Goal: Information Seeking & Learning: Learn about a topic

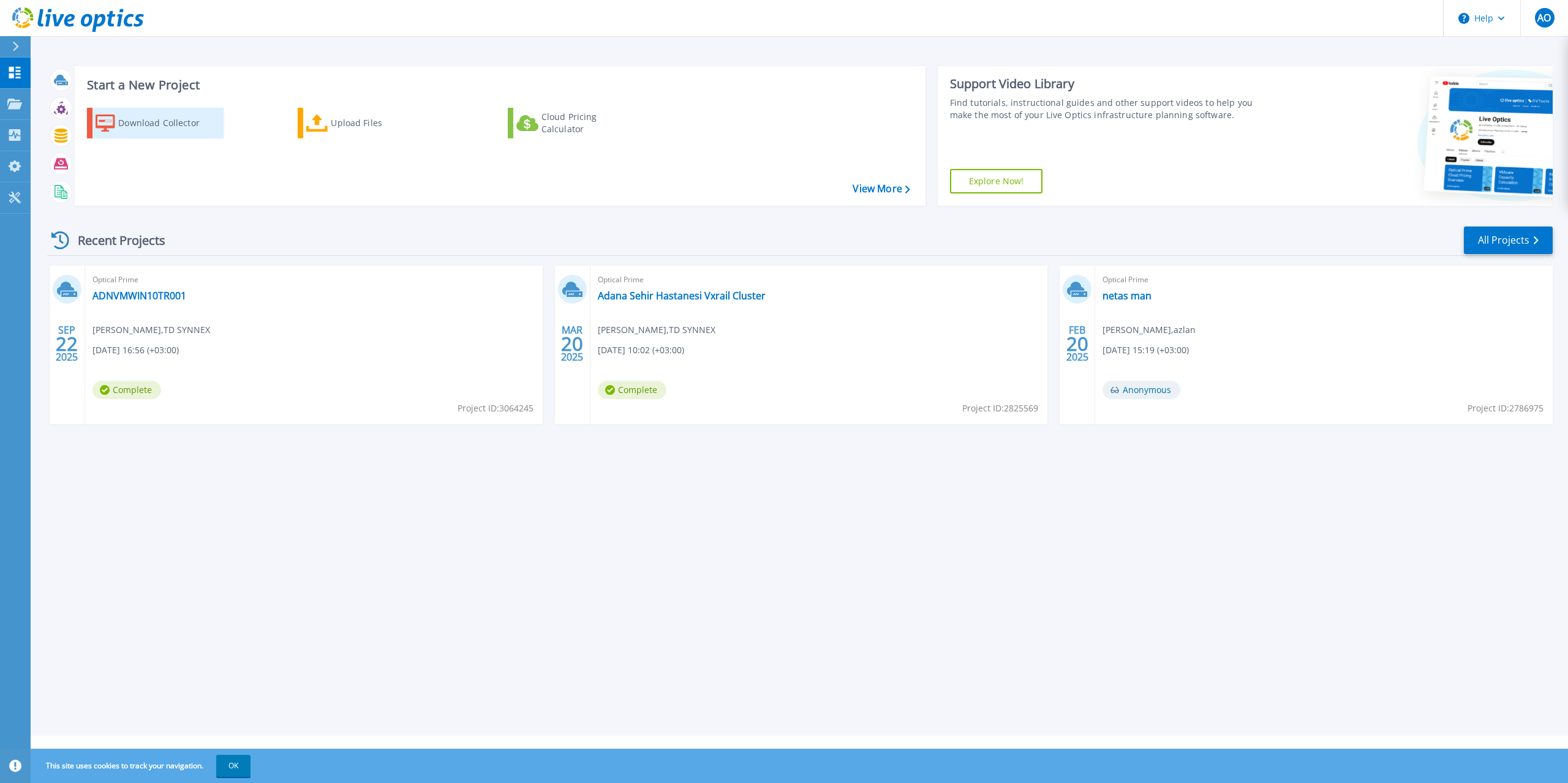
click at [167, 126] on div "Download Collector" at bounding box center [167, 123] width 98 height 25
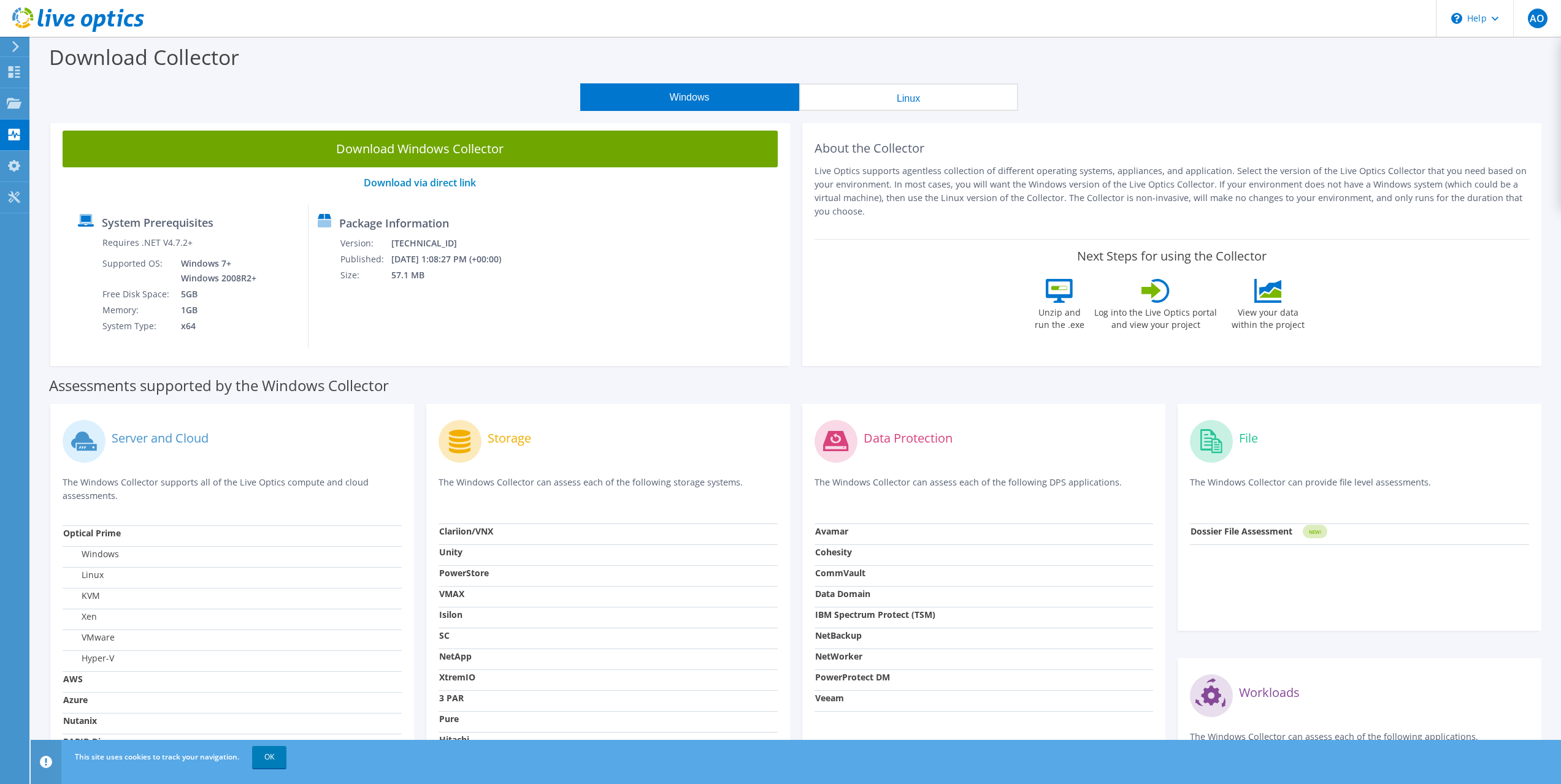
click at [701, 104] on button "Windows" at bounding box center [689, 97] width 219 height 27
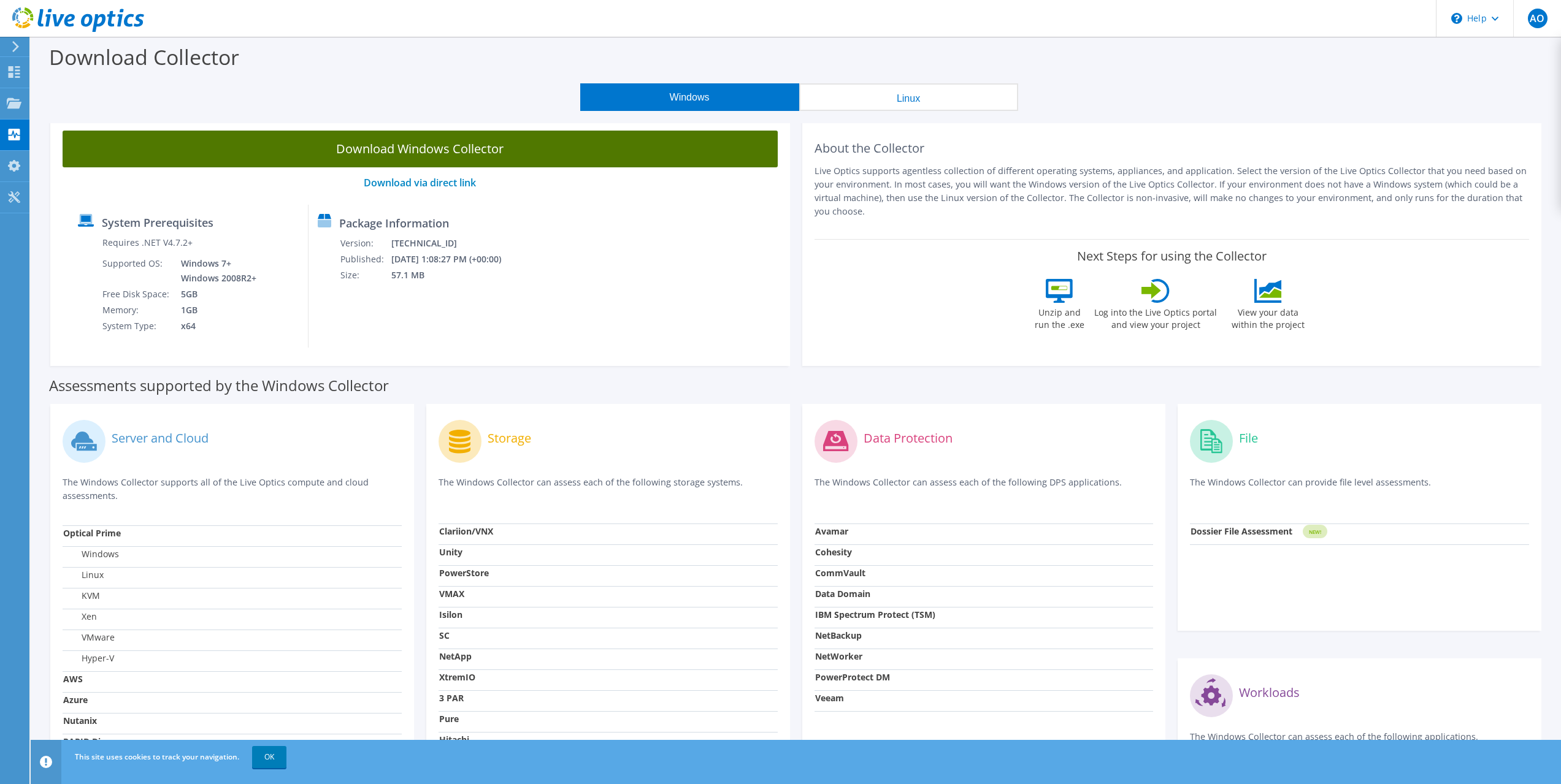
click at [336, 157] on link "Download Windows Collector" at bounding box center [420, 148] width 715 height 37
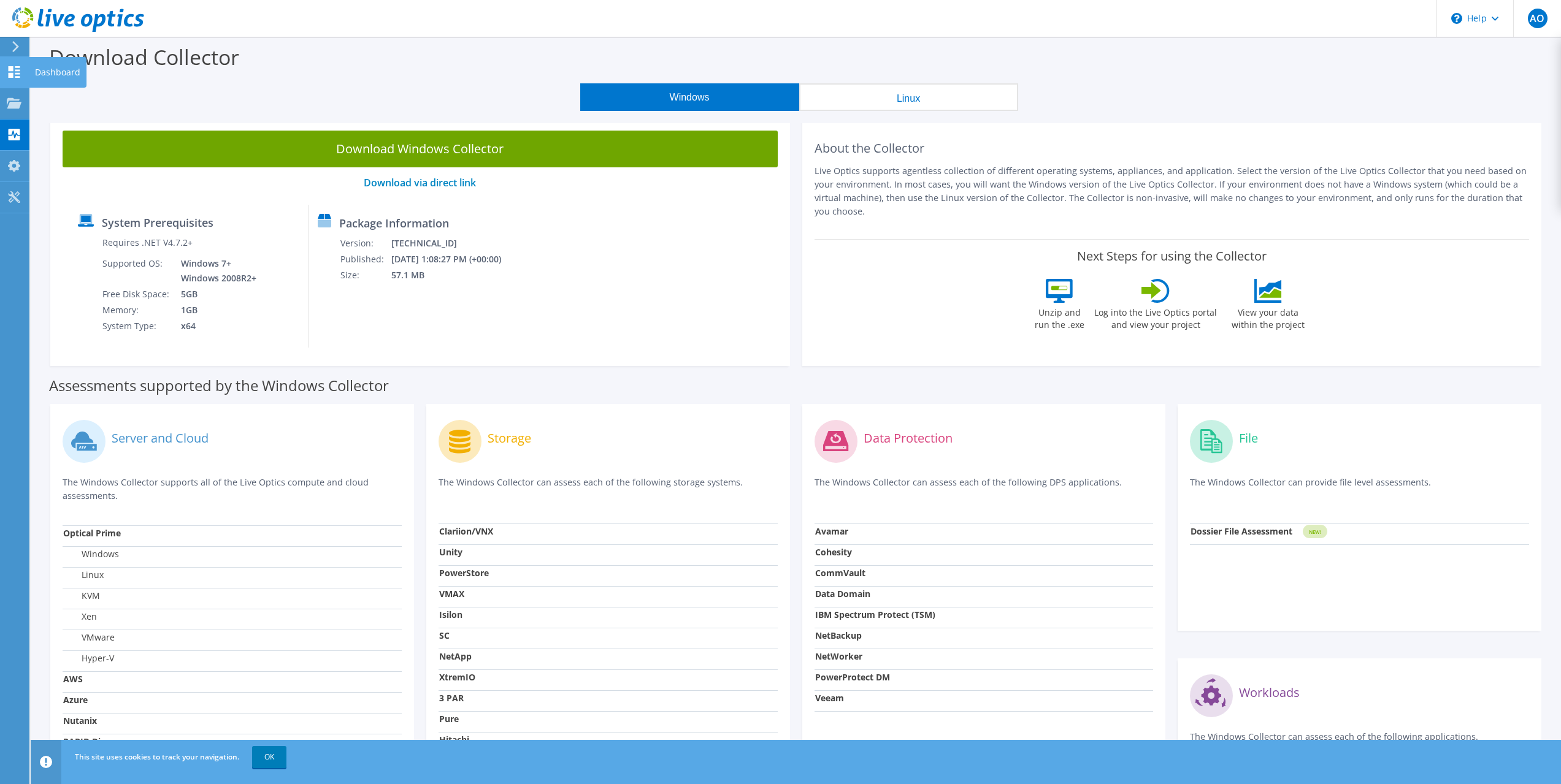
click at [17, 67] on use at bounding box center [14, 71] width 11 height 11
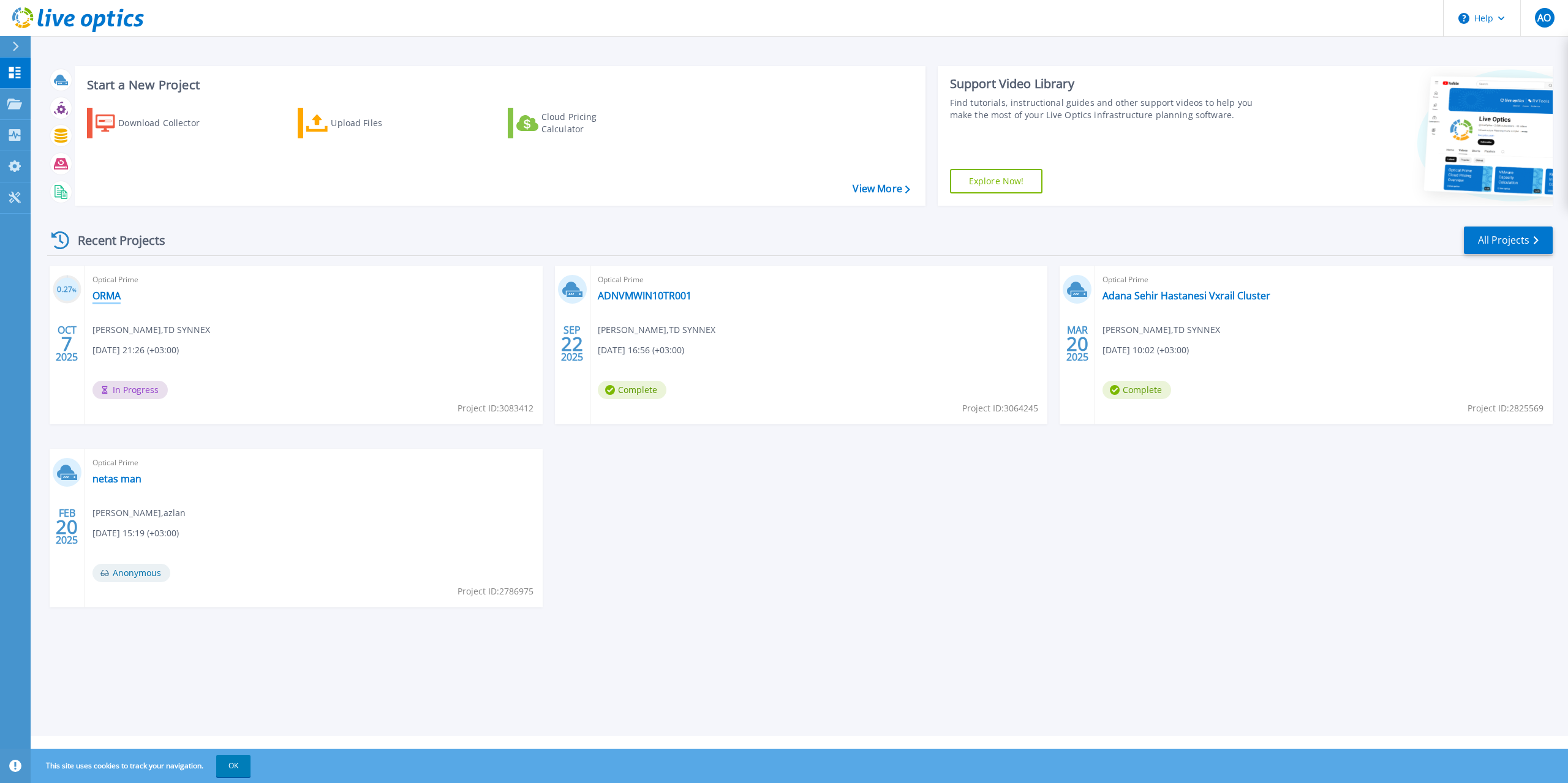
click at [108, 296] on link "ORMA" at bounding box center [106, 296] width 28 height 12
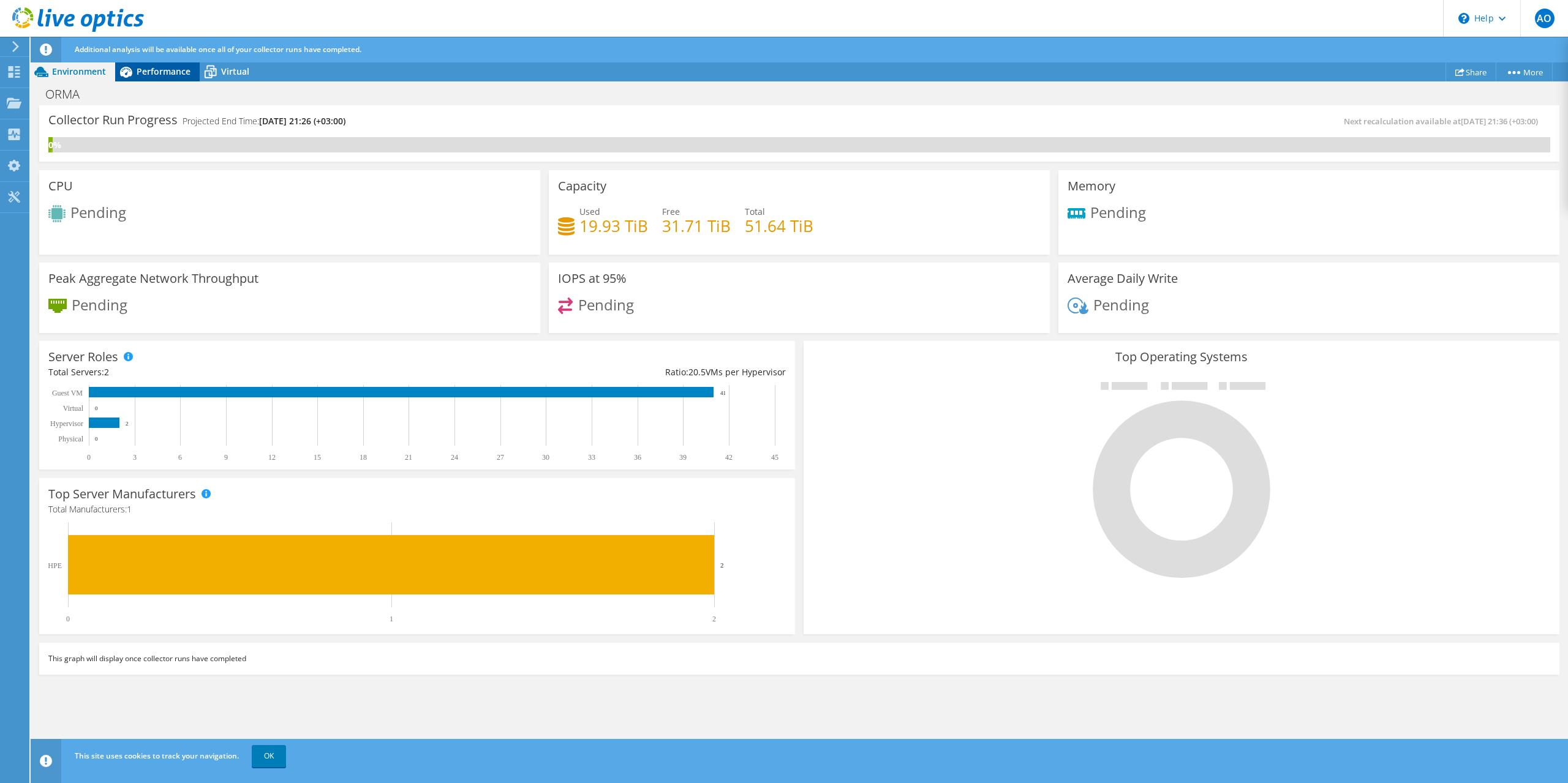
click at [166, 72] on span "Performance" at bounding box center [163, 71] width 54 height 11
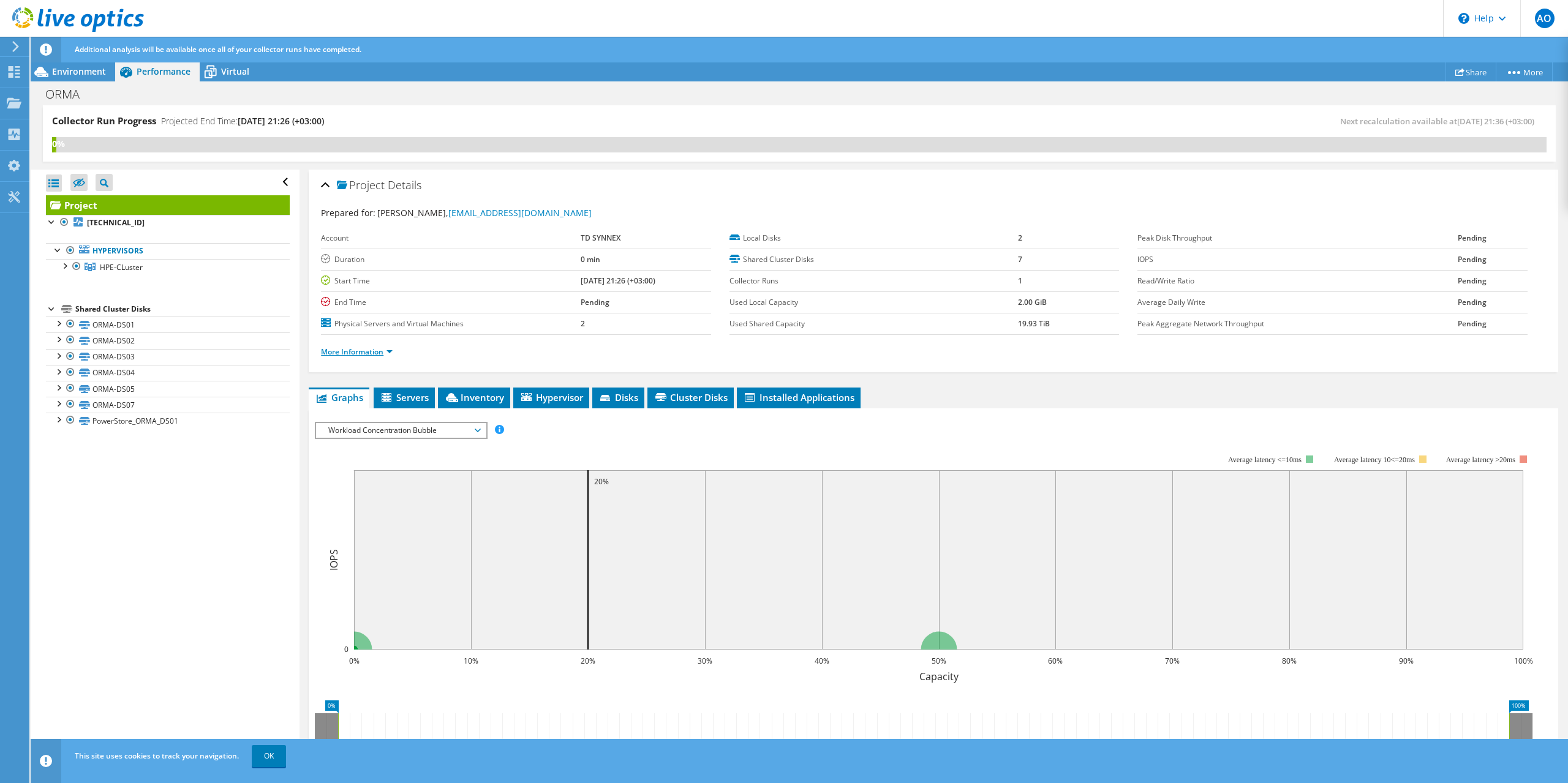
click at [382, 348] on link "More Information" at bounding box center [357, 352] width 72 height 11
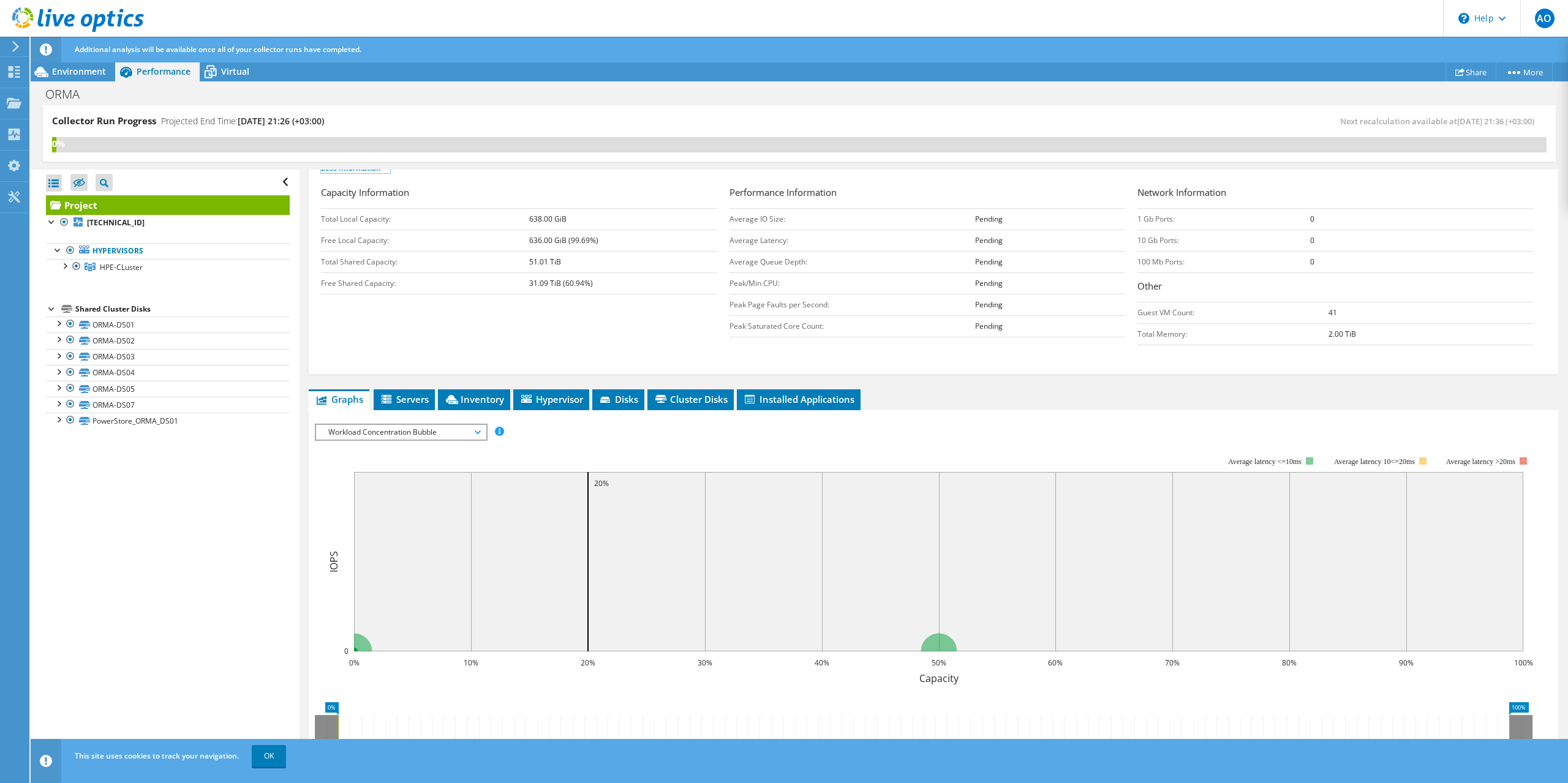
scroll to position [245, 0]
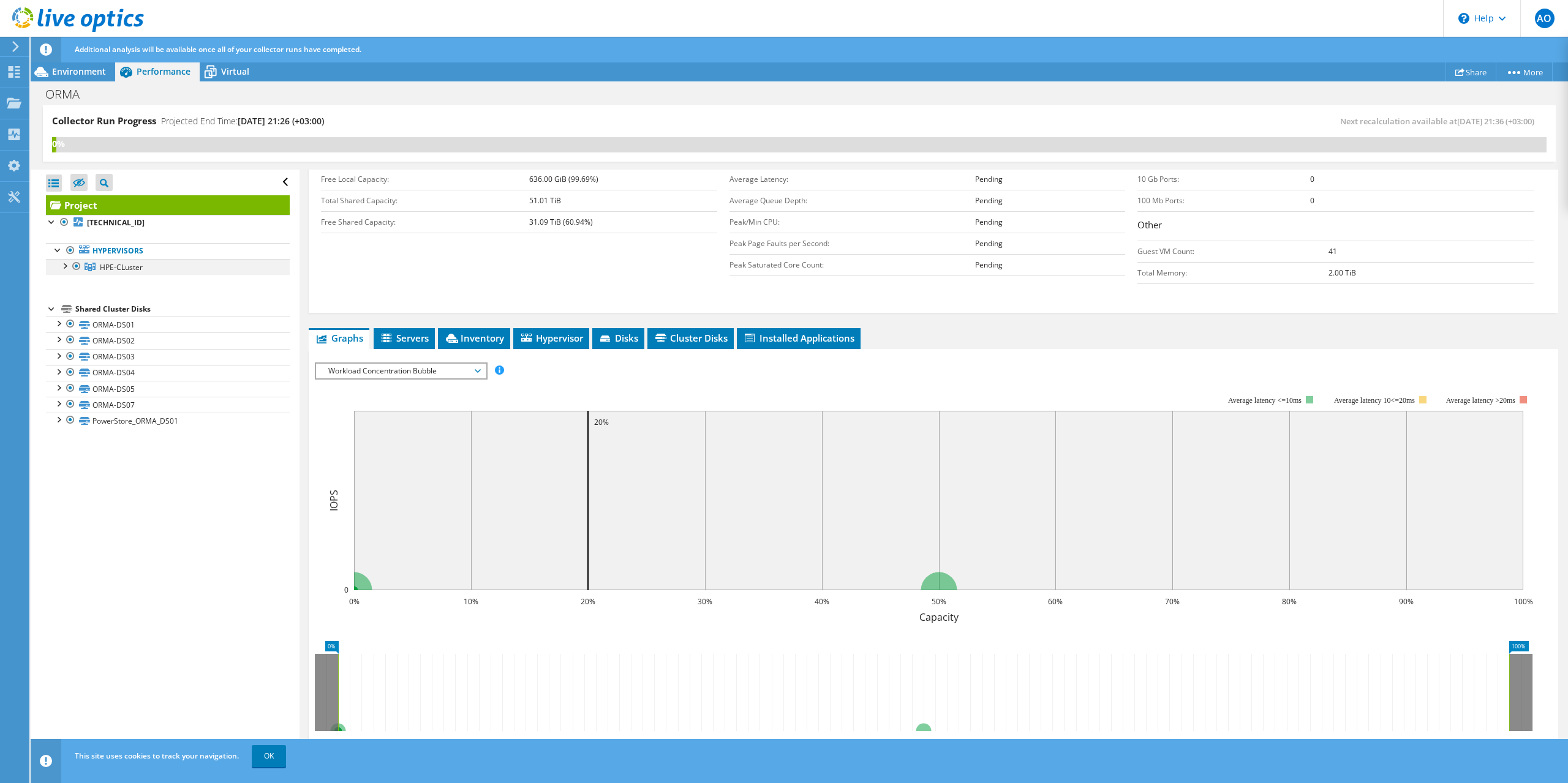
click at [66, 265] on div at bounding box center [64, 265] width 12 height 12
click at [114, 447] on link "PowerStore_ORMA_DS01" at bounding box center [168, 453] width 244 height 16
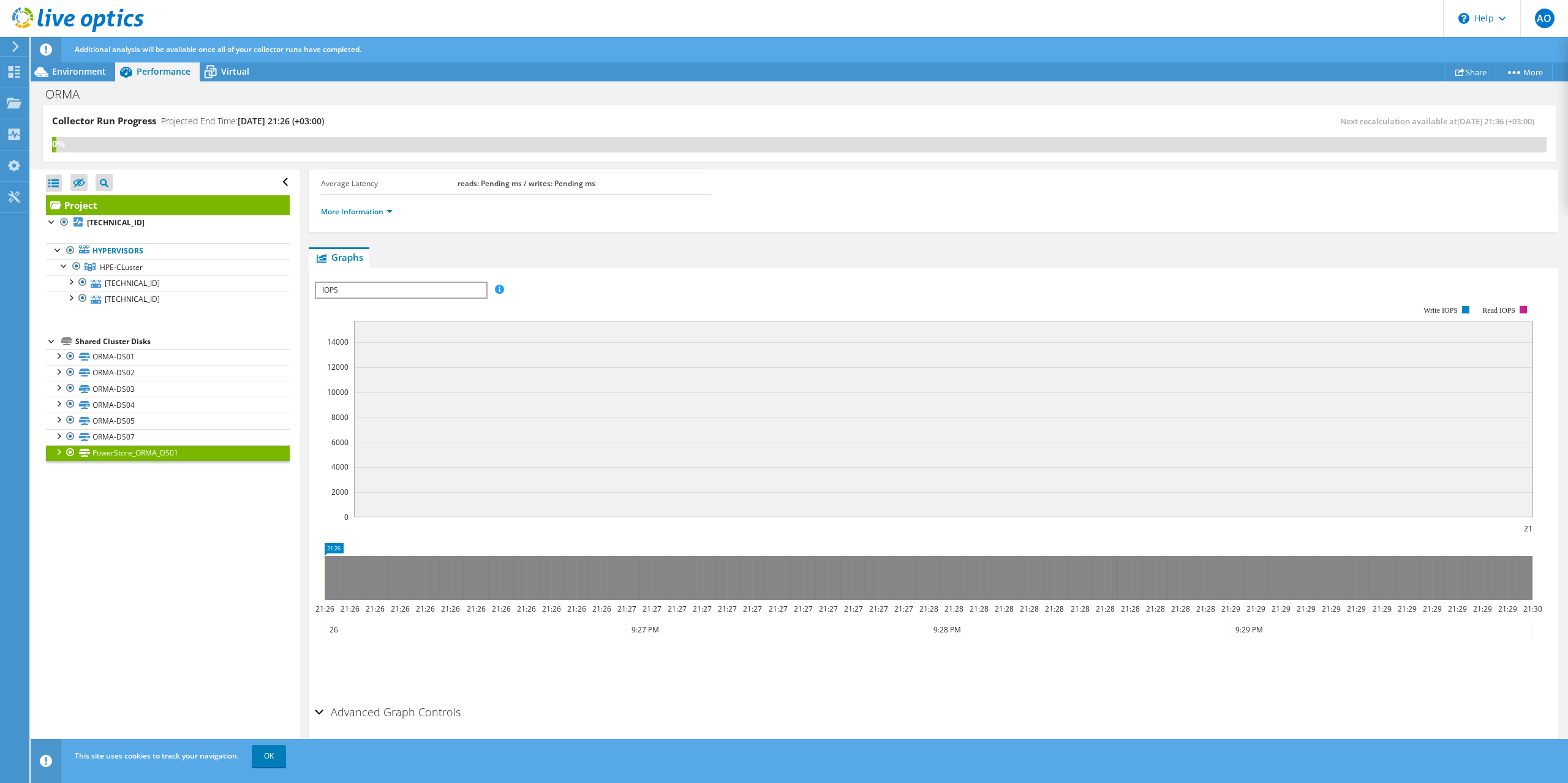
scroll to position [162, 0]
click at [374, 215] on link "More Information" at bounding box center [357, 211] width 72 height 11
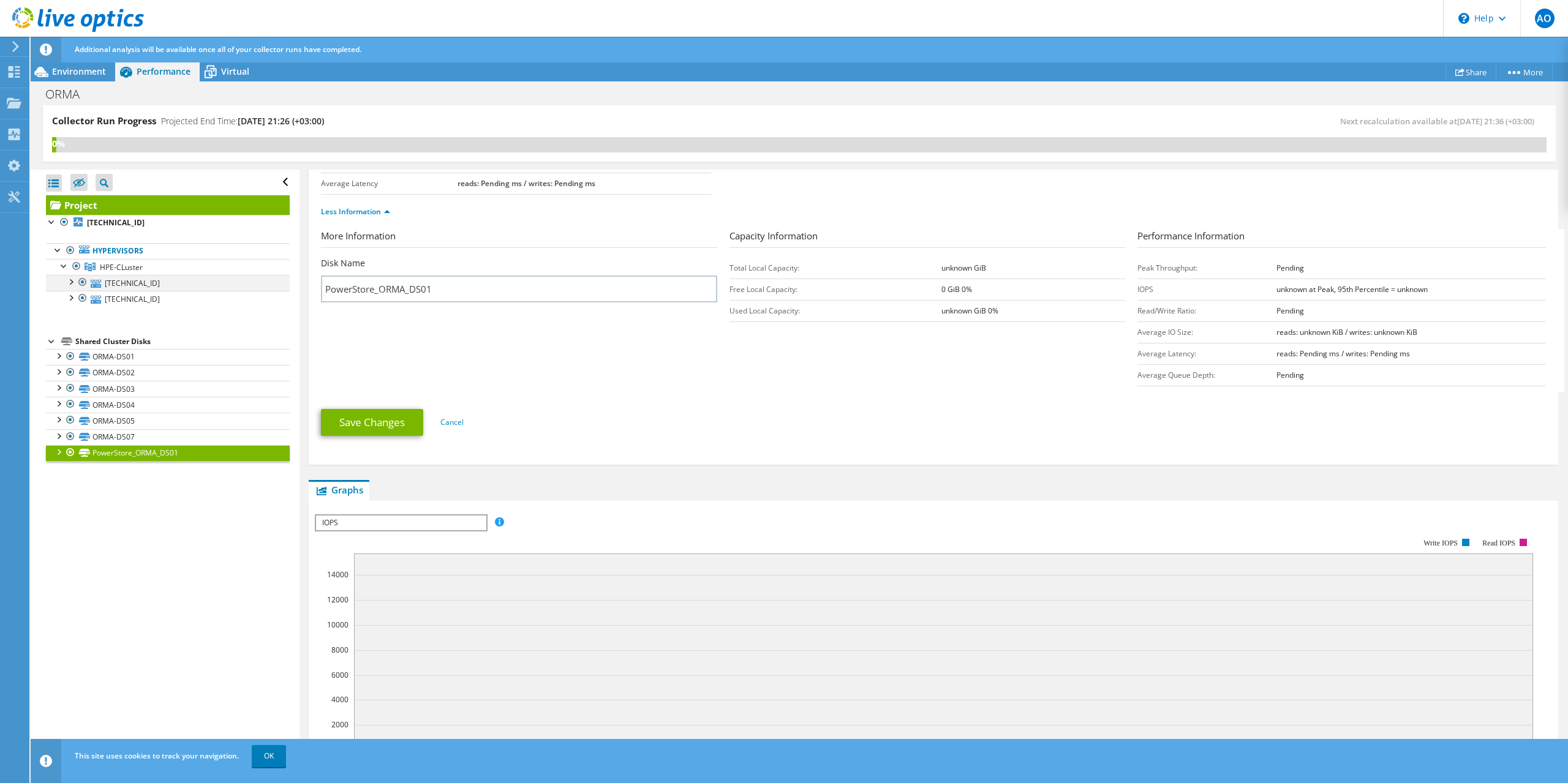
click at [72, 277] on div at bounding box center [70, 281] width 12 height 12
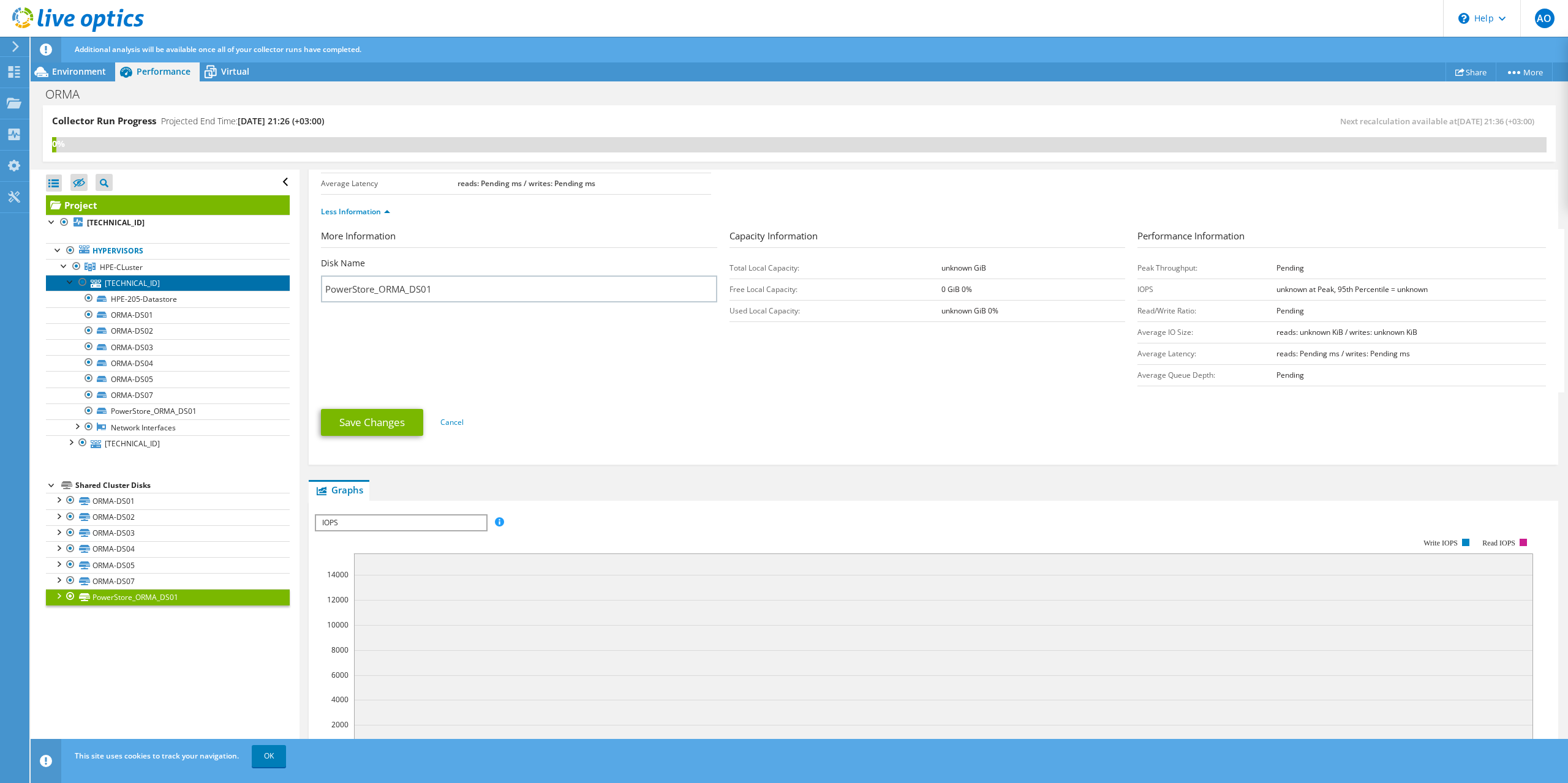
click at [136, 283] on link "[TECHNICAL_ID]" at bounding box center [168, 283] width 244 height 16
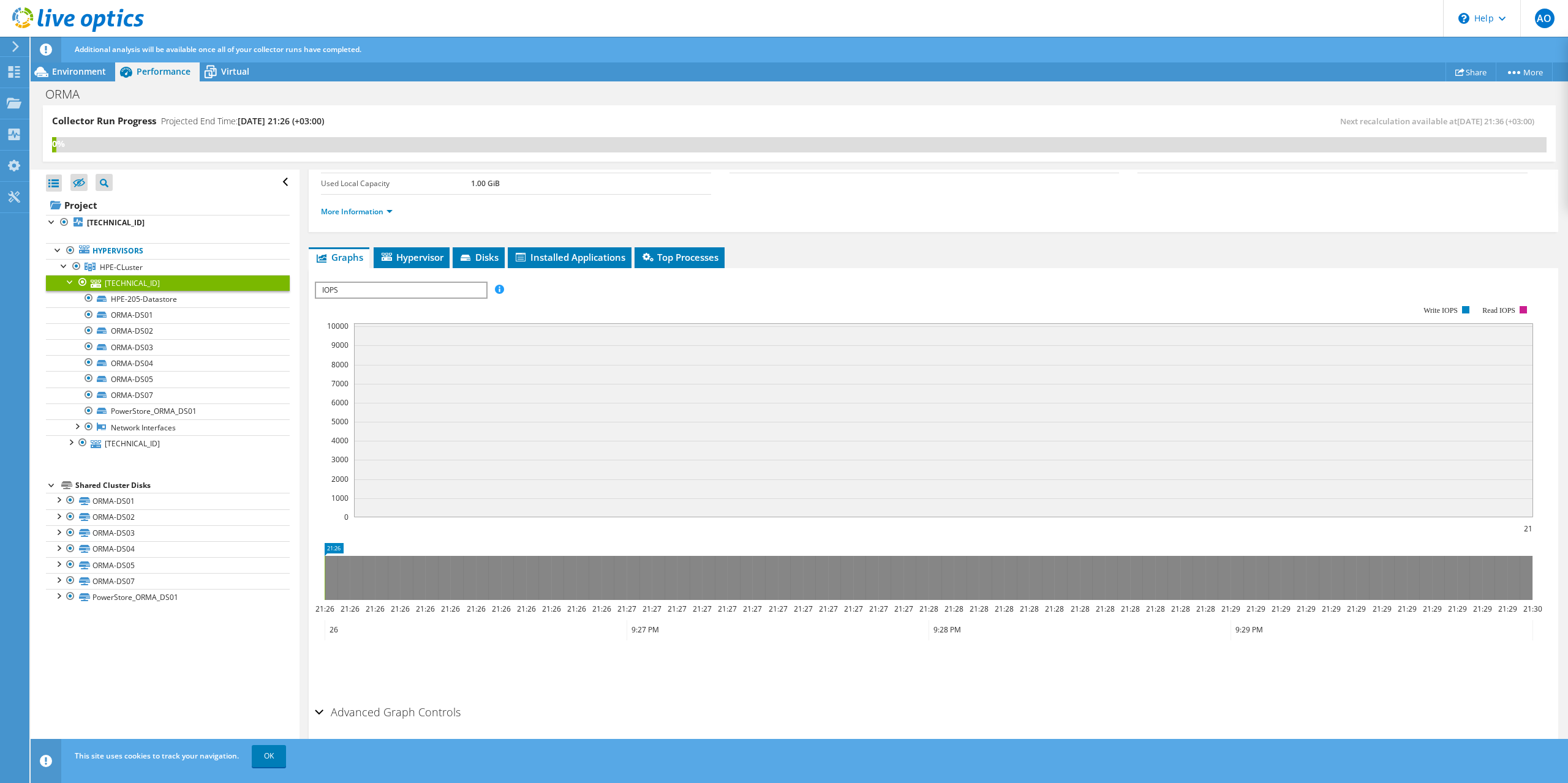
scroll to position [97, 0]
click at [384, 199] on div "More Information" at bounding box center [934, 212] width 1225 height 35
click at [387, 209] on link "More Information" at bounding box center [357, 211] width 72 height 11
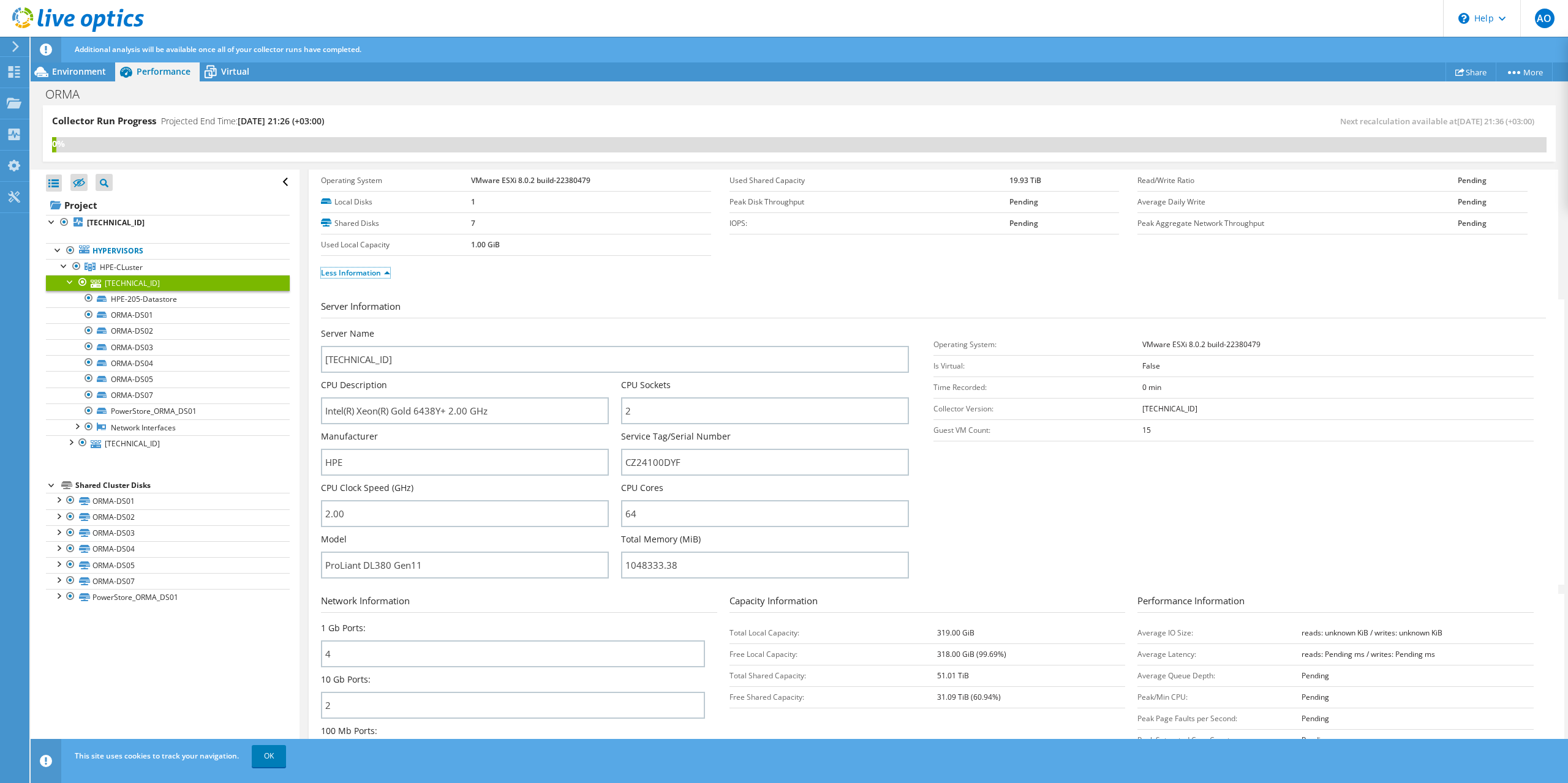
scroll to position [0, 0]
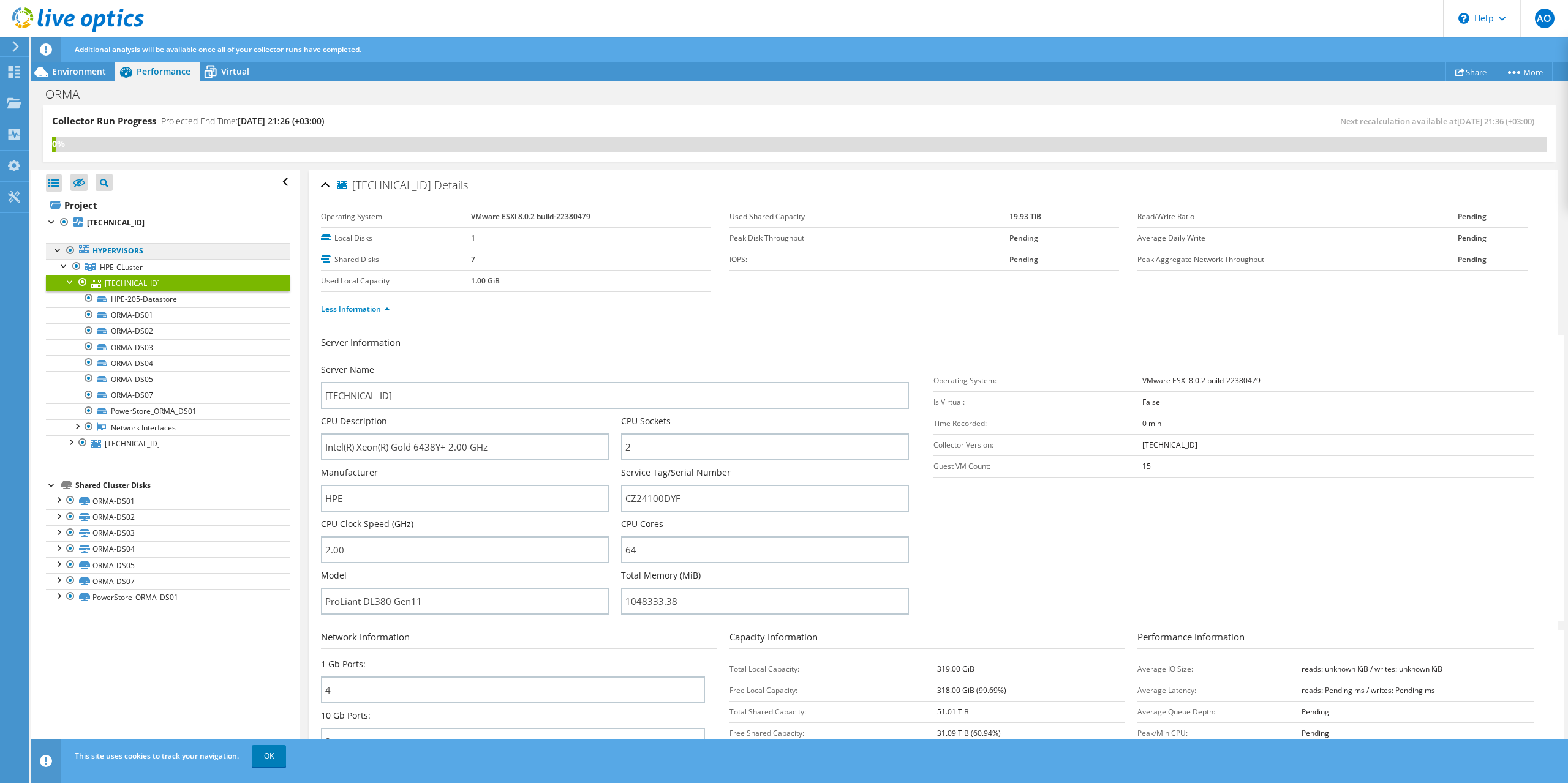
click at [116, 255] on link "Hypervisors" at bounding box center [168, 251] width 244 height 16
click at [104, 71] on span "Environment" at bounding box center [78, 71] width 54 height 11
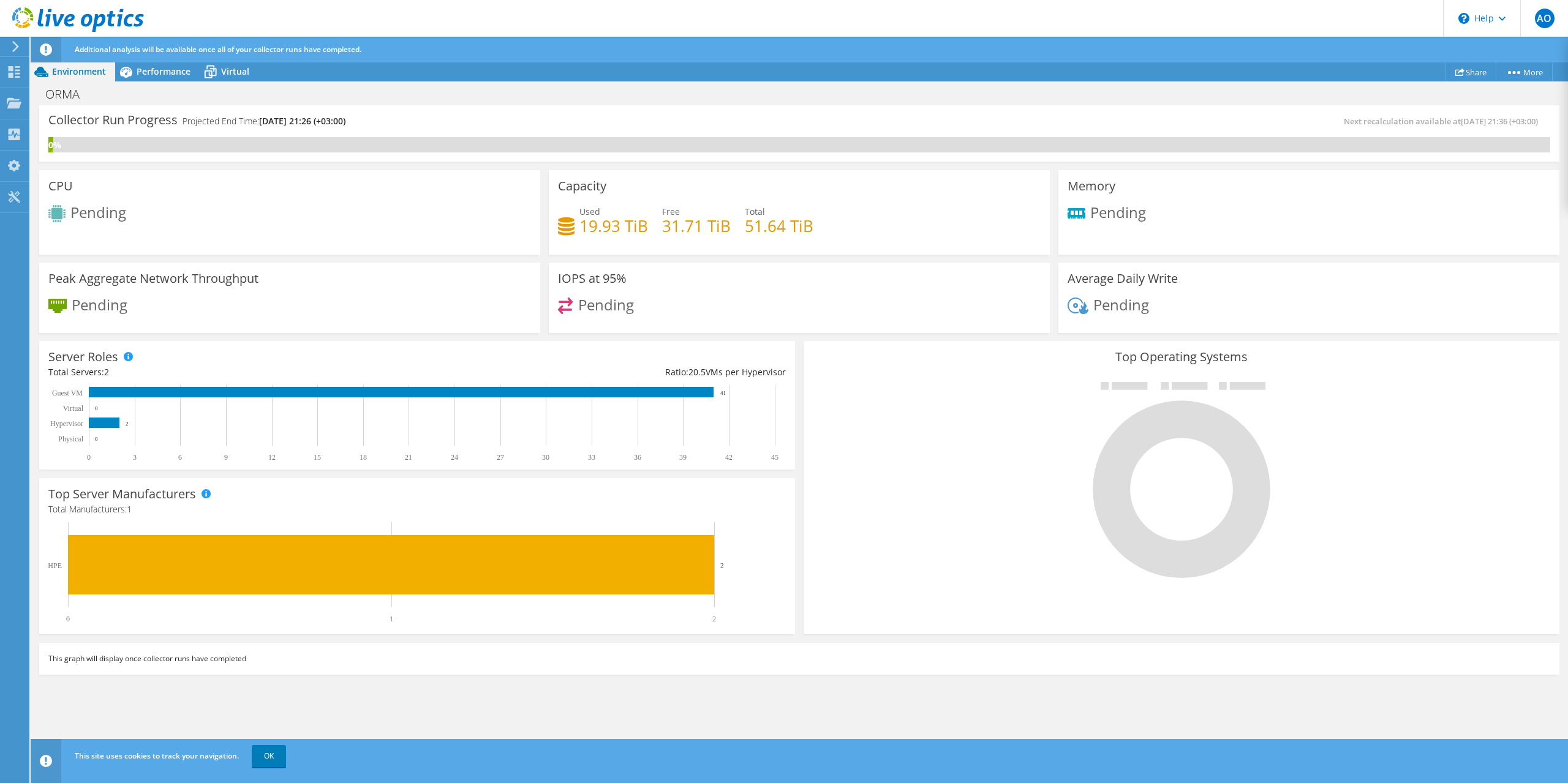
scroll to position [183, 0]
click at [174, 73] on span "Performance" at bounding box center [163, 71] width 54 height 11
click at [151, 73] on span "Performance" at bounding box center [163, 71] width 54 height 11
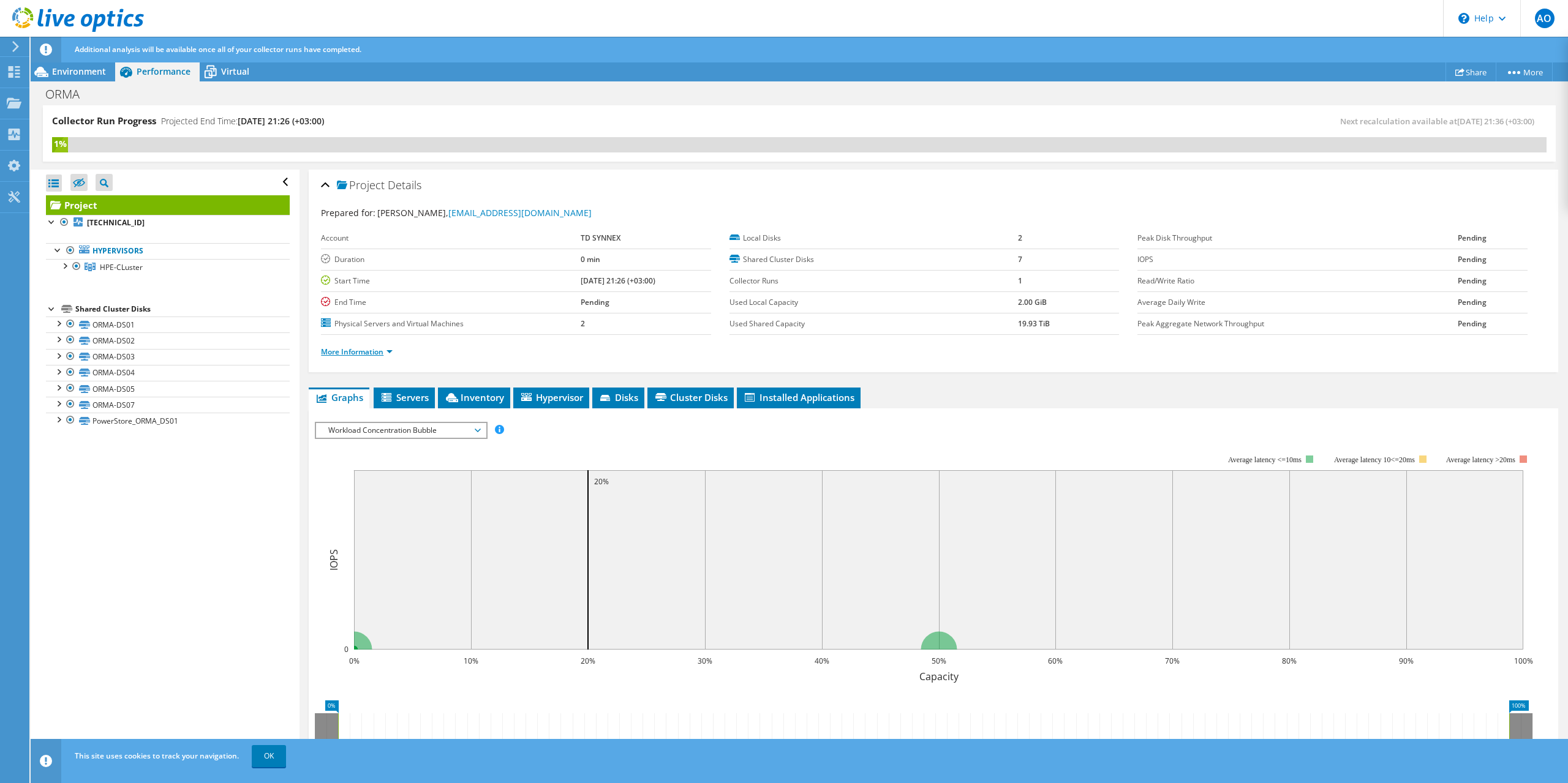
click at [383, 356] on link "More Information" at bounding box center [357, 352] width 72 height 11
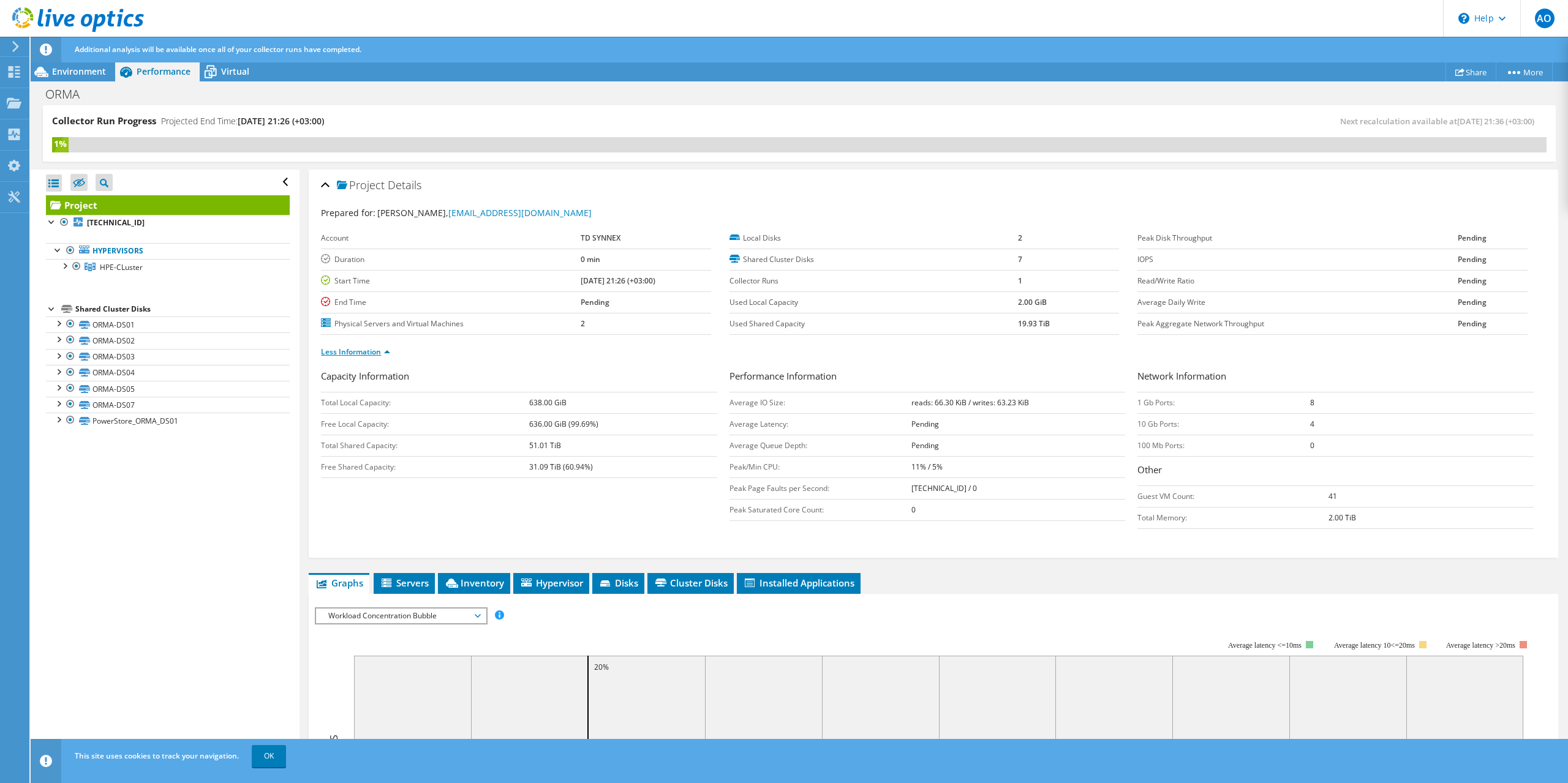
click at [382, 353] on link "Less Information" at bounding box center [356, 352] width 69 height 11
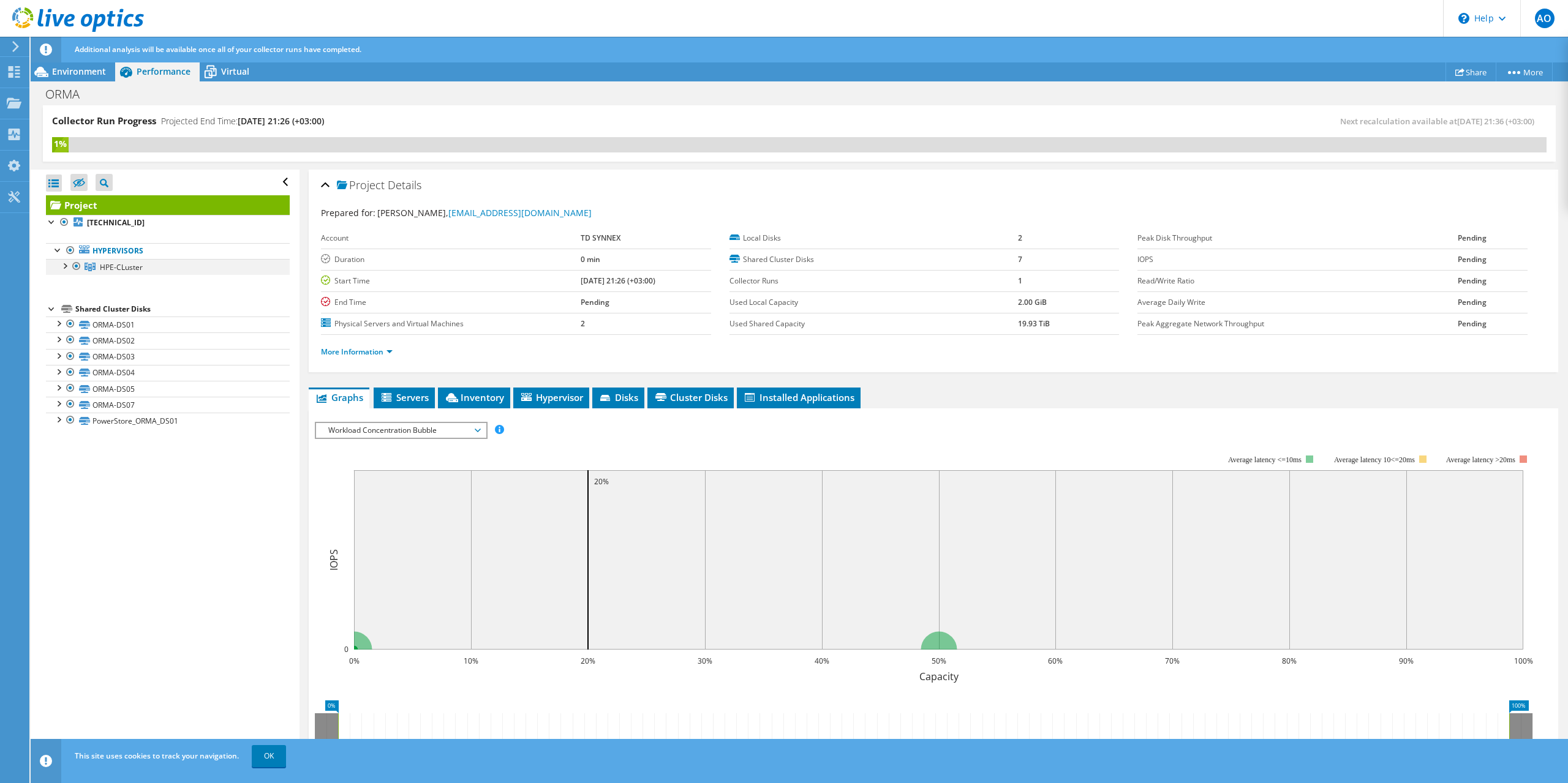
click at [66, 265] on div at bounding box center [64, 265] width 12 height 12
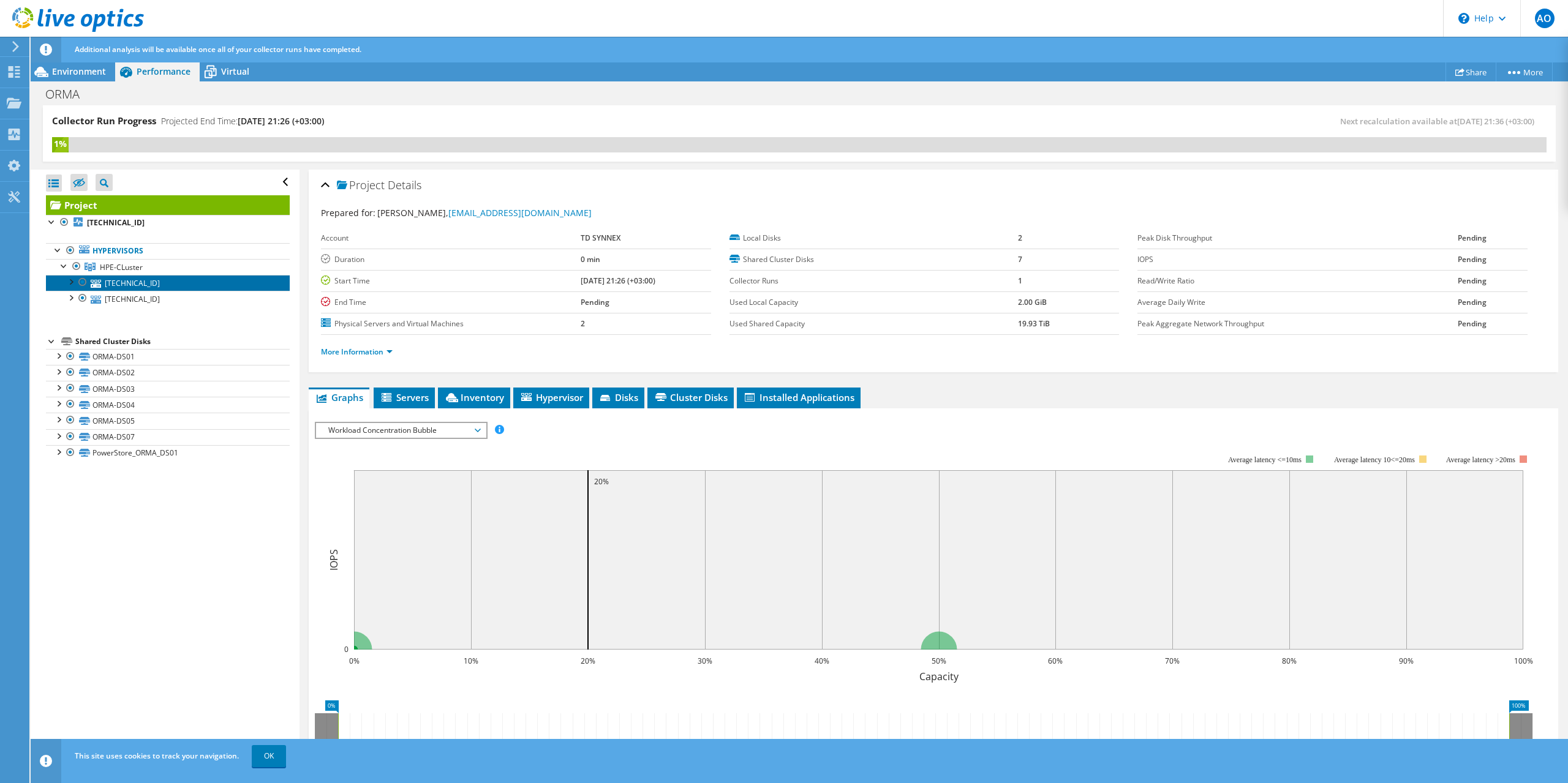
click at [116, 284] on link "[TECHNICAL_ID]" at bounding box center [168, 283] width 244 height 16
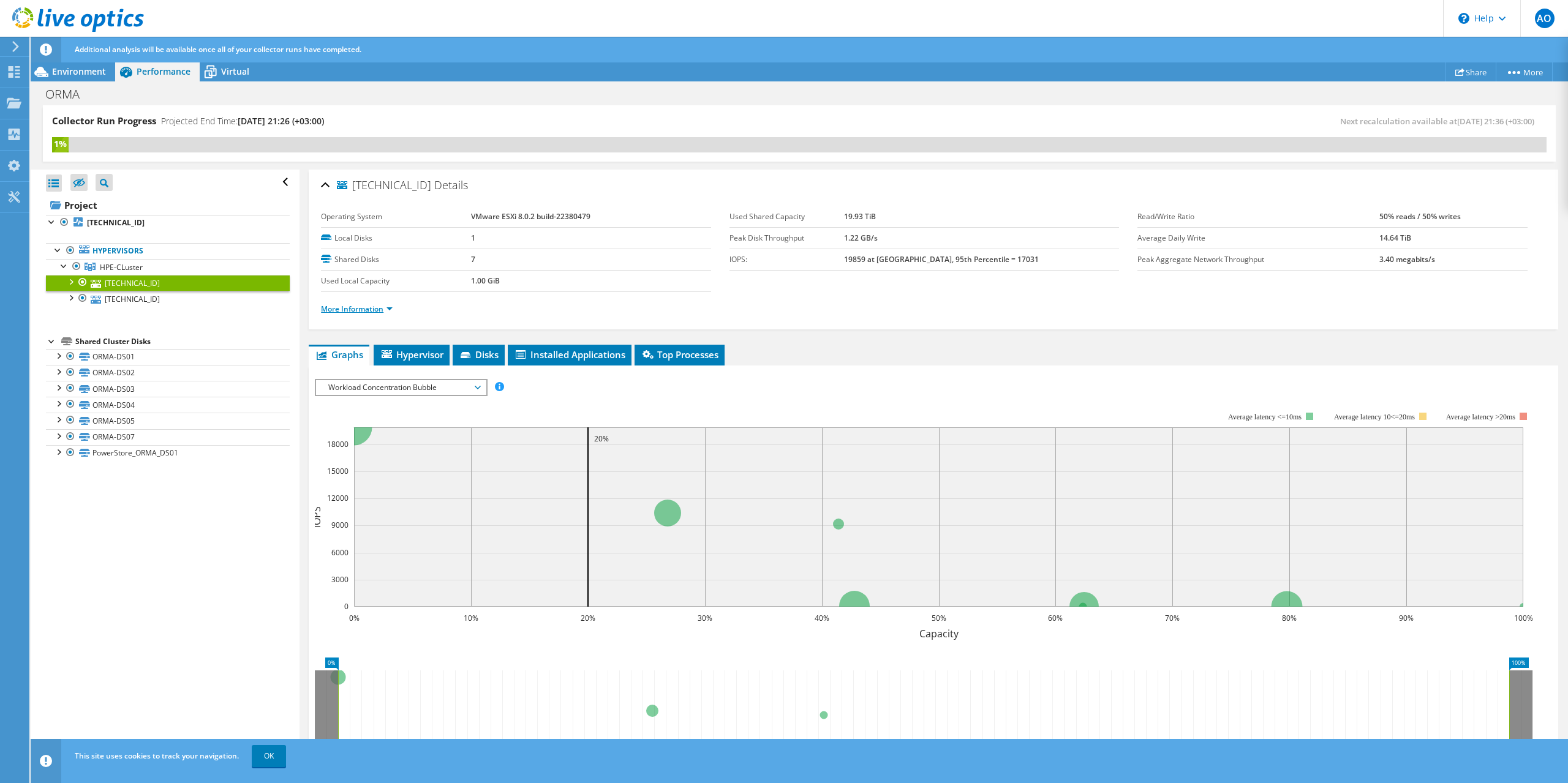
click at [382, 307] on link "More Information" at bounding box center [357, 309] width 72 height 11
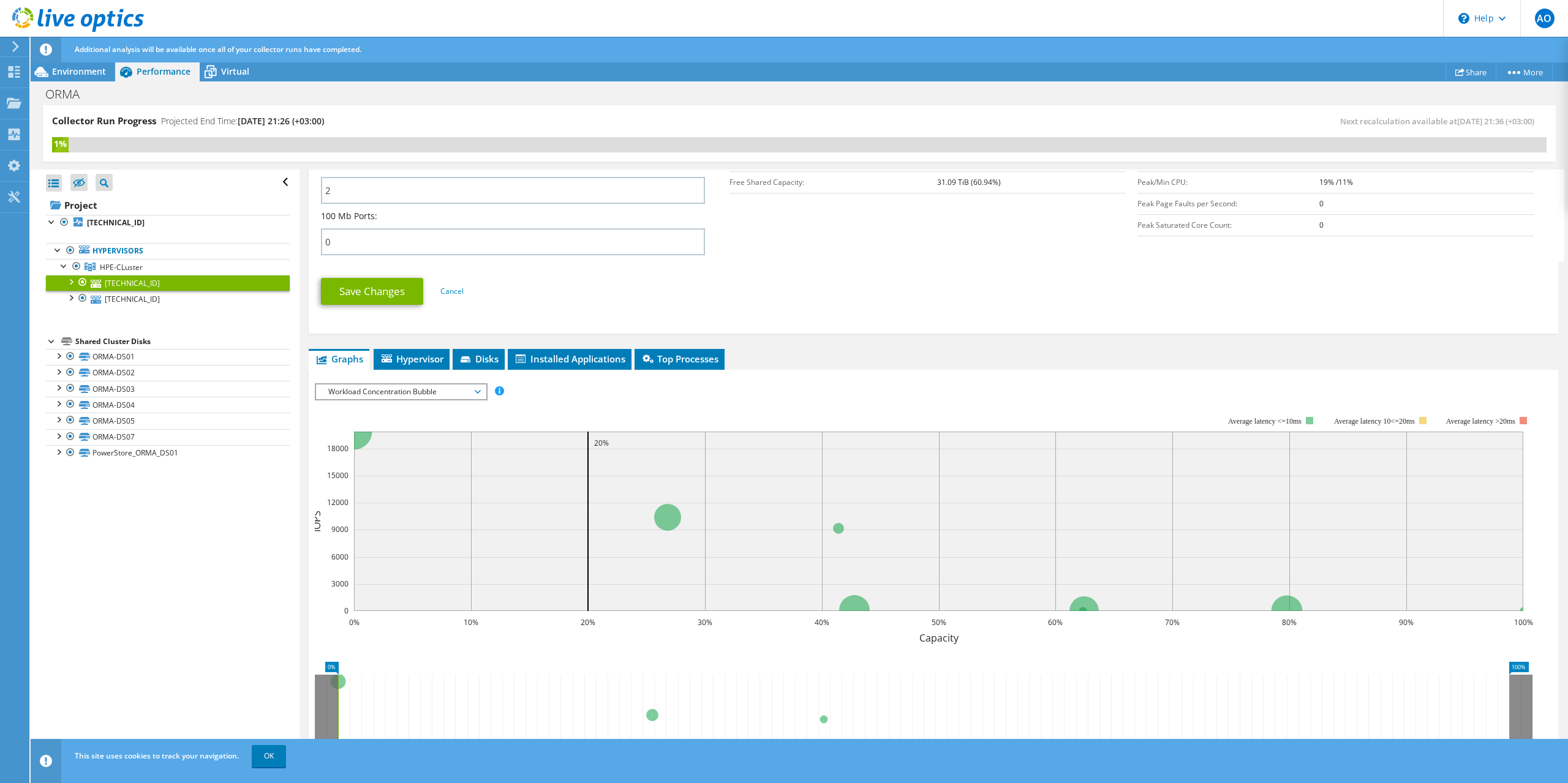
scroll to position [662, 0]
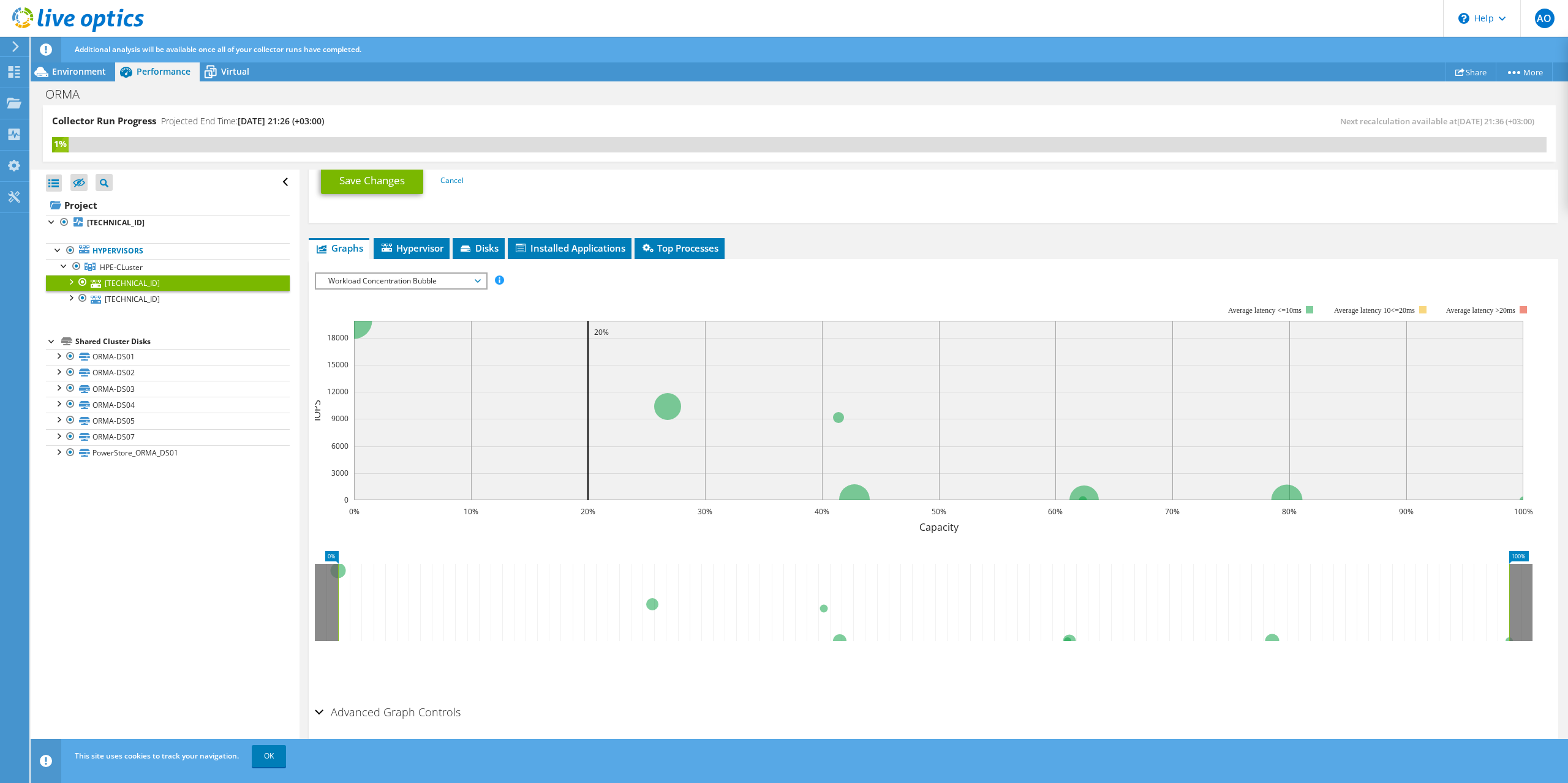
click at [319, 711] on div "Advanced Graph Controls" at bounding box center [933, 713] width 1237 height 27
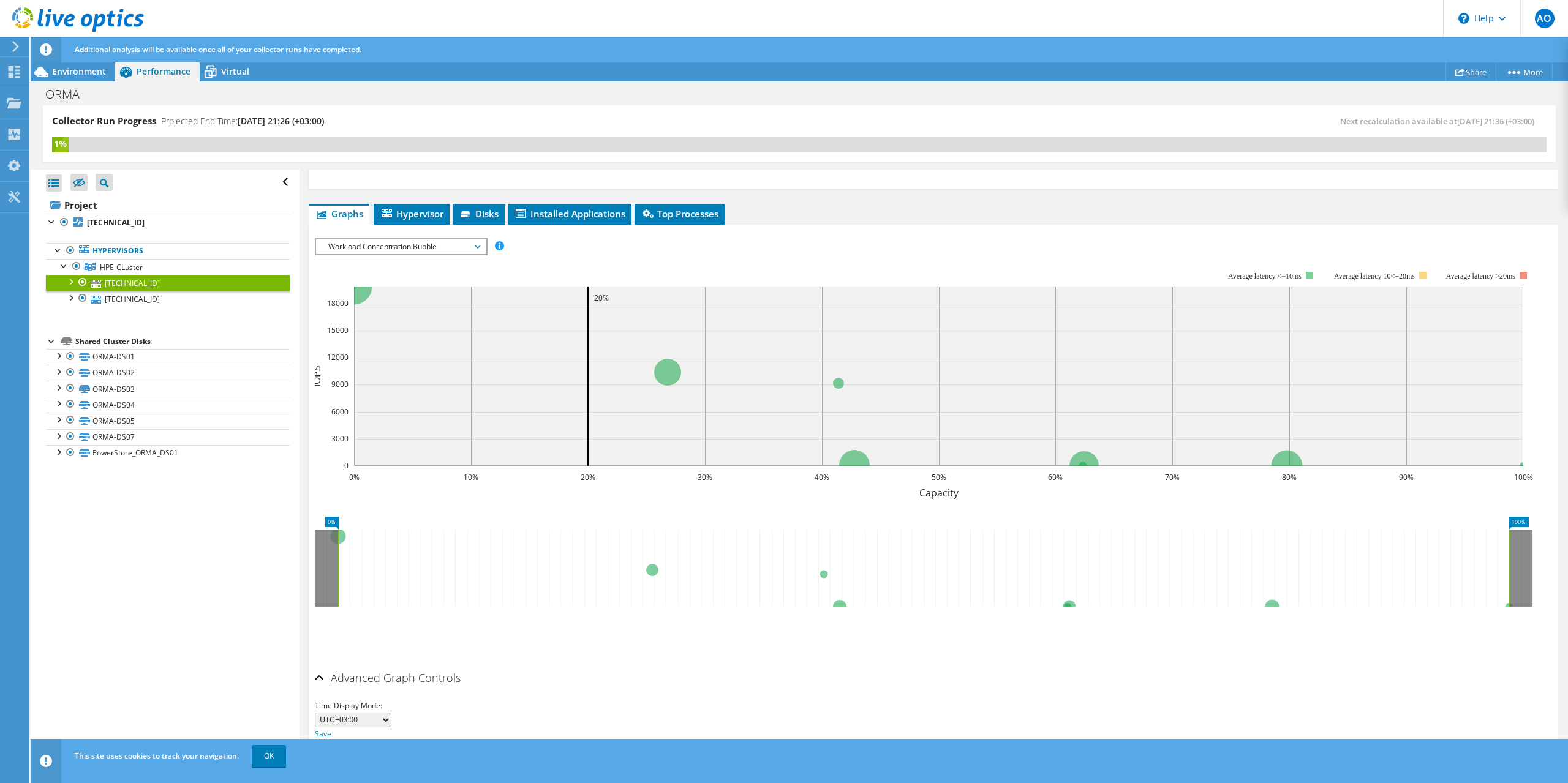
scroll to position [711, 0]
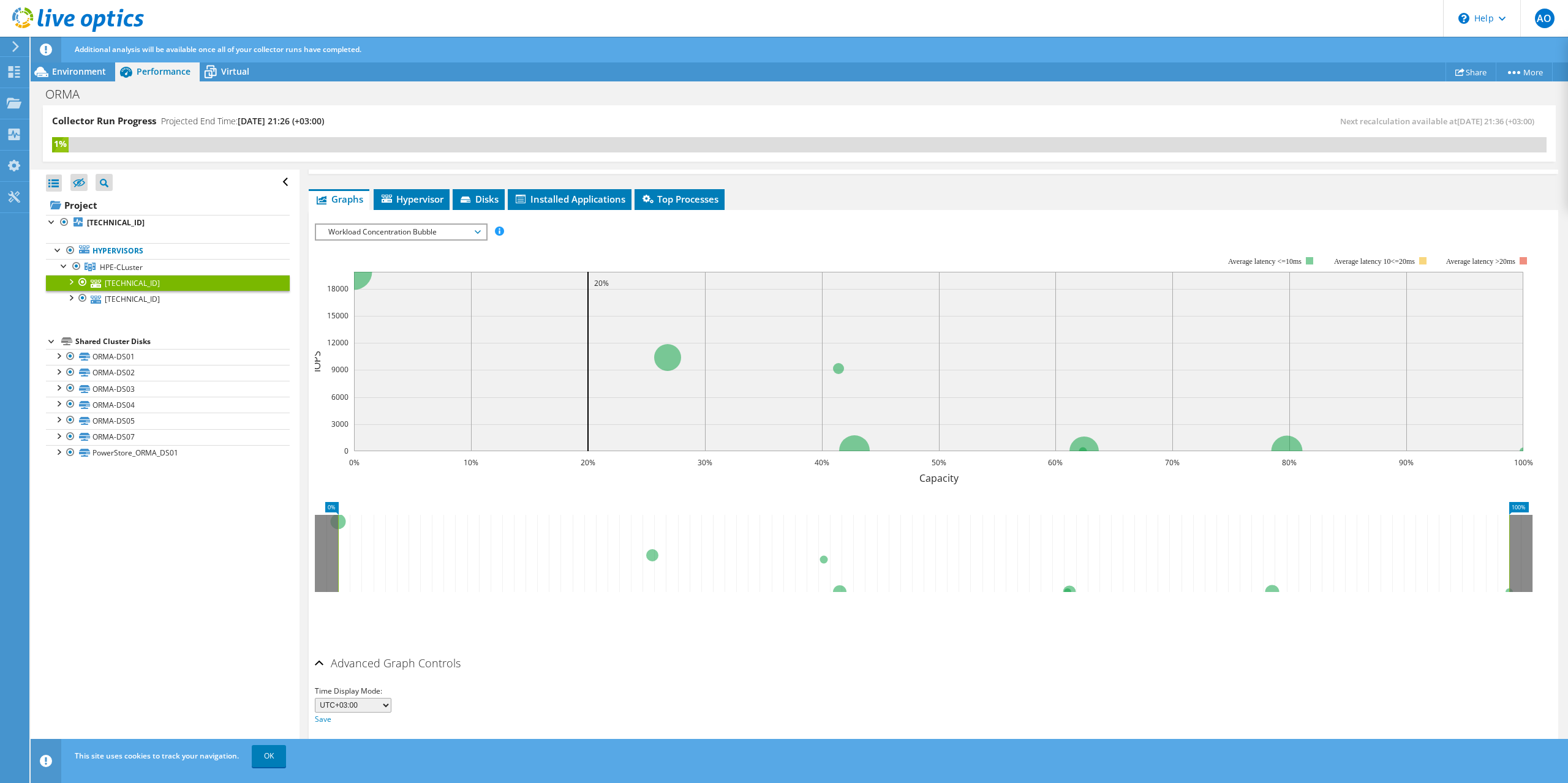
click at [442, 232] on span "Workload Concentration Bubble" at bounding box center [400, 232] width 158 height 15
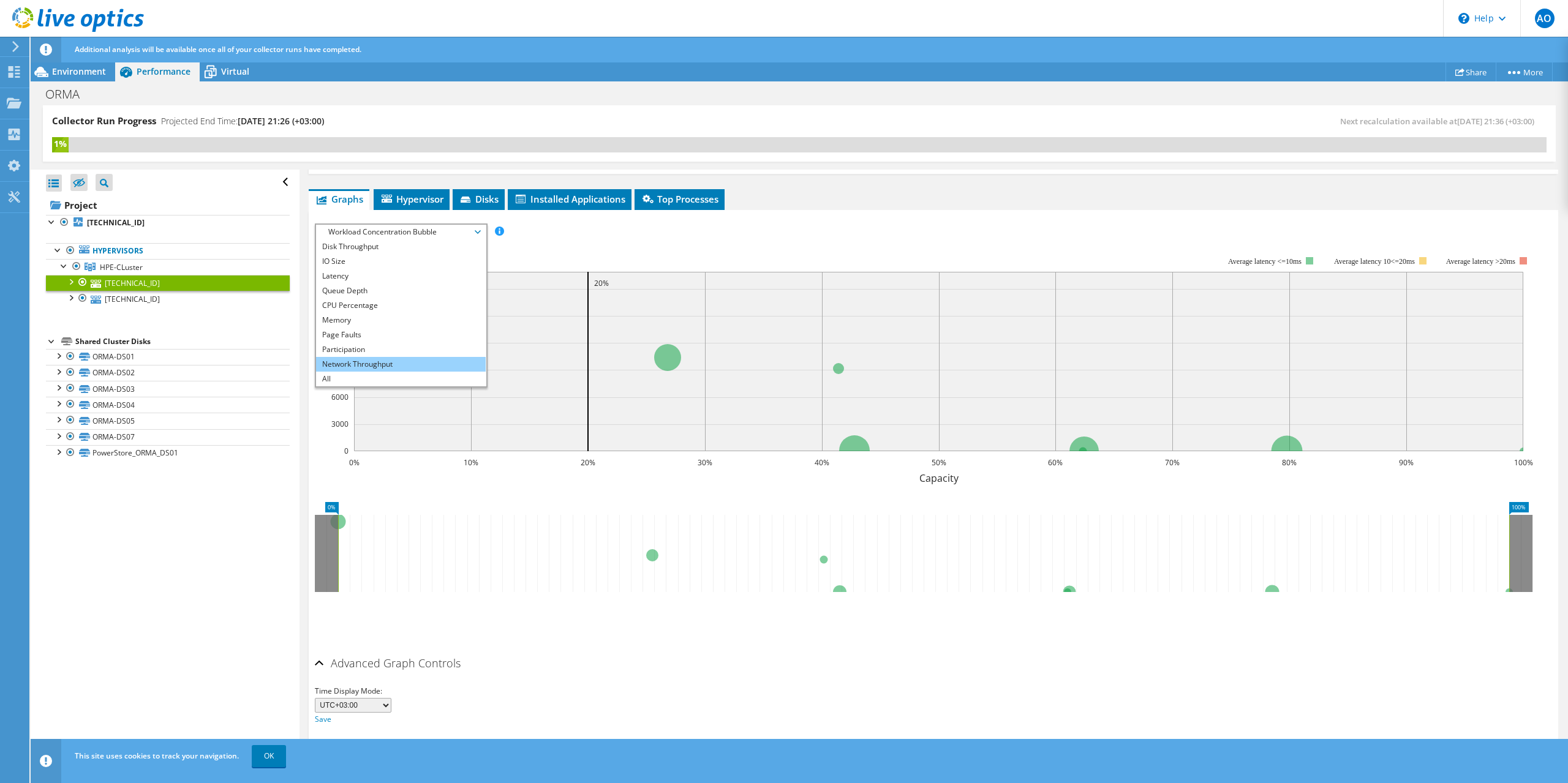
click at [368, 364] on li "Network Throughput" at bounding box center [400, 364] width 170 height 15
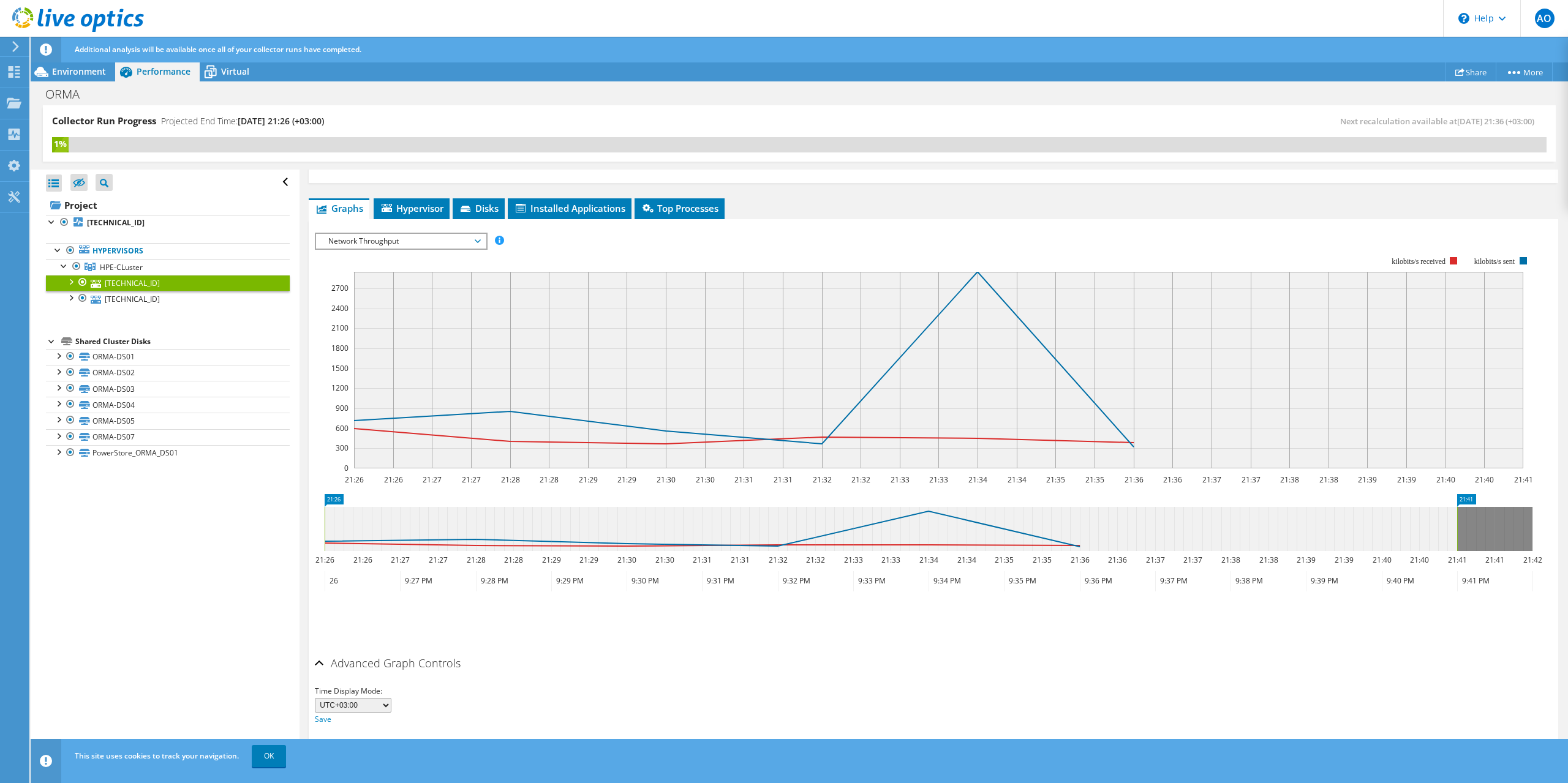
scroll to position [701, 0]
click at [431, 214] on li "Hypervisor" at bounding box center [412, 208] width 76 height 21
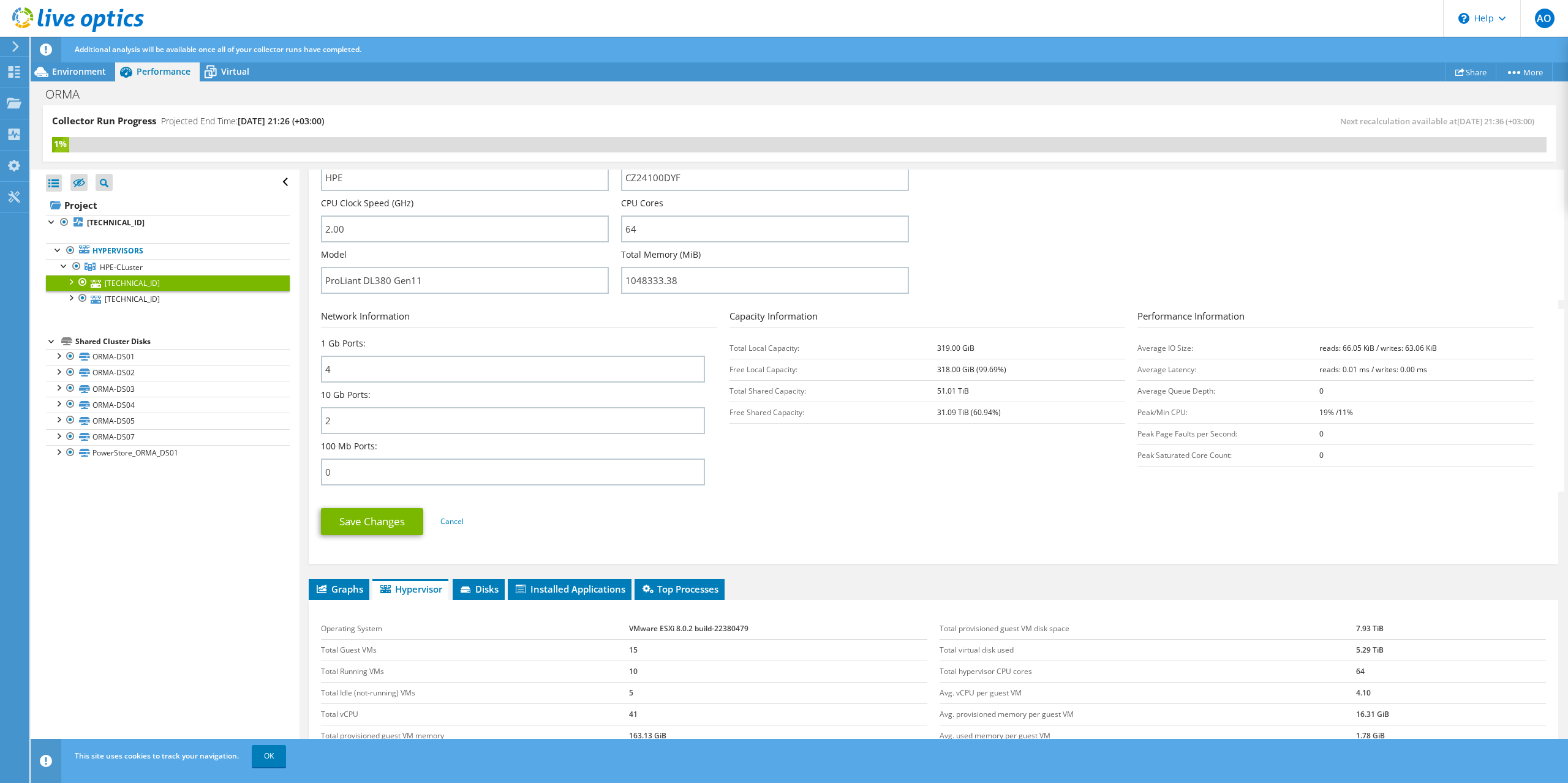
scroll to position [443, 0]
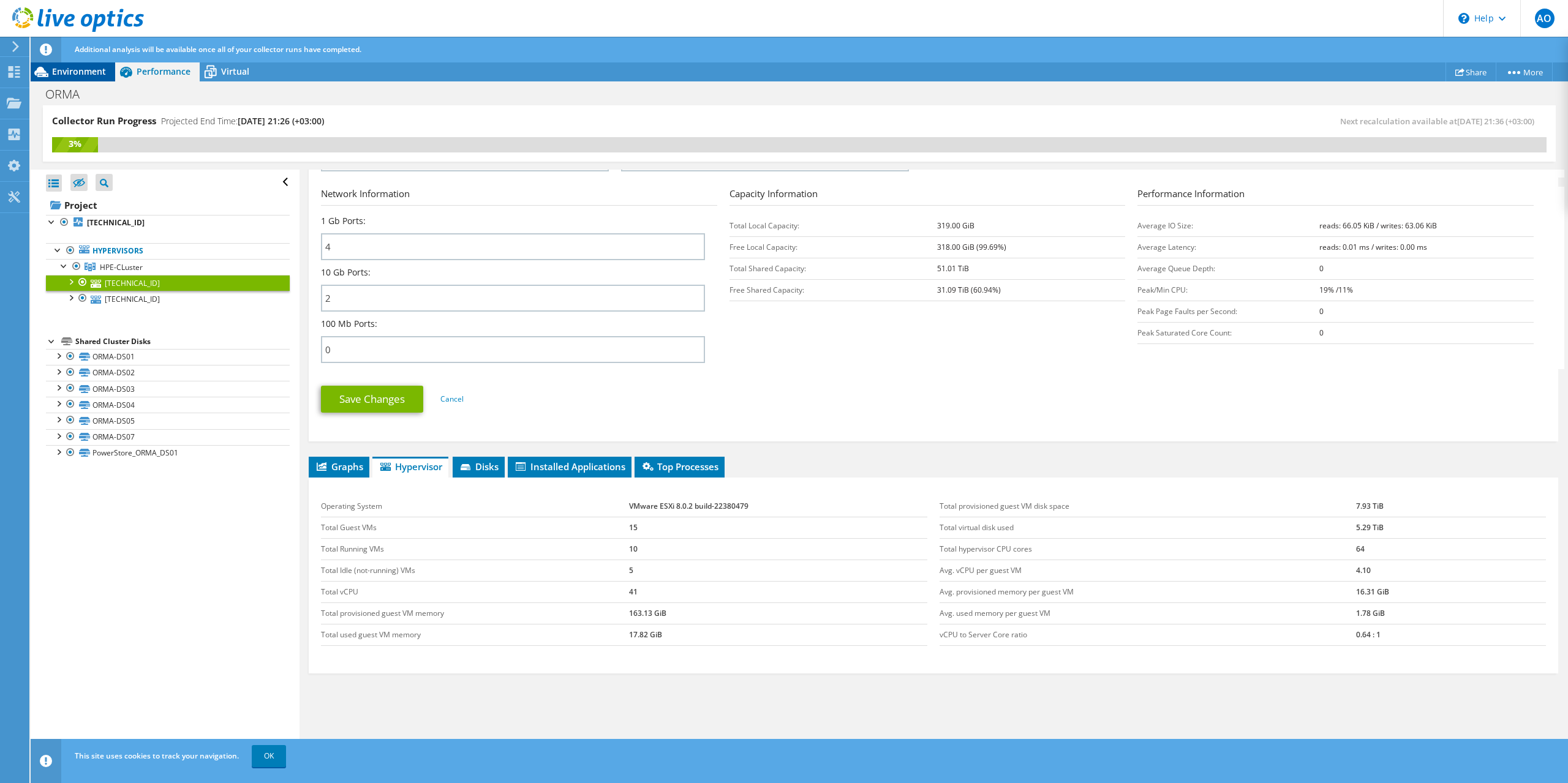
click at [96, 79] on div "Environment" at bounding box center [72, 71] width 84 height 19
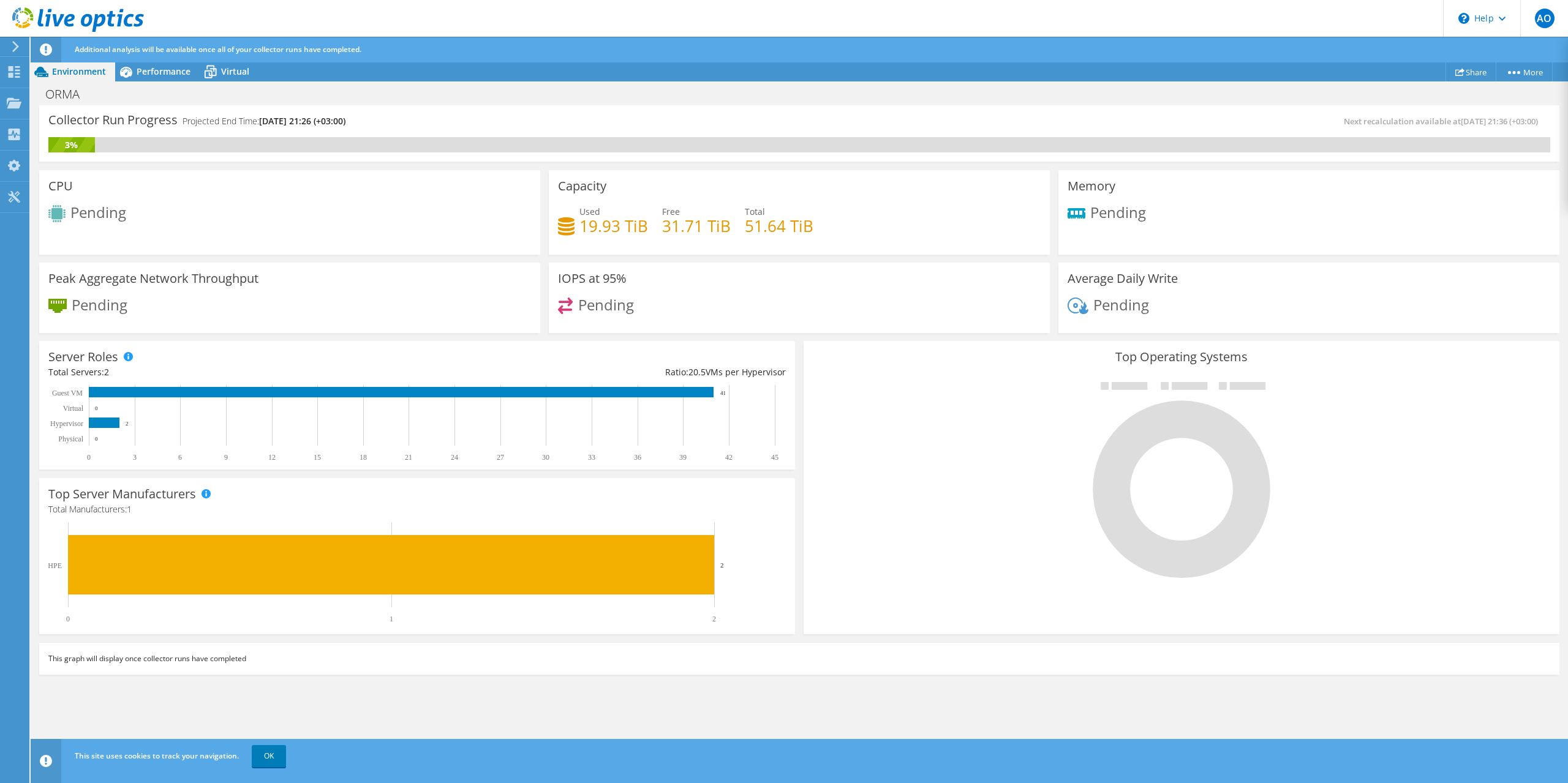
click at [94, 71] on span "Environment" at bounding box center [78, 71] width 54 height 11
click at [167, 82] on div "ORMA Print" at bounding box center [799, 93] width 1537 height 24
click at [170, 69] on span "Performance" at bounding box center [163, 71] width 54 height 11
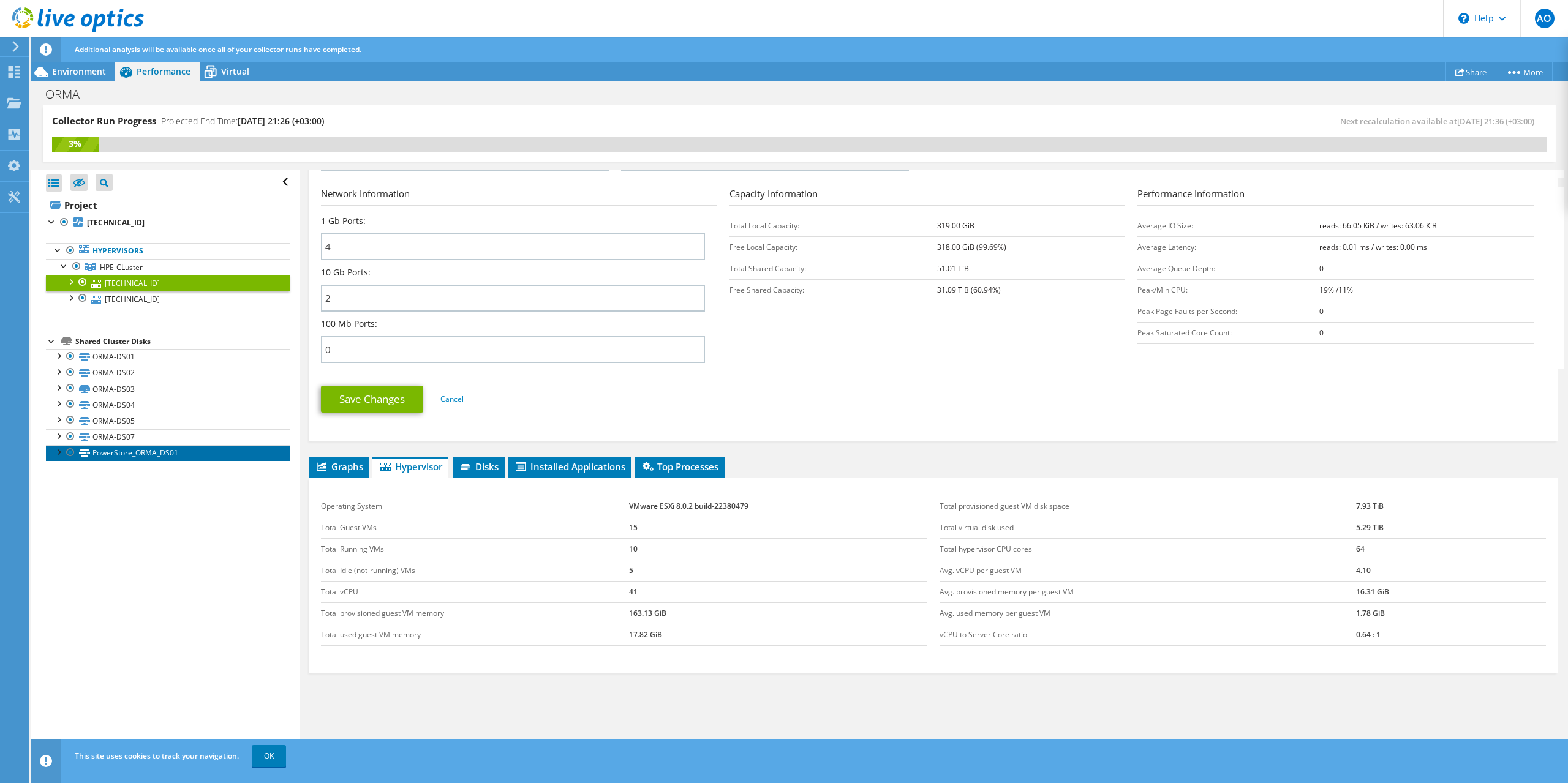
click at [131, 450] on link "PowerStore_ORMA_DS01" at bounding box center [168, 453] width 244 height 16
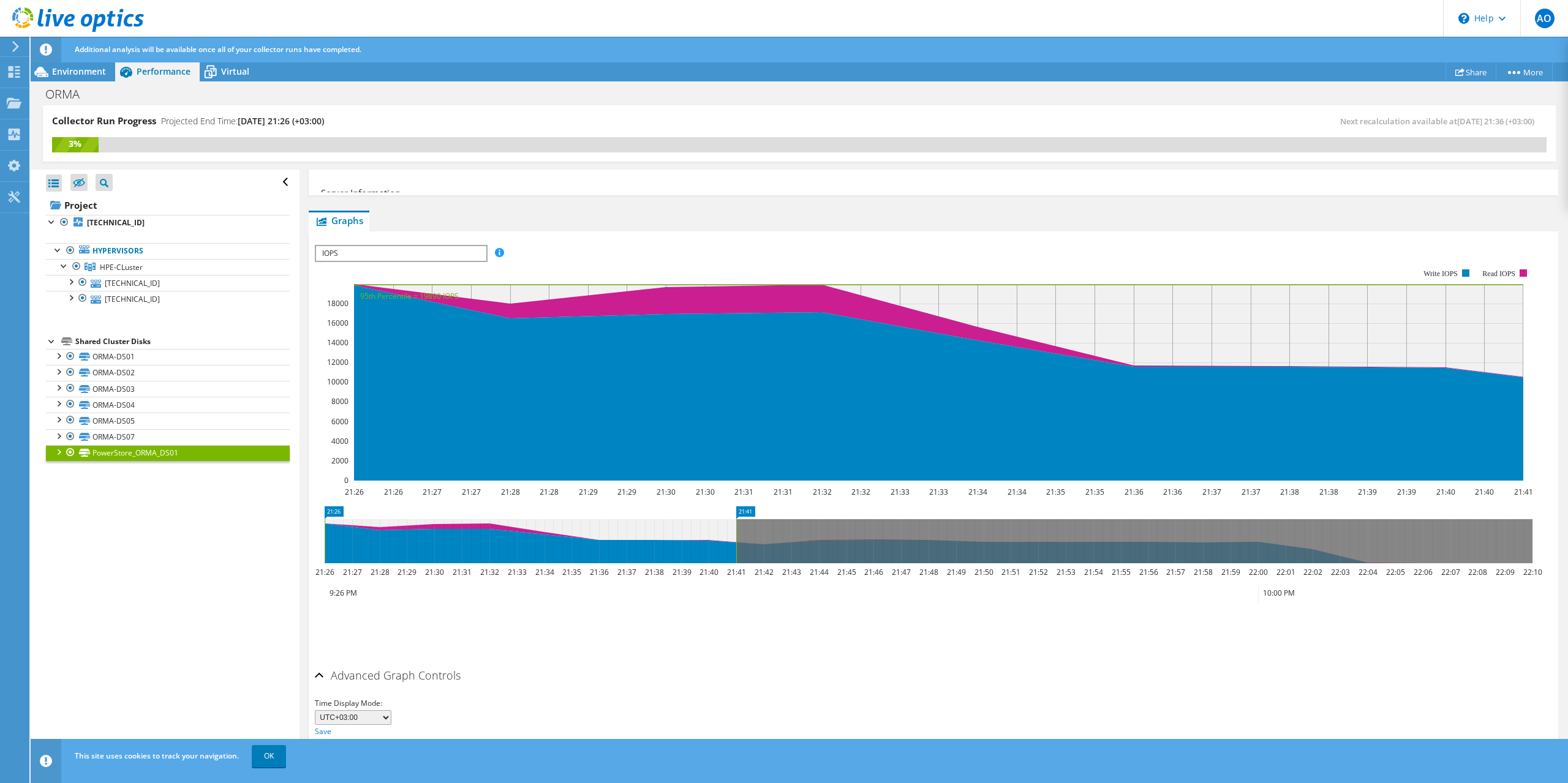
scroll to position [211, 0]
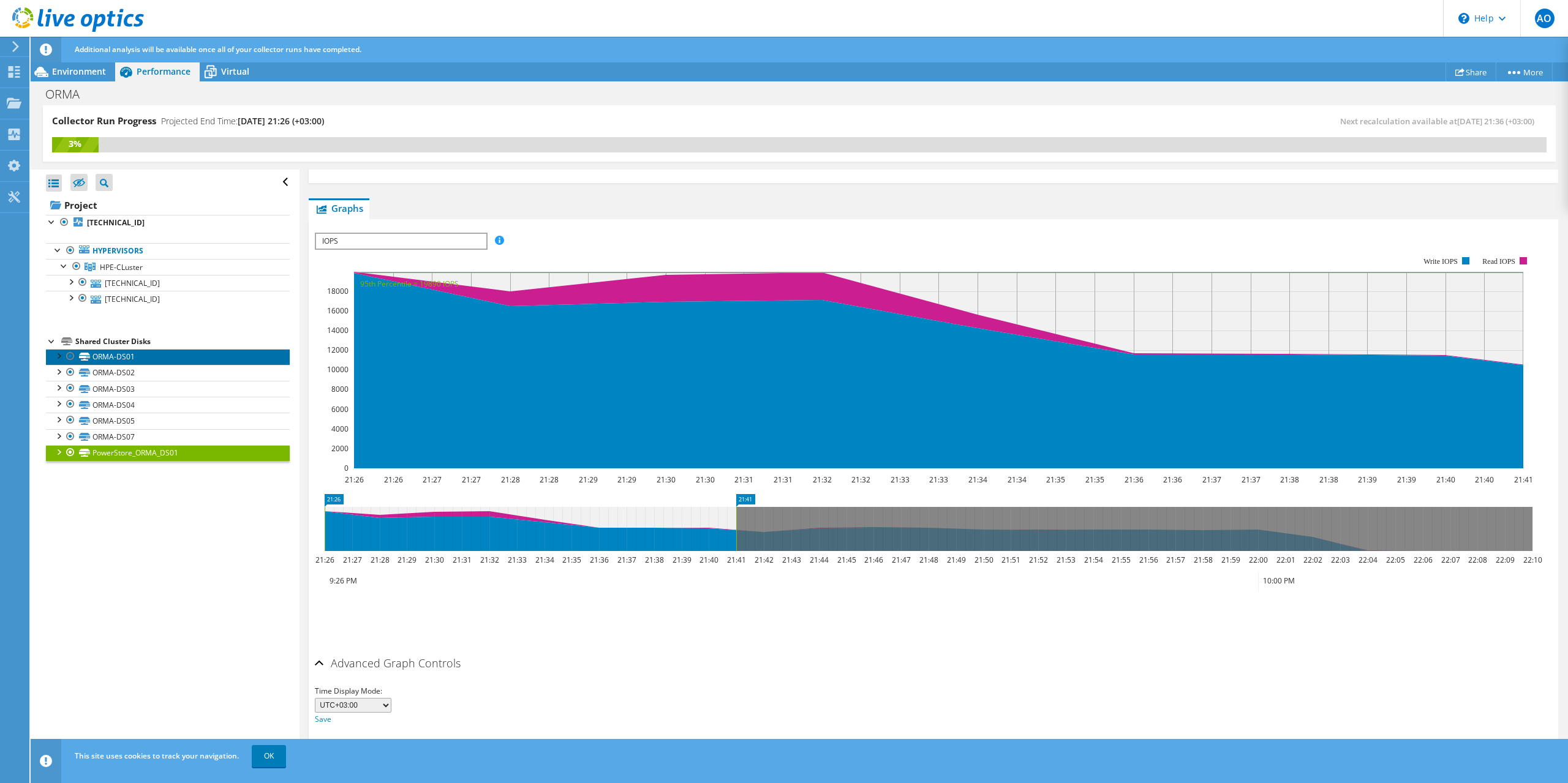
click at [114, 360] on link "ORMA-DS01" at bounding box center [168, 357] width 244 height 16
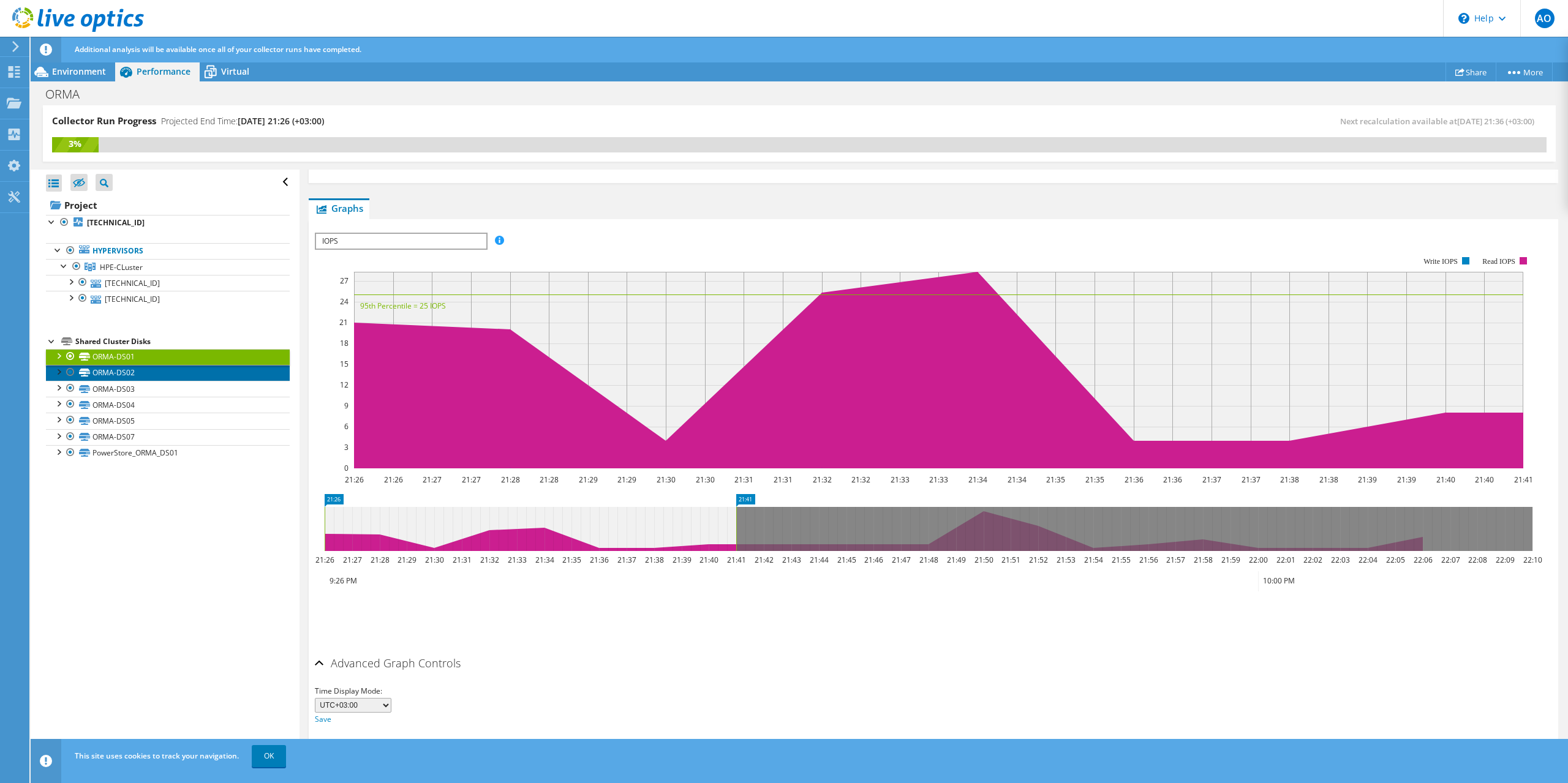
click at [113, 377] on link "ORMA-DS02" at bounding box center [168, 373] width 244 height 16
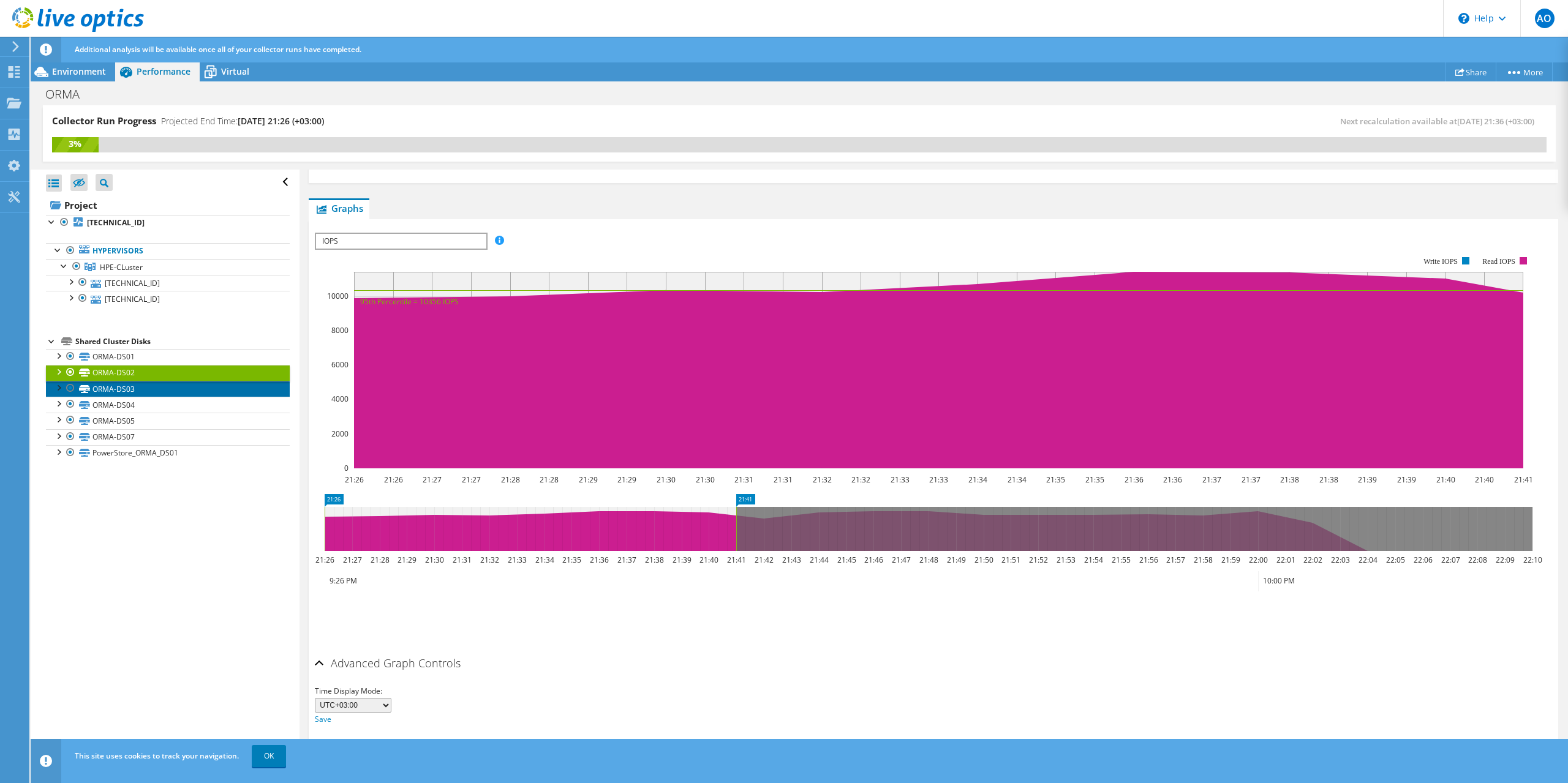
click at [119, 386] on link "ORMA-DS03" at bounding box center [168, 389] width 244 height 16
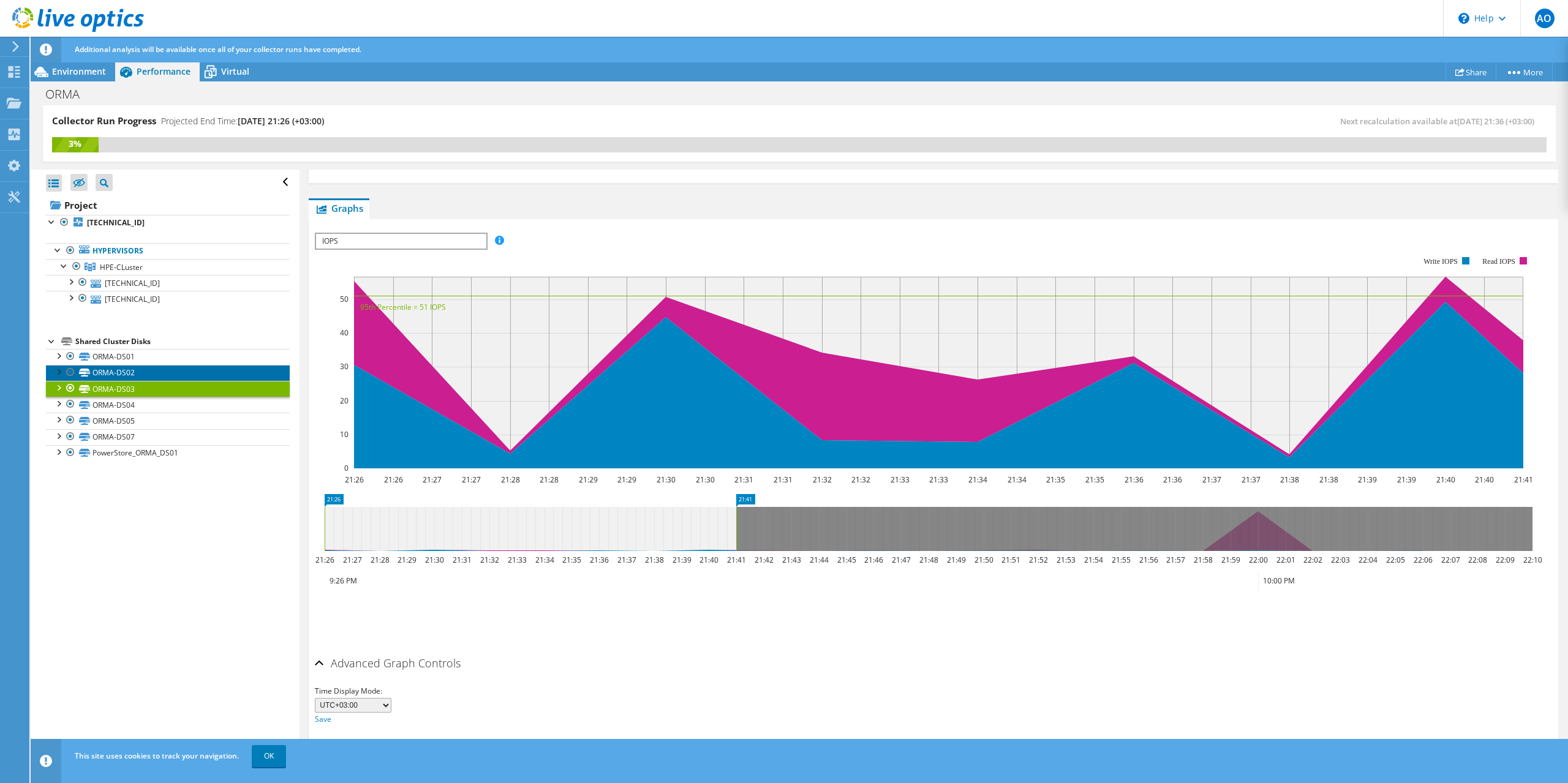
click at [125, 371] on link "ORMA-DS02" at bounding box center [168, 373] width 244 height 16
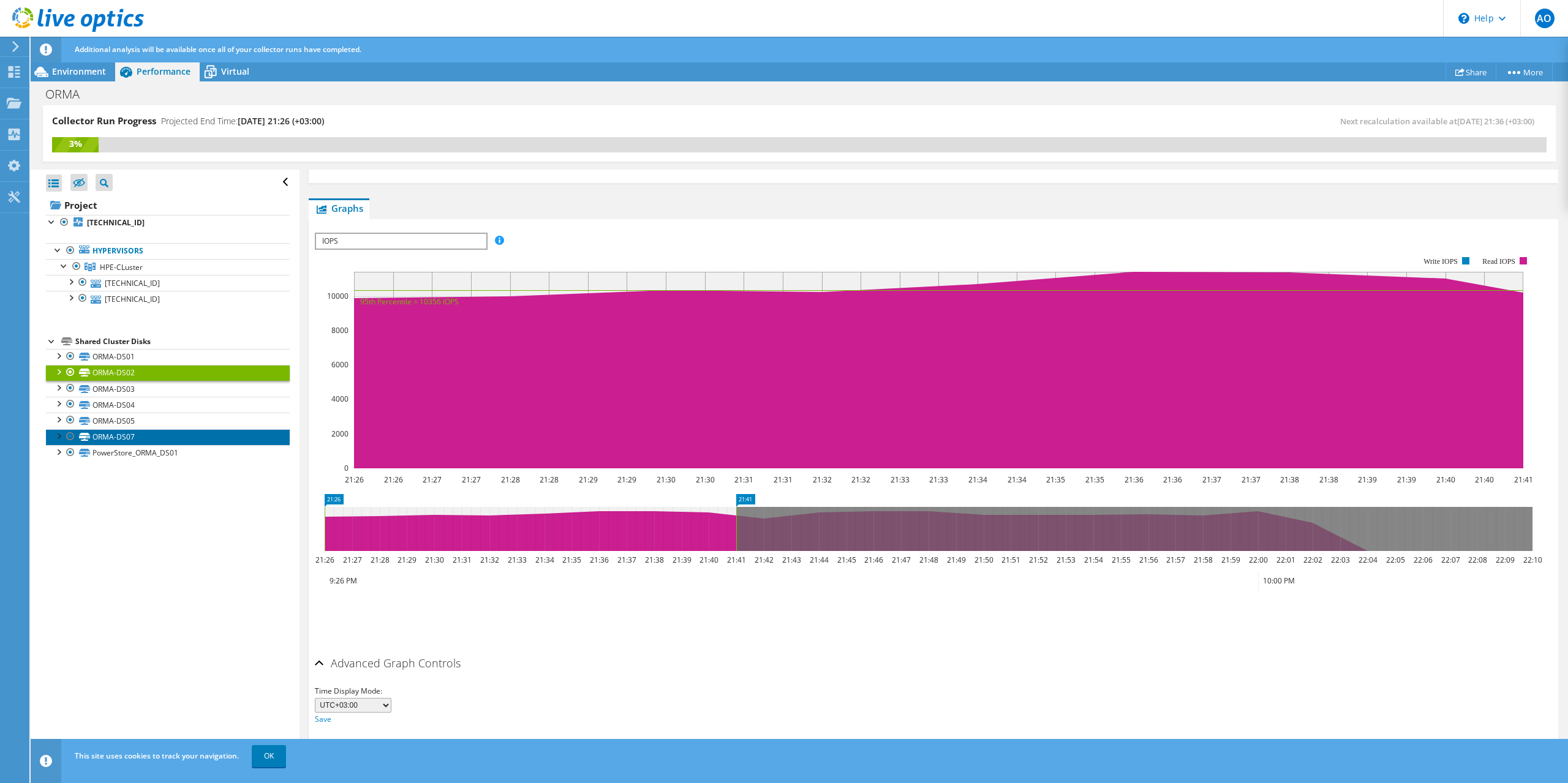
click at [128, 433] on link "ORMA-DS07" at bounding box center [168, 437] width 244 height 16
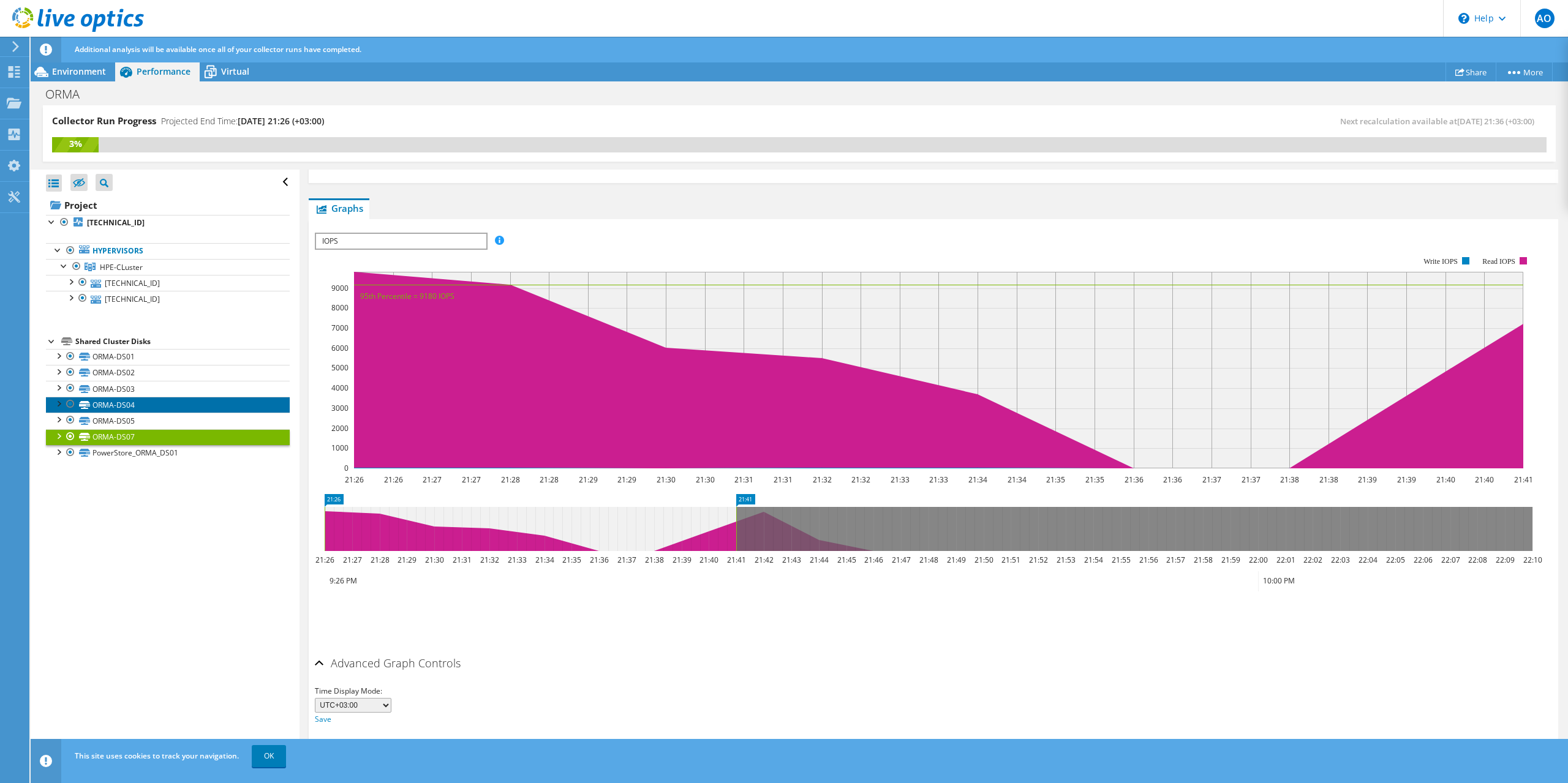
click at [124, 408] on link "ORMA-DS04" at bounding box center [168, 405] width 244 height 16
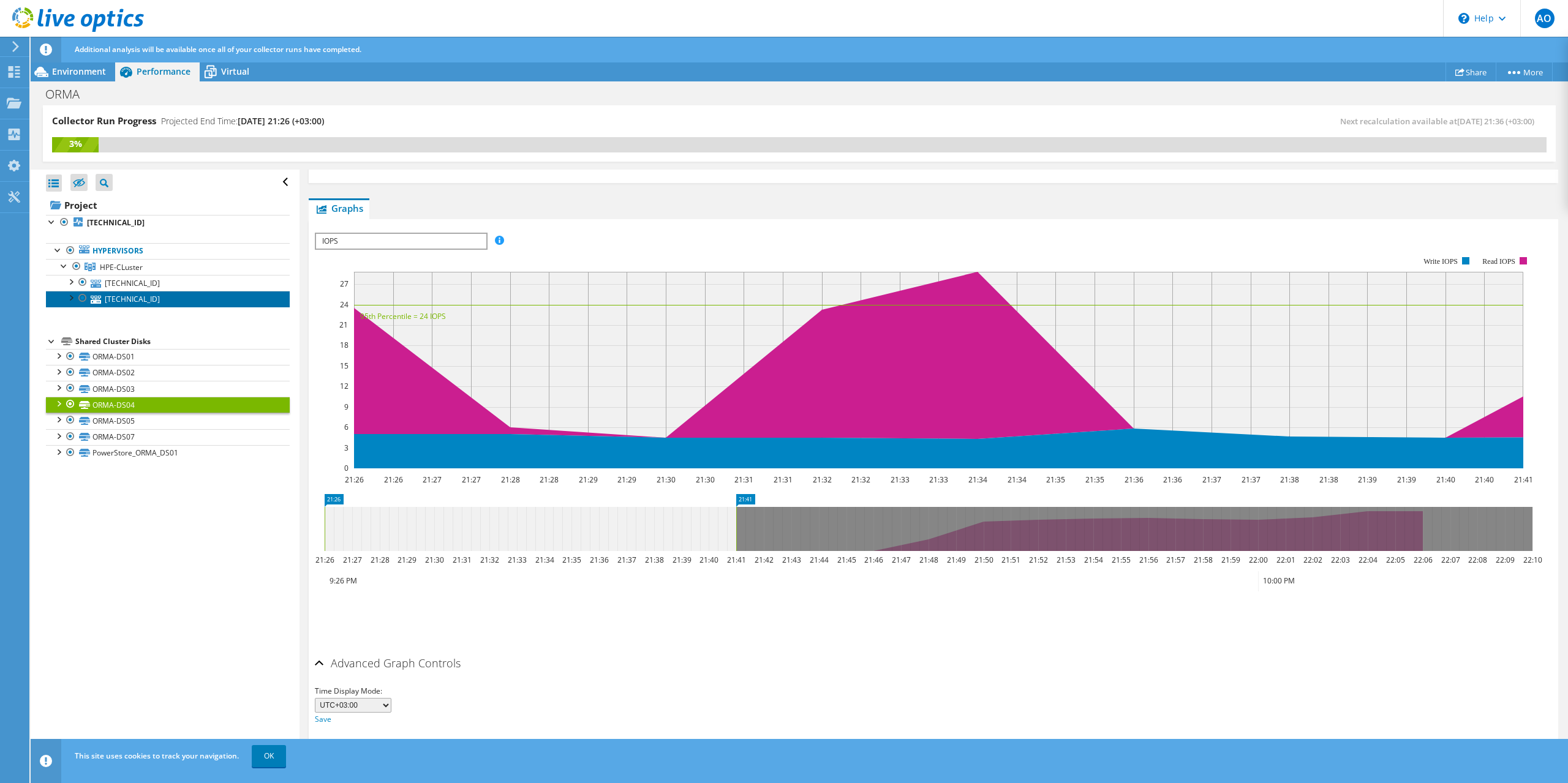
click at [131, 298] on link "[TECHNICAL_ID]" at bounding box center [168, 298] width 244 height 16
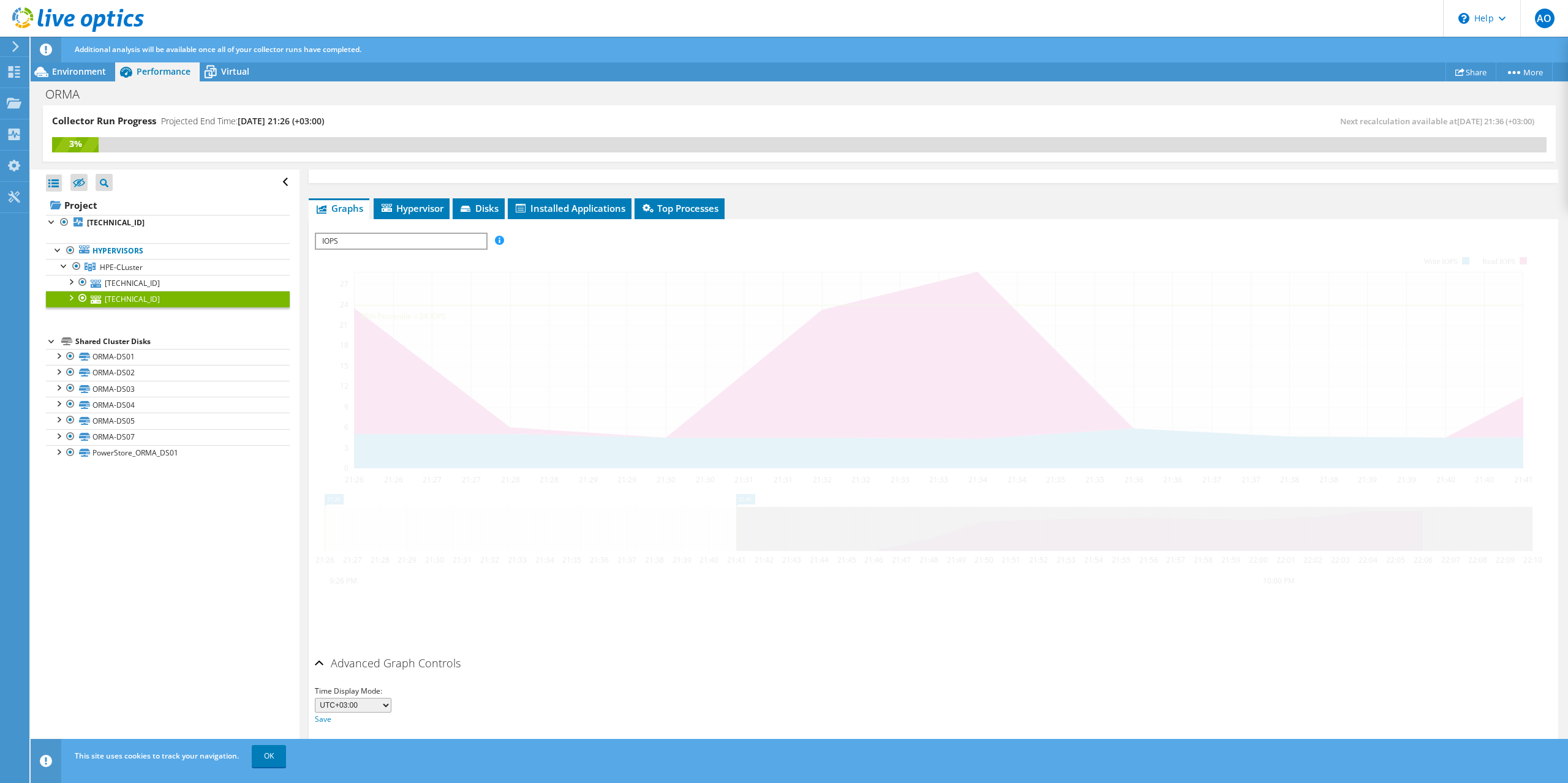
scroll to position [146, 0]
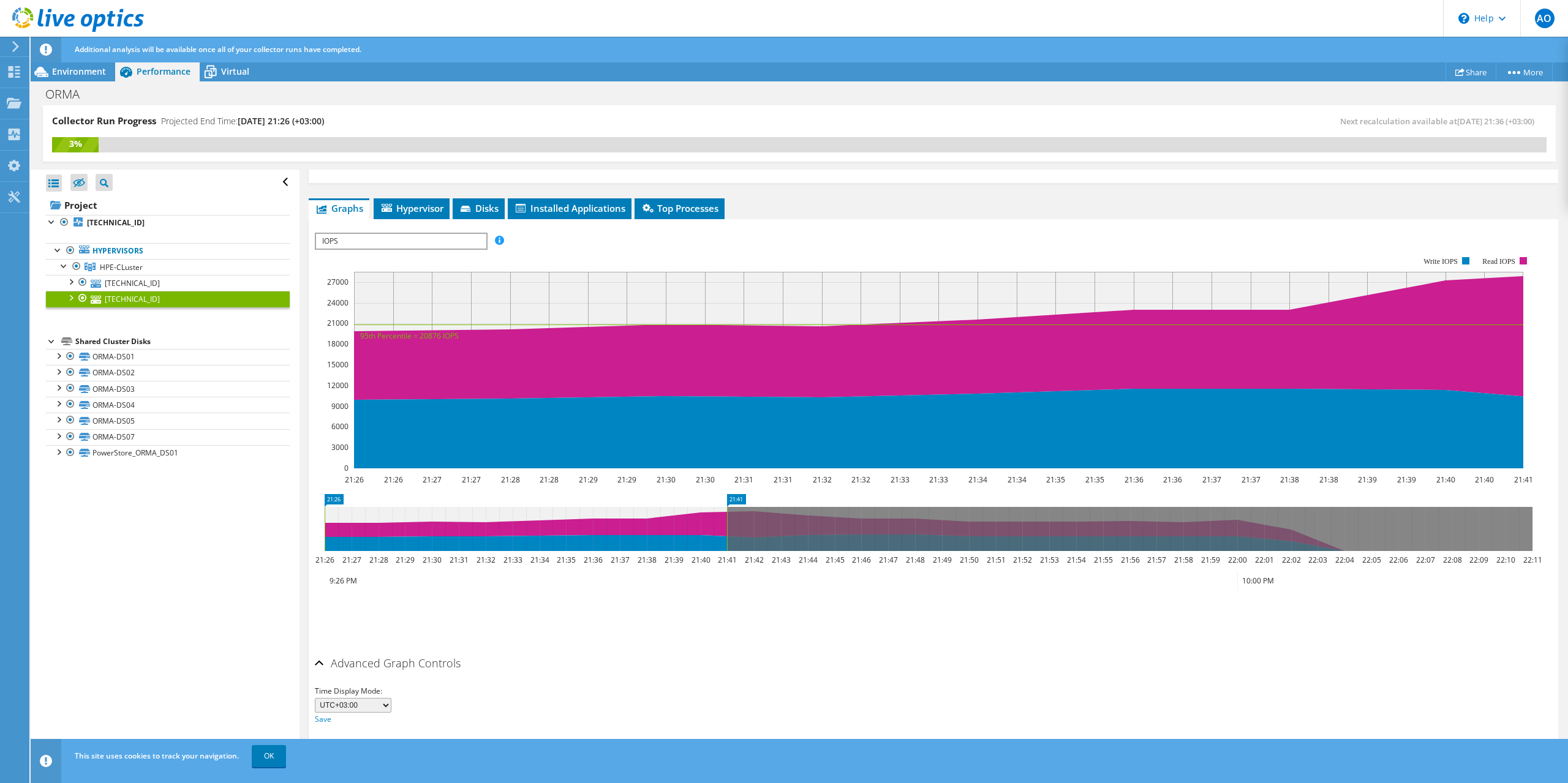
click at [408, 239] on span "IOPS" at bounding box center [400, 241] width 170 height 15
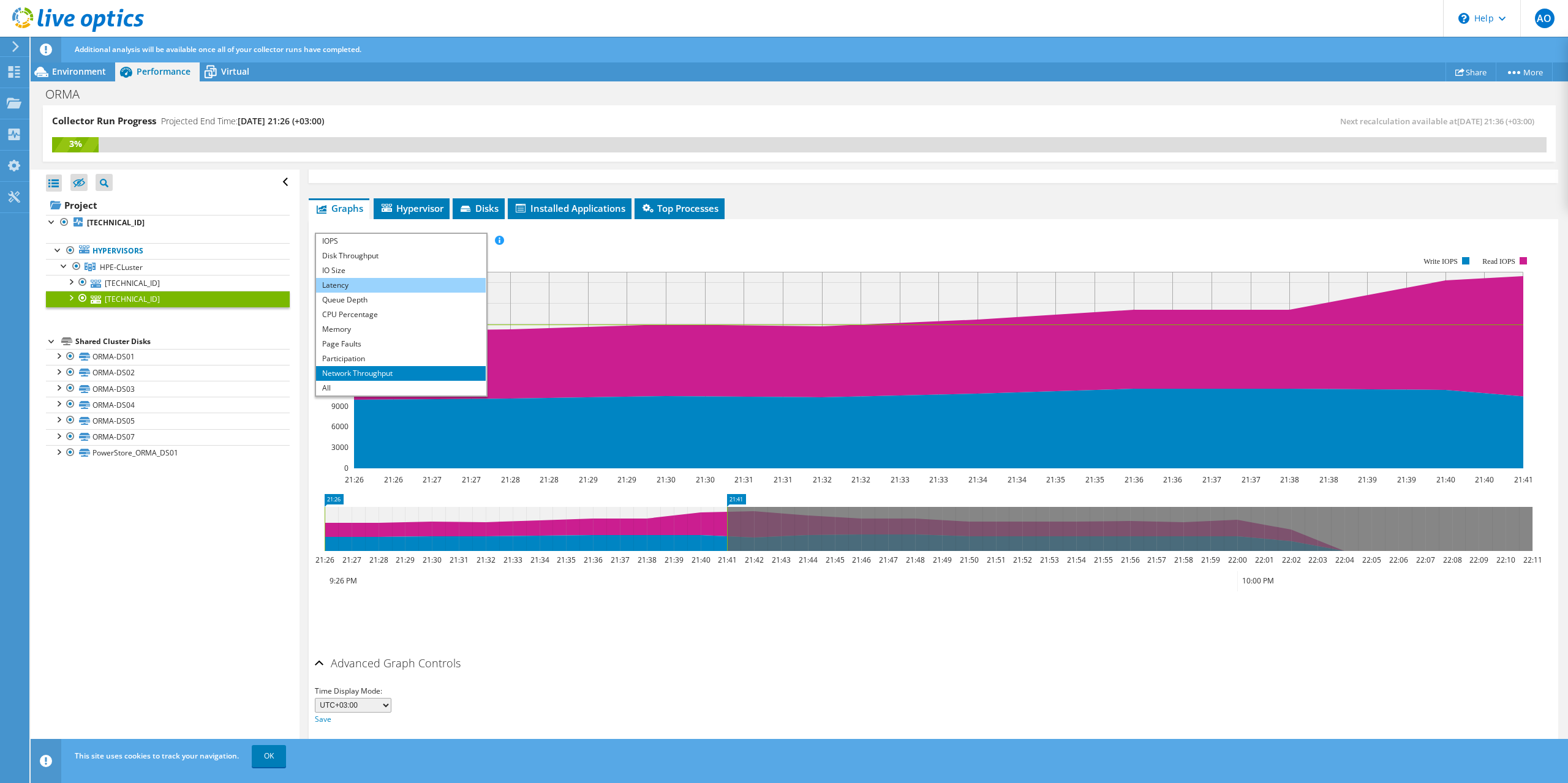
click at [374, 283] on li "Latency" at bounding box center [400, 285] width 170 height 15
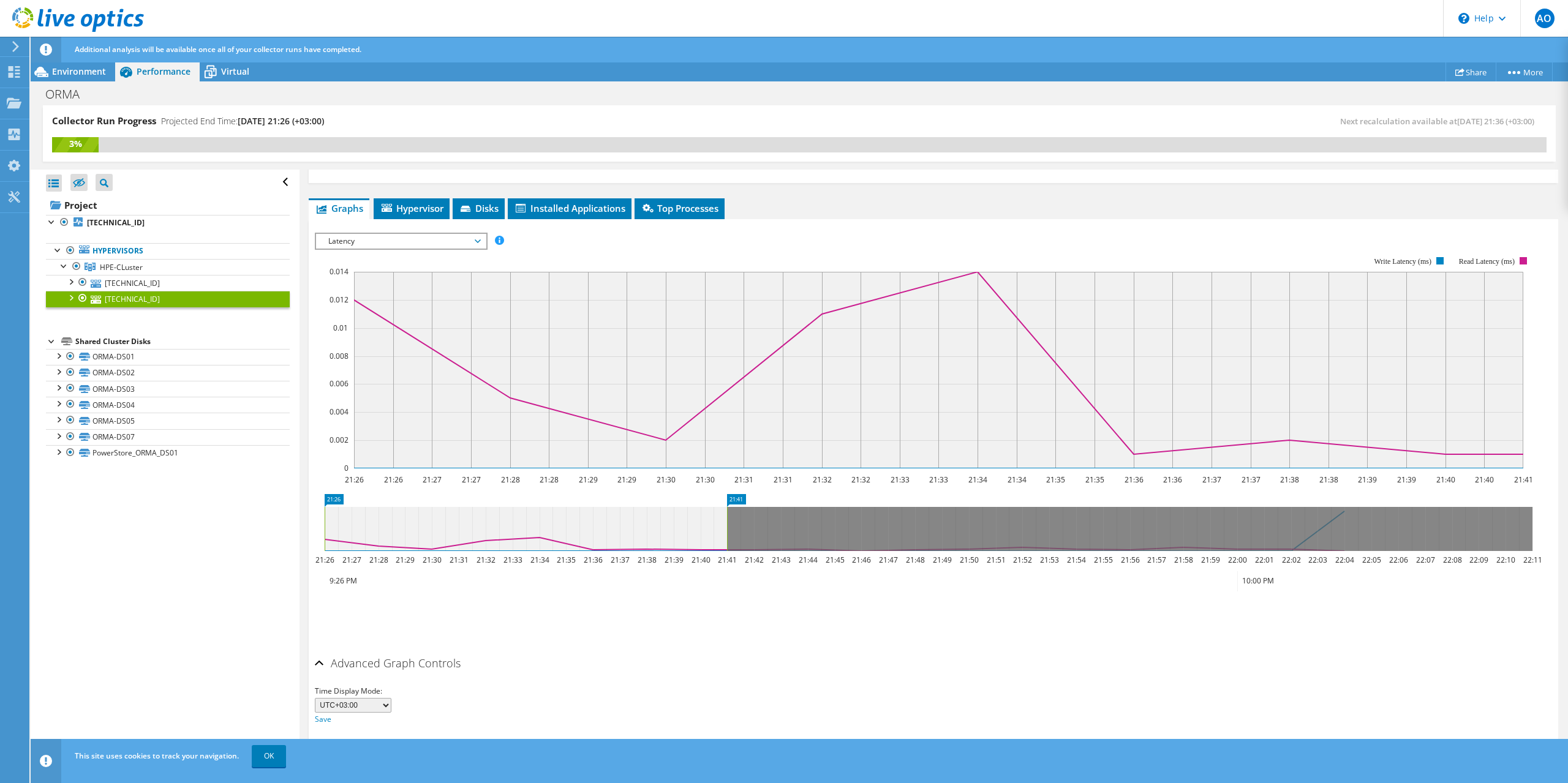
click at [392, 237] on span "Latency" at bounding box center [400, 241] width 158 height 15
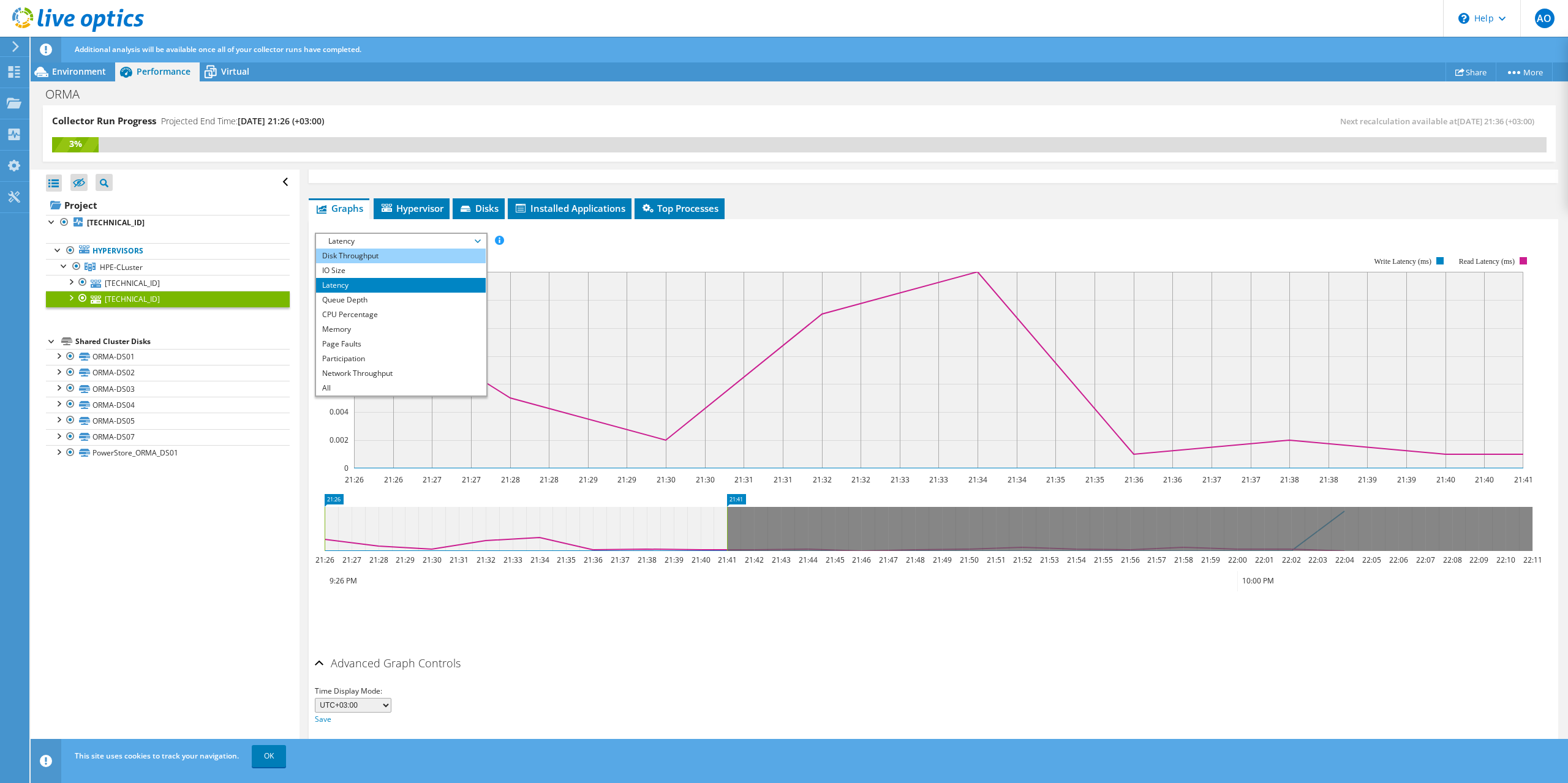
click at [380, 256] on li "Disk Throughput" at bounding box center [400, 256] width 170 height 15
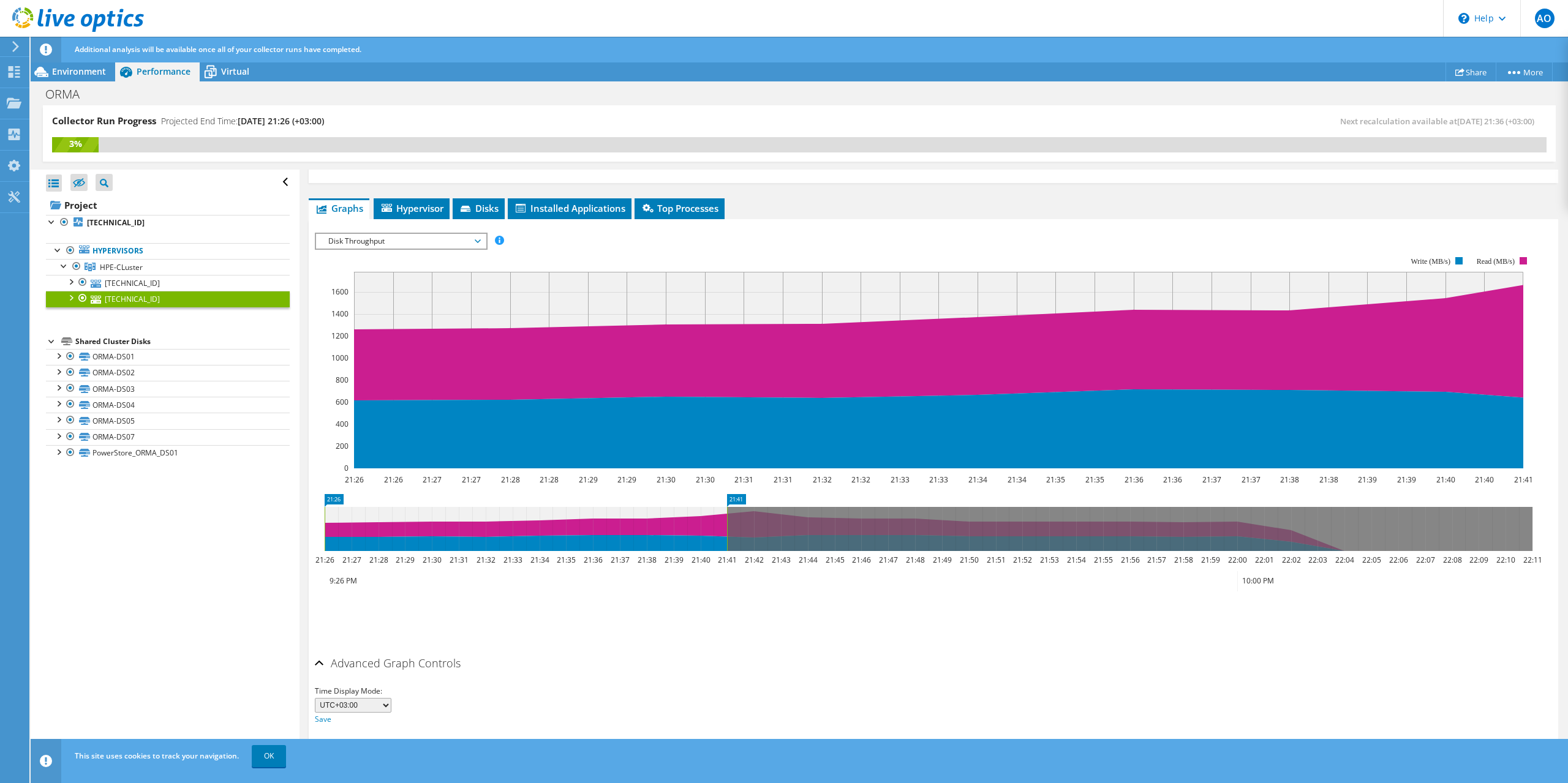
click at [380, 237] on span "Disk Throughput" at bounding box center [400, 241] width 158 height 15
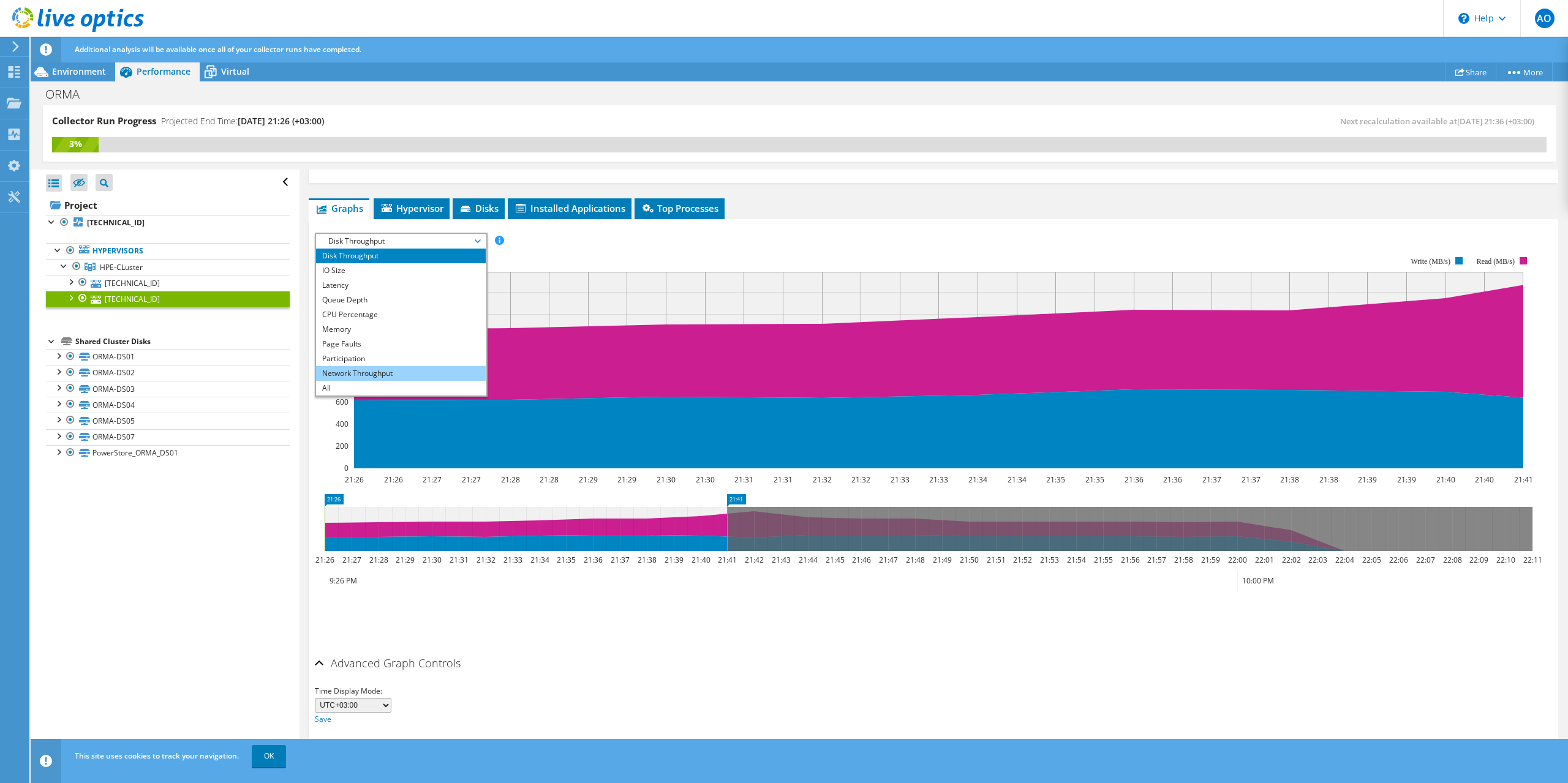
click at [377, 371] on li "Network Throughput" at bounding box center [400, 374] width 170 height 15
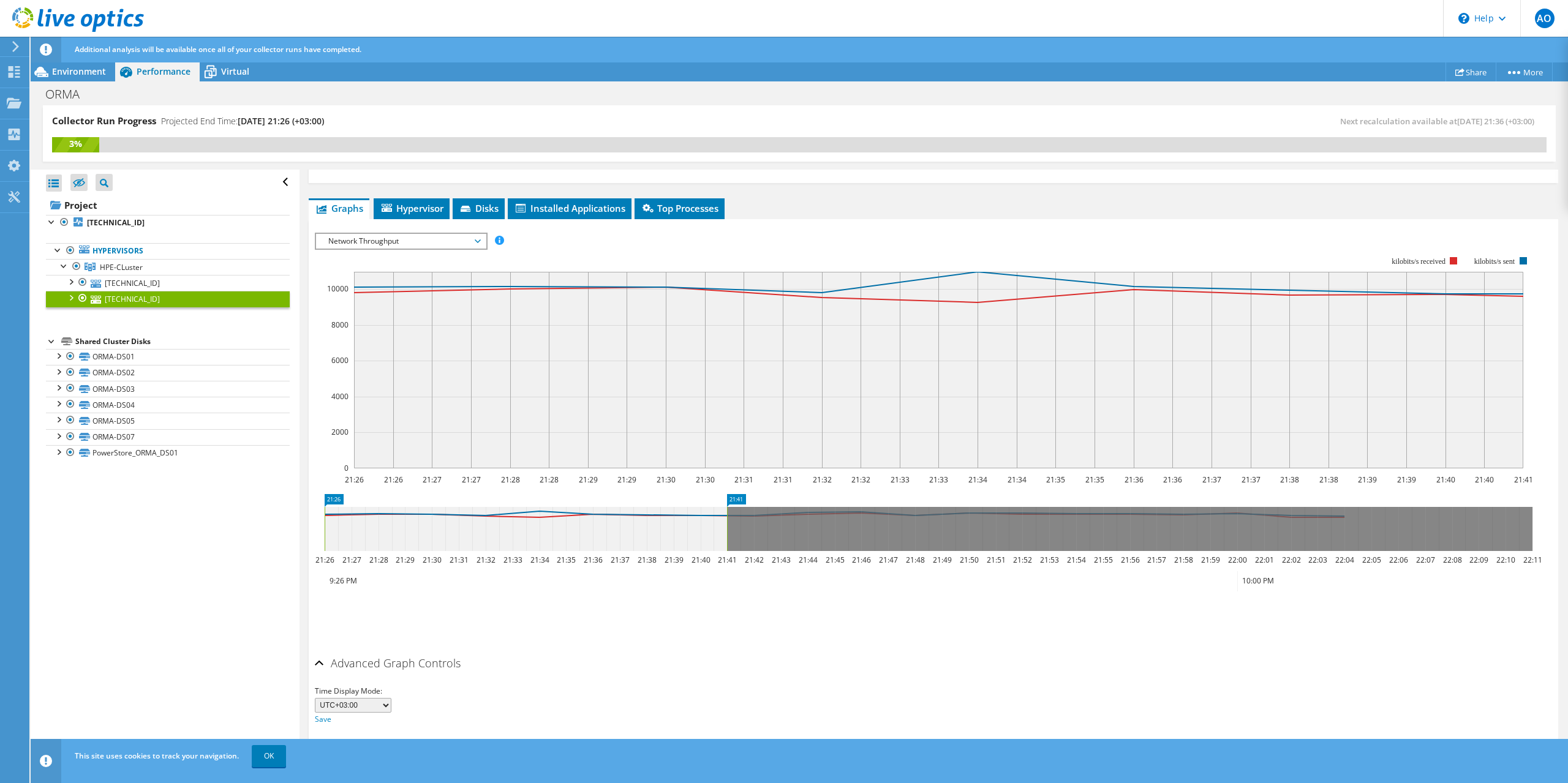
click at [461, 237] on span "Network Throughput" at bounding box center [400, 241] width 158 height 15
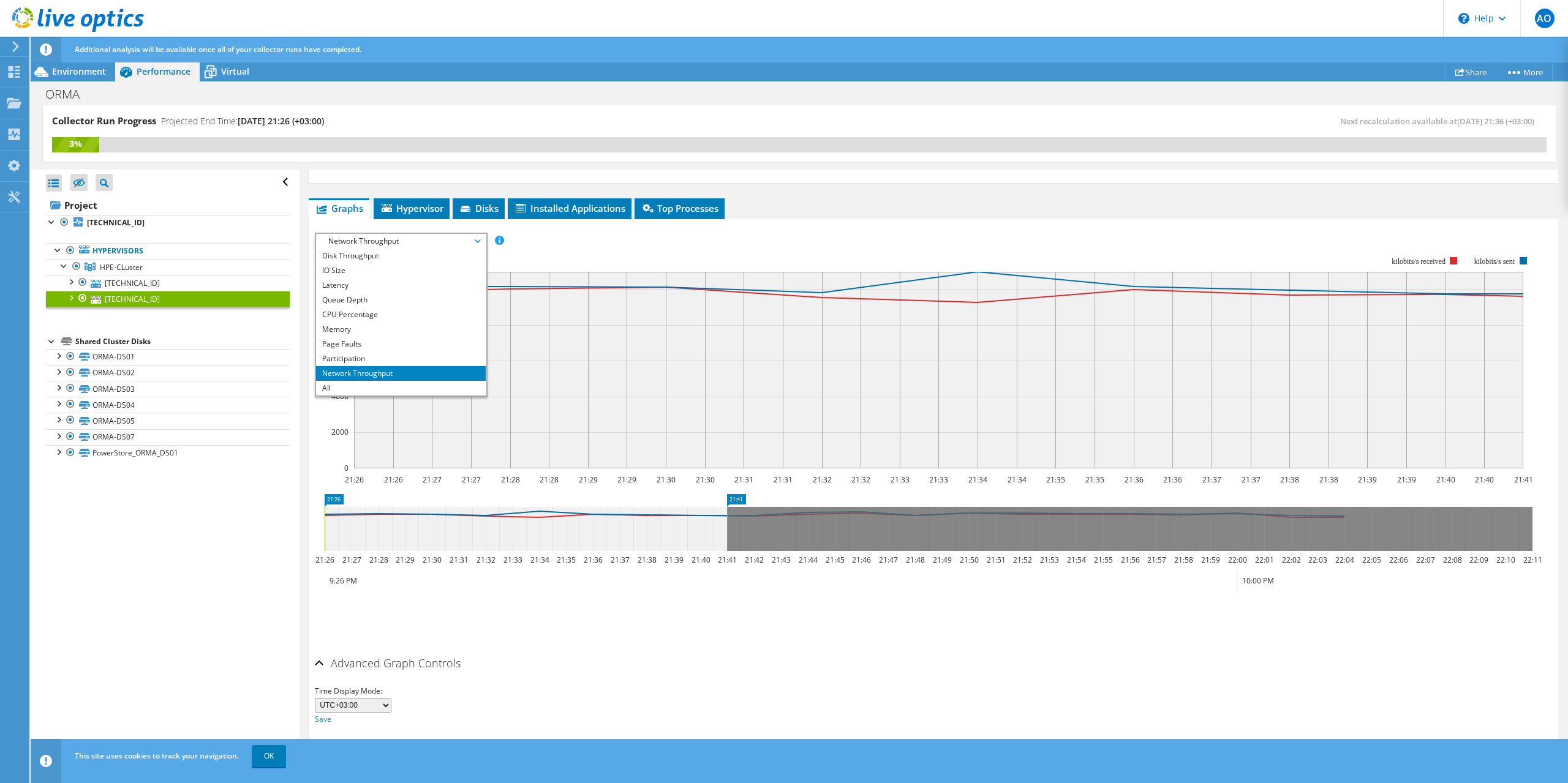
click at [577, 241] on rect at bounding box center [924, 362] width 1218 height 245
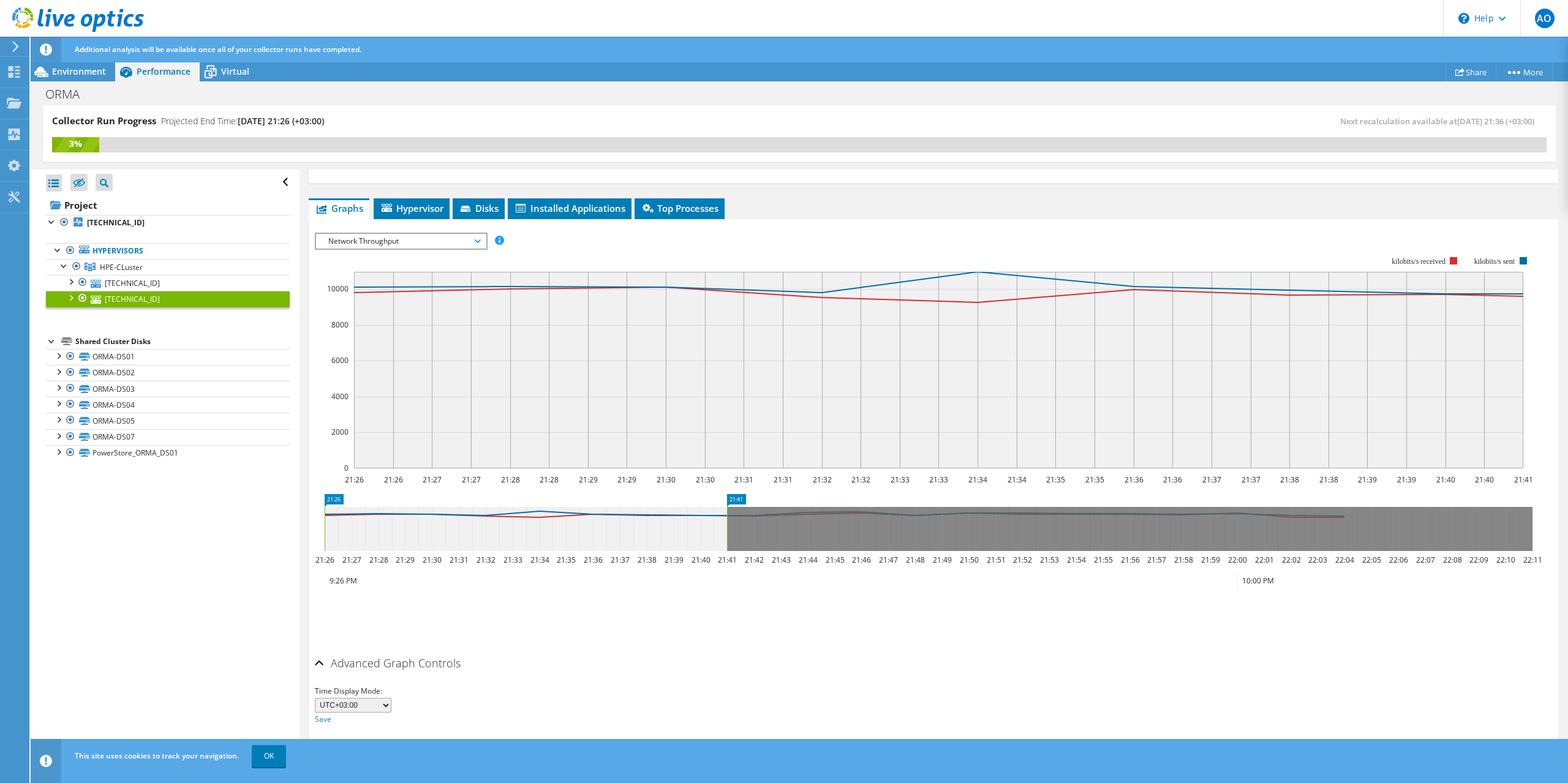
click at [411, 244] on span "Network Throughput" at bounding box center [400, 241] width 158 height 15
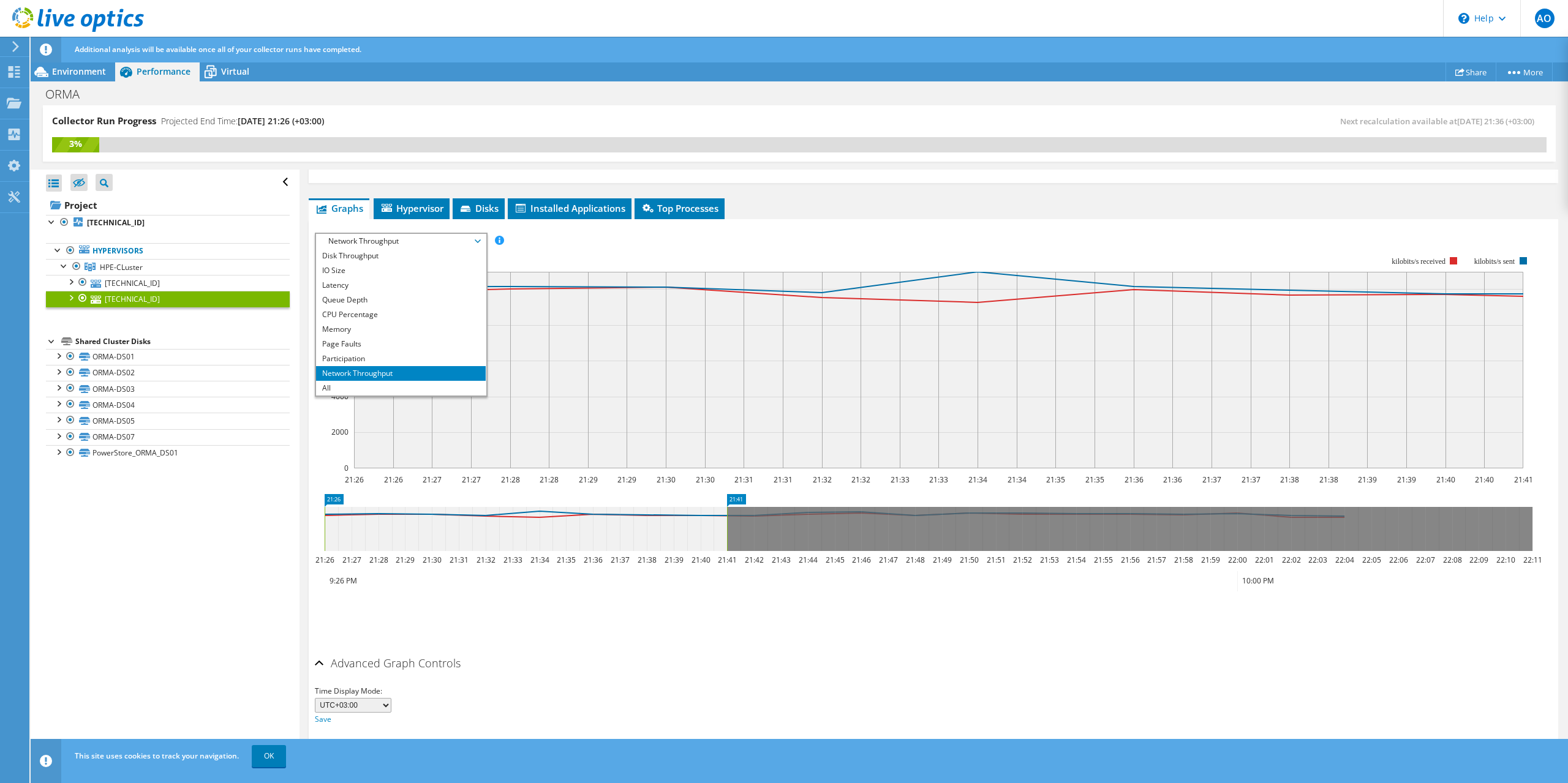
click at [539, 240] on rect at bounding box center [924, 362] width 1218 height 245
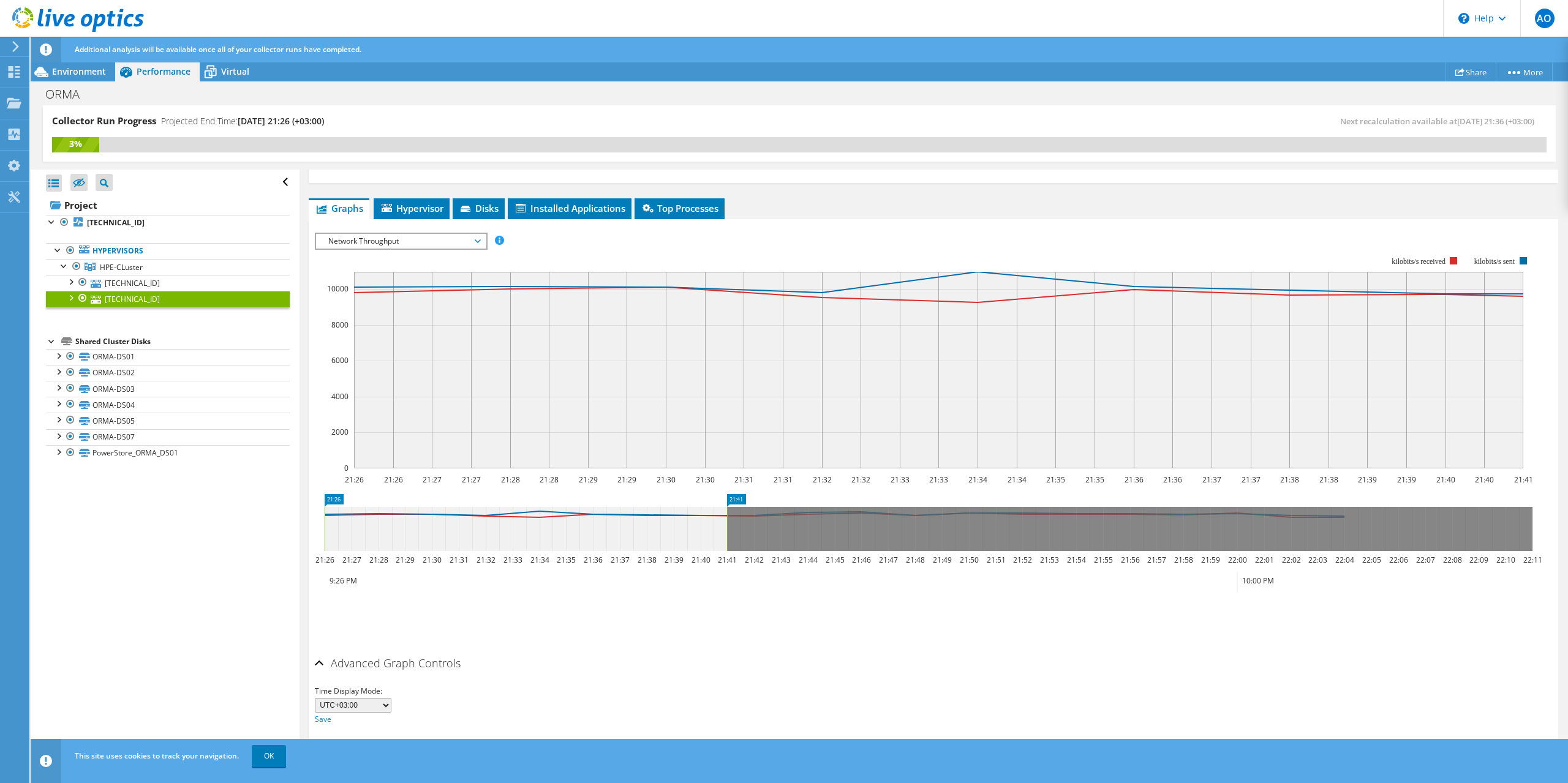
scroll to position [0, 0]
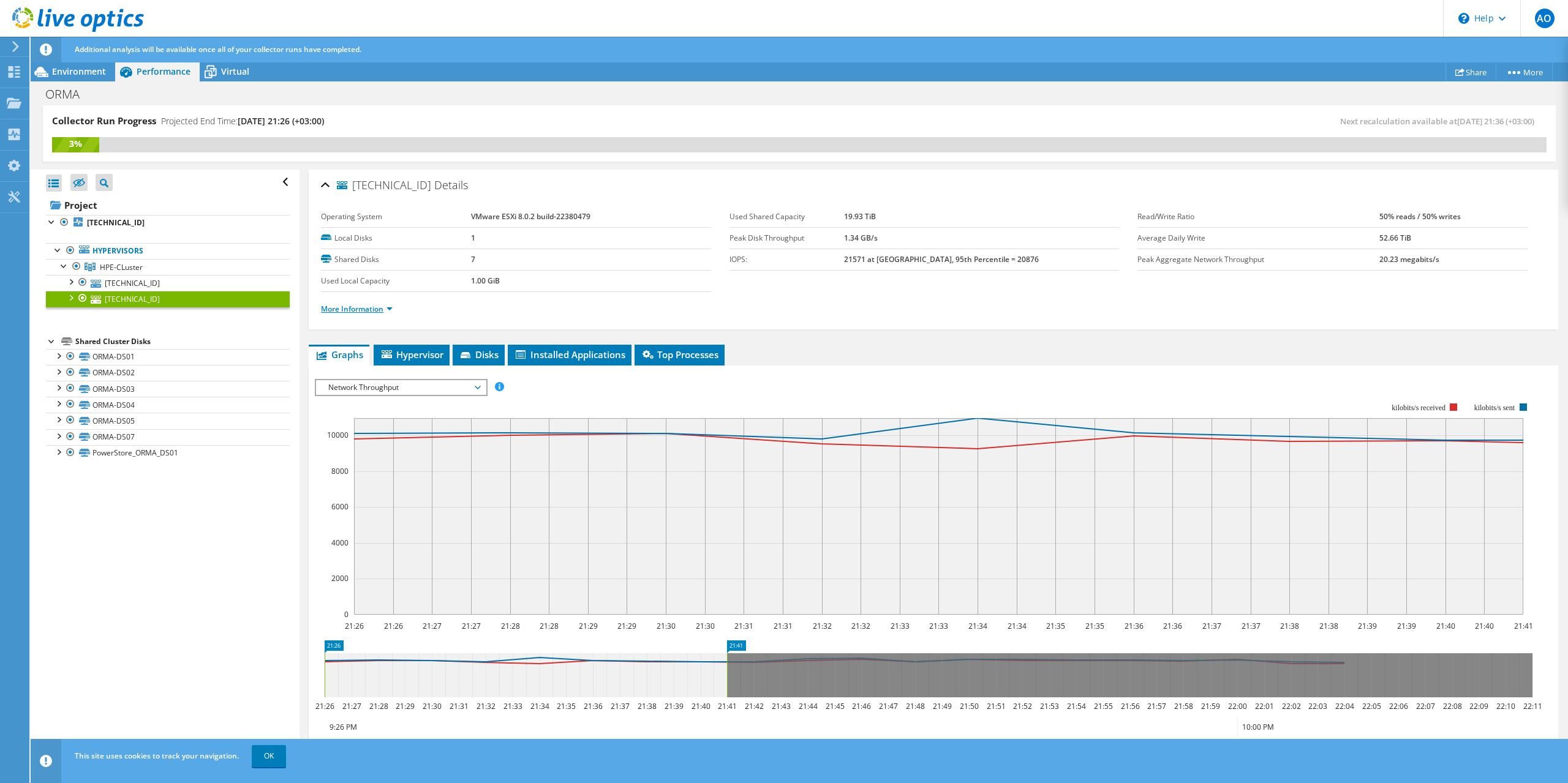
click at [378, 307] on link "More Information" at bounding box center [357, 309] width 72 height 11
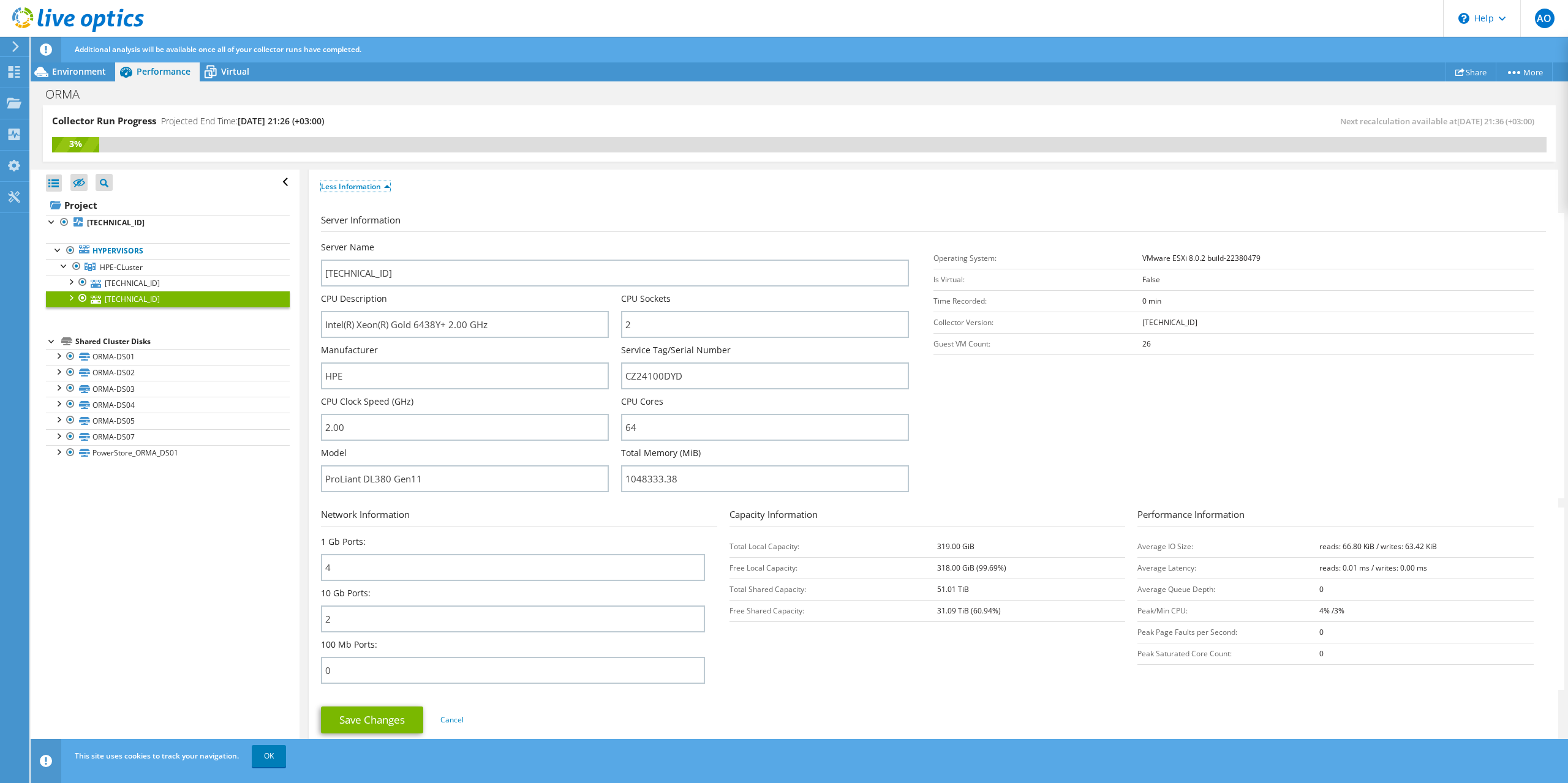
scroll to position [245, 0]
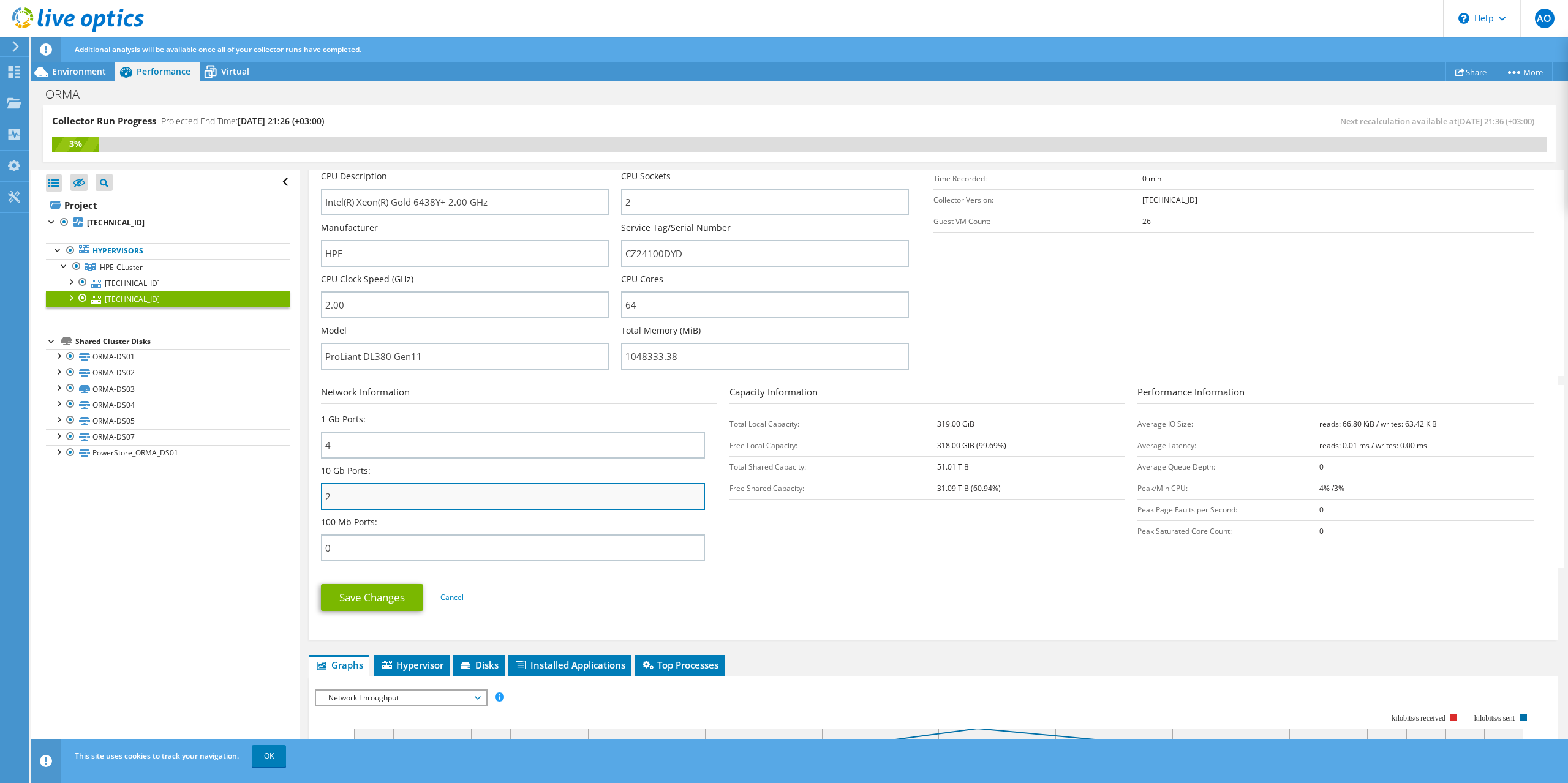
click at [431, 500] on input "2" at bounding box center [513, 497] width 384 height 27
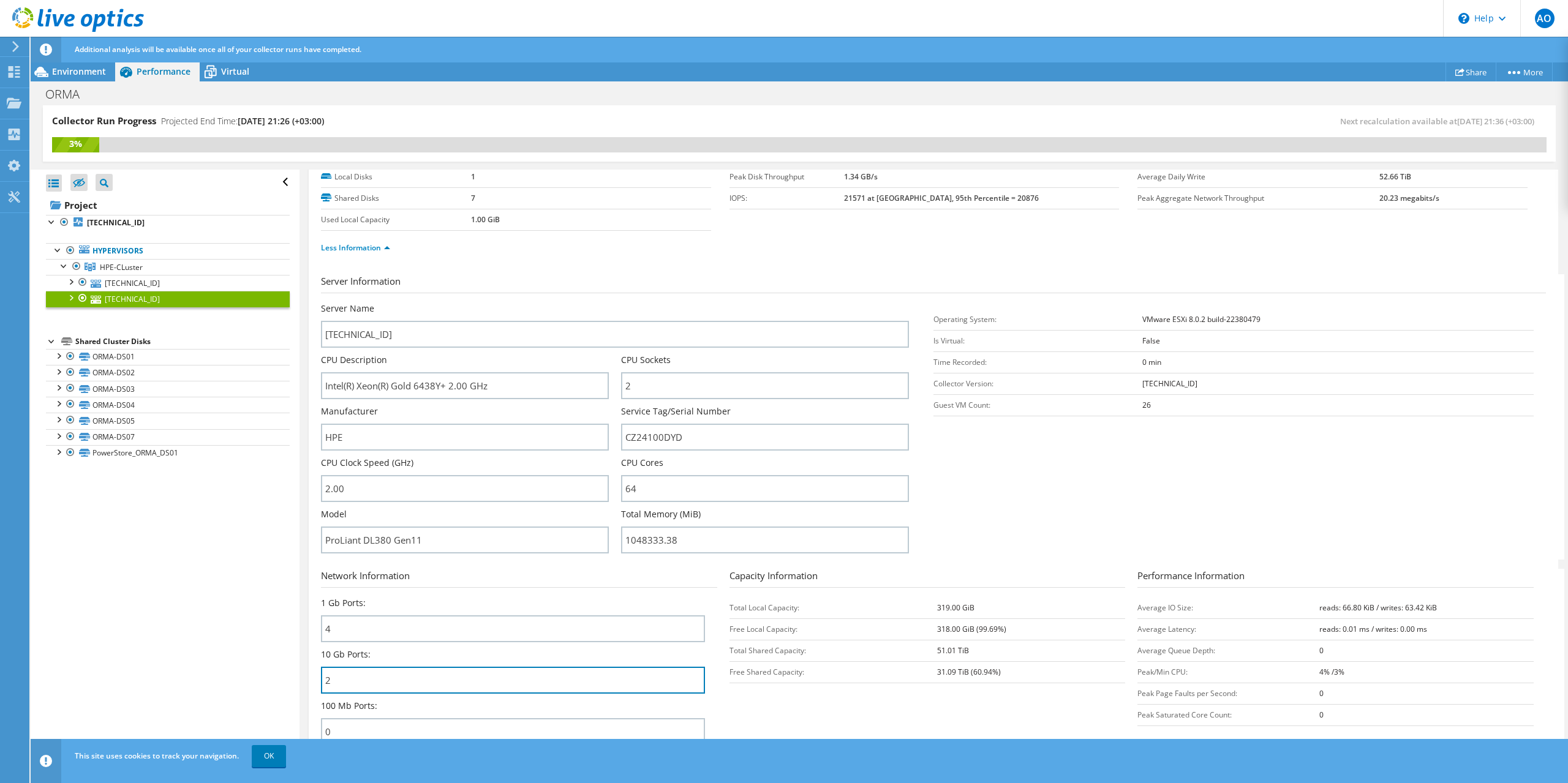
scroll to position [0, 0]
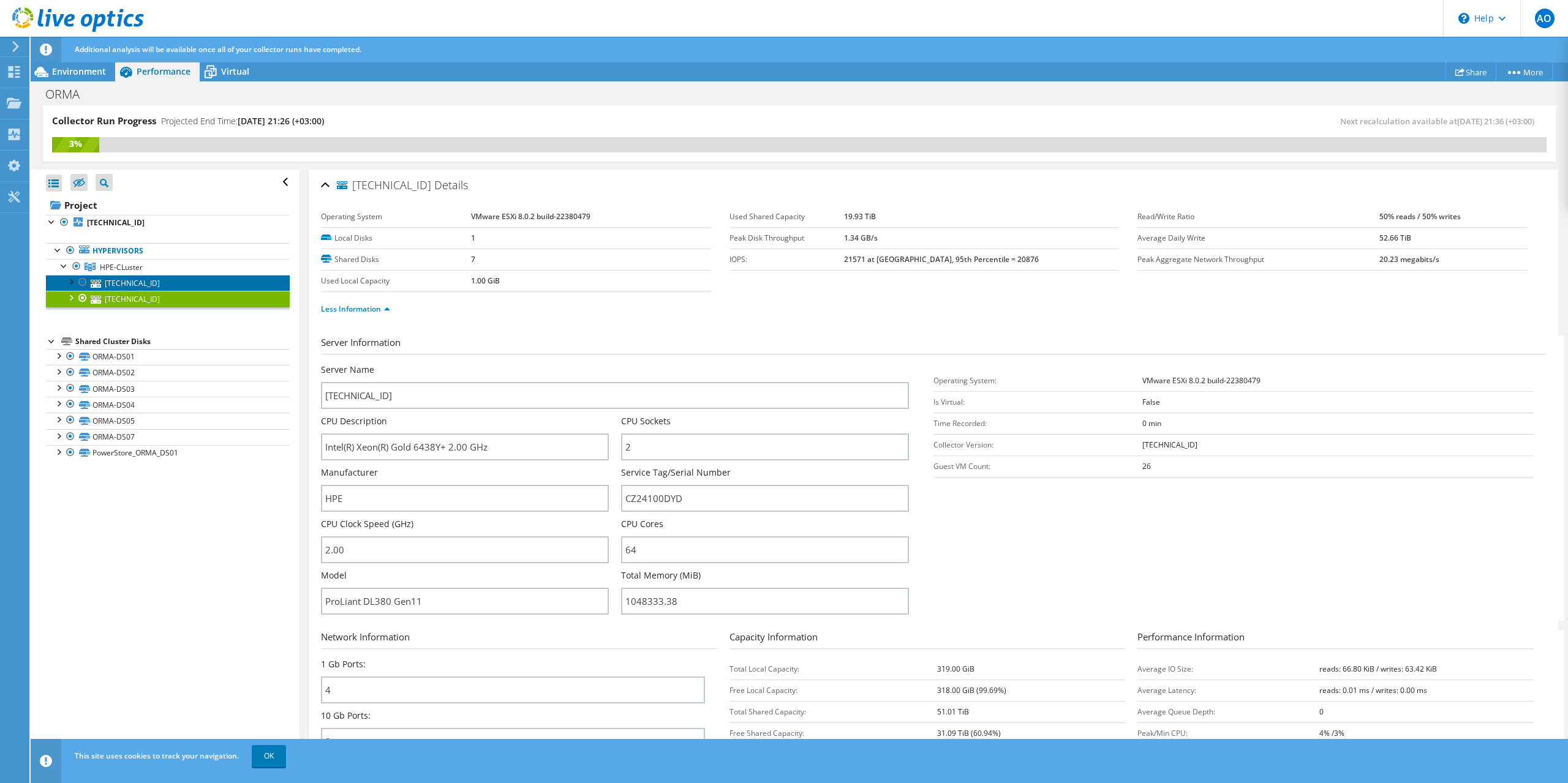
click at [131, 285] on link "[TECHNICAL_ID]" at bounding box center [168, 283] width 244 height 16
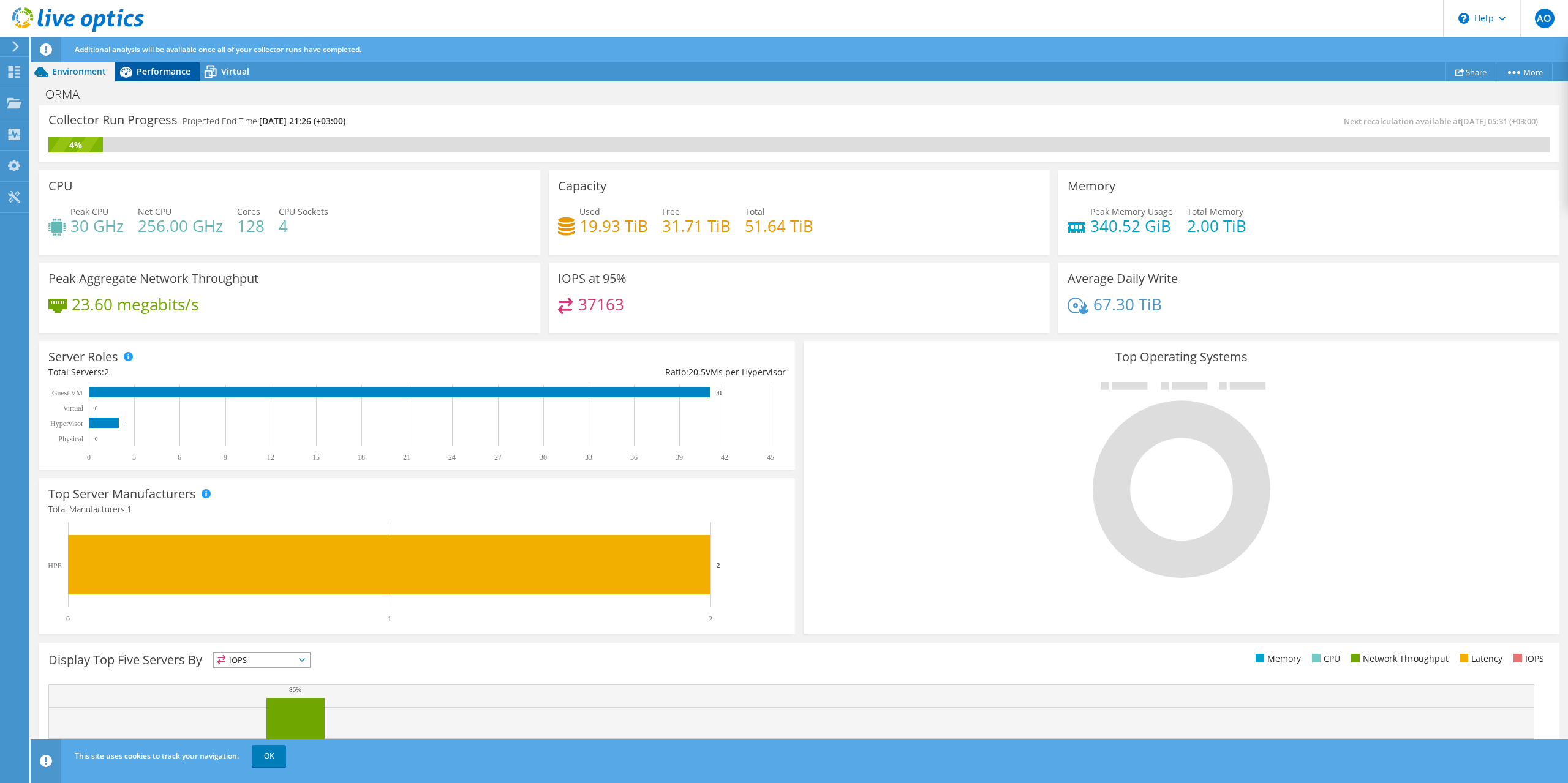
click at [169, 70] on span "Performance" at bounding box center [163, 71] width 54 height 11
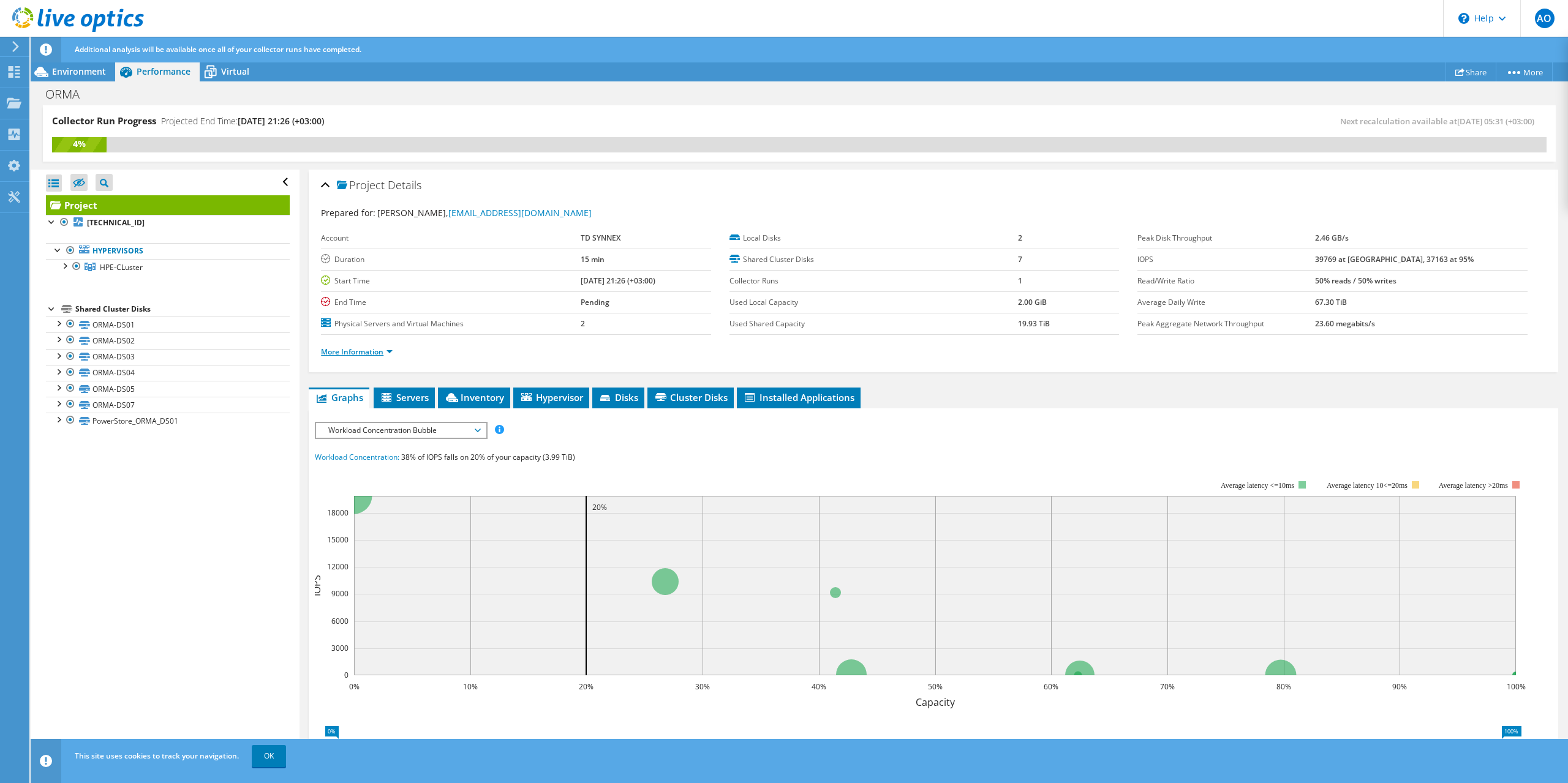
click at [368, 352] on link "More Information" at bounding box center [357, 352] width 72 height 11
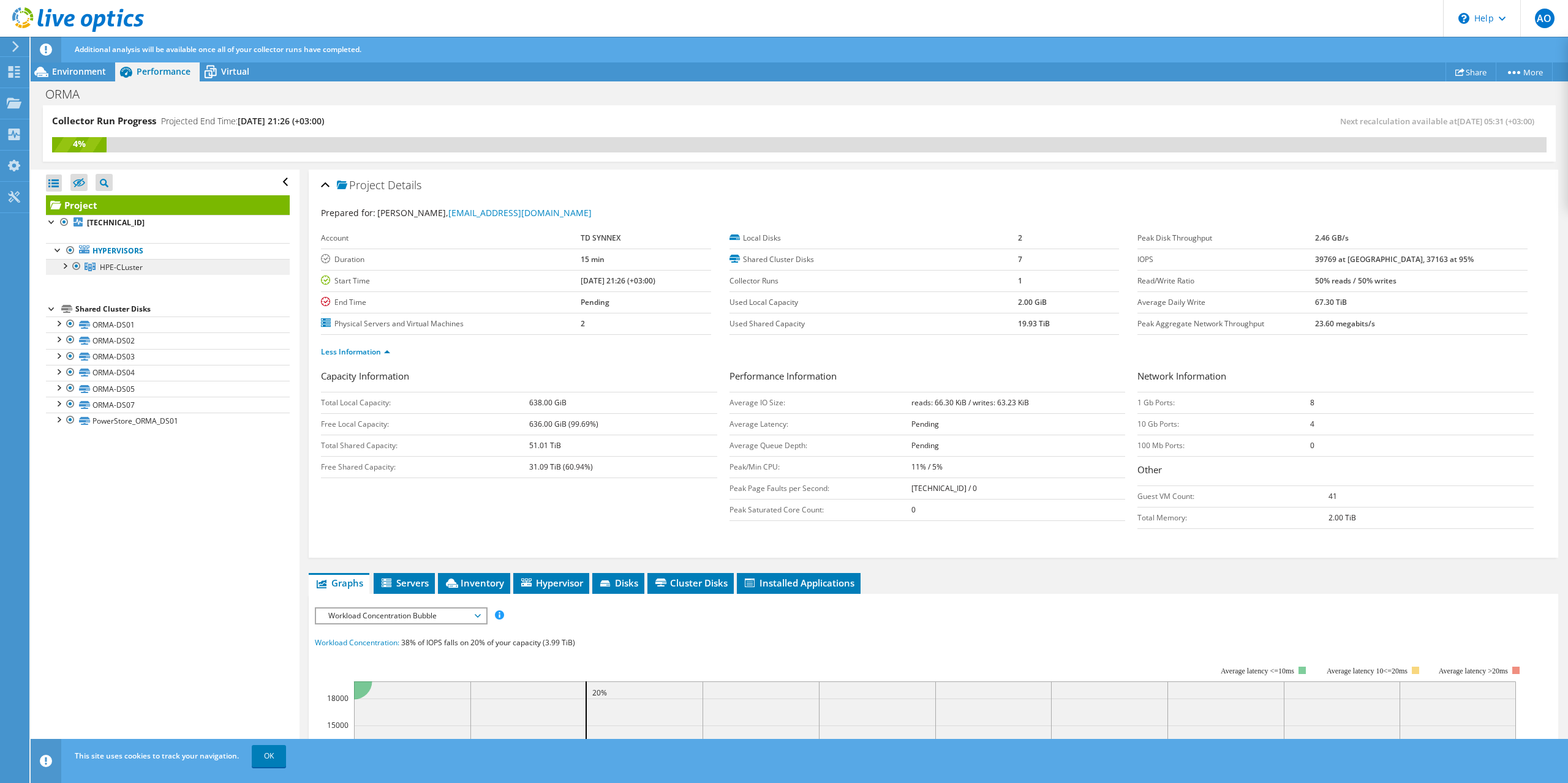
click at [105, 267] on span "HPE-CLuster" at bounding box center [121, 267] width 43 height 11
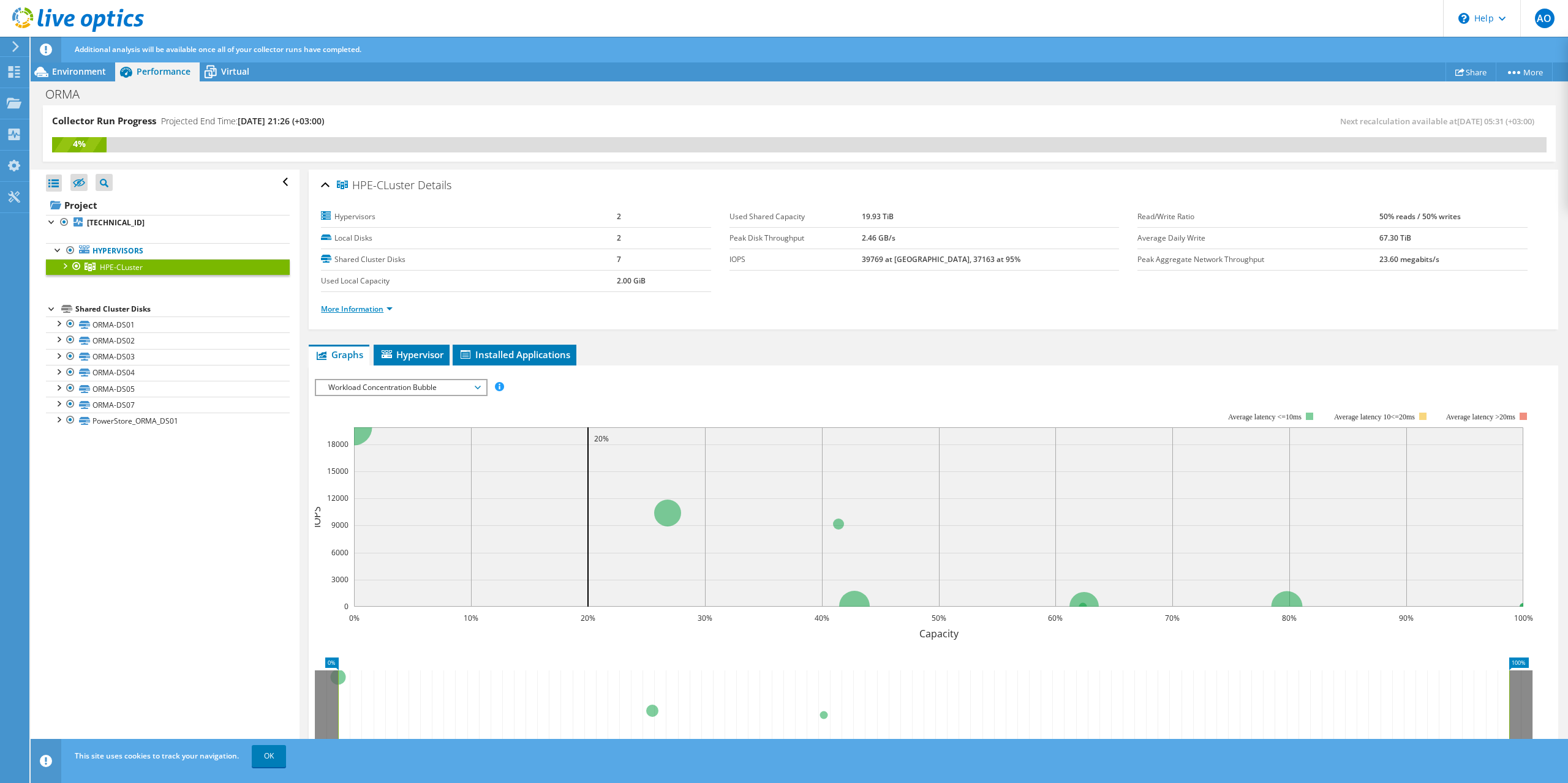
click at [376, 312] on link "More Information" at bounding box center [357, 309] width 72 height 11
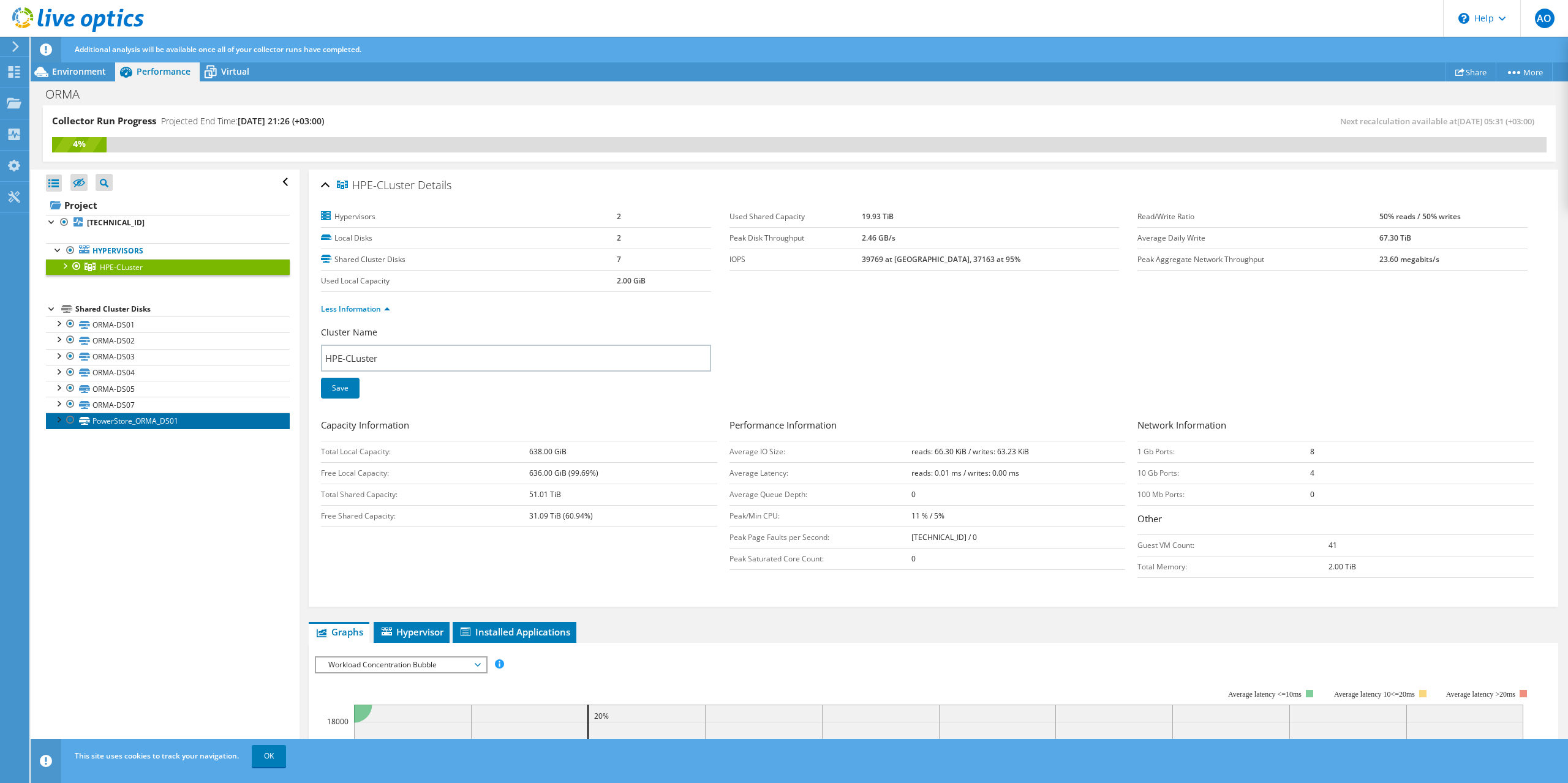
click at [163, 421] on link "PowerStore_ORMA_DS01" at bounding box center [168, 421] width 244 height 16
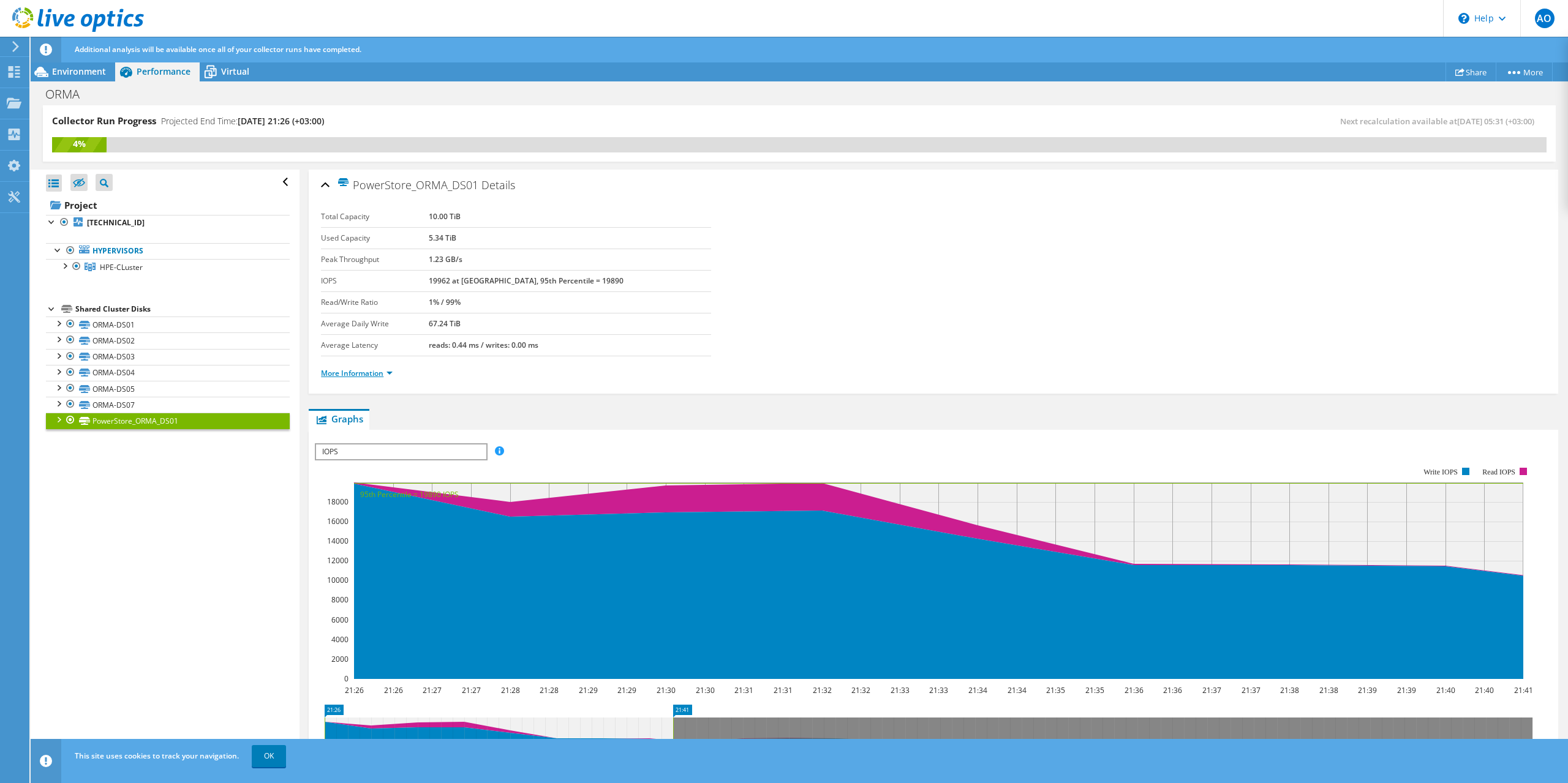
click at [376, 372] on link "More Information" at bounding box center [357, 374] width 72 height 11
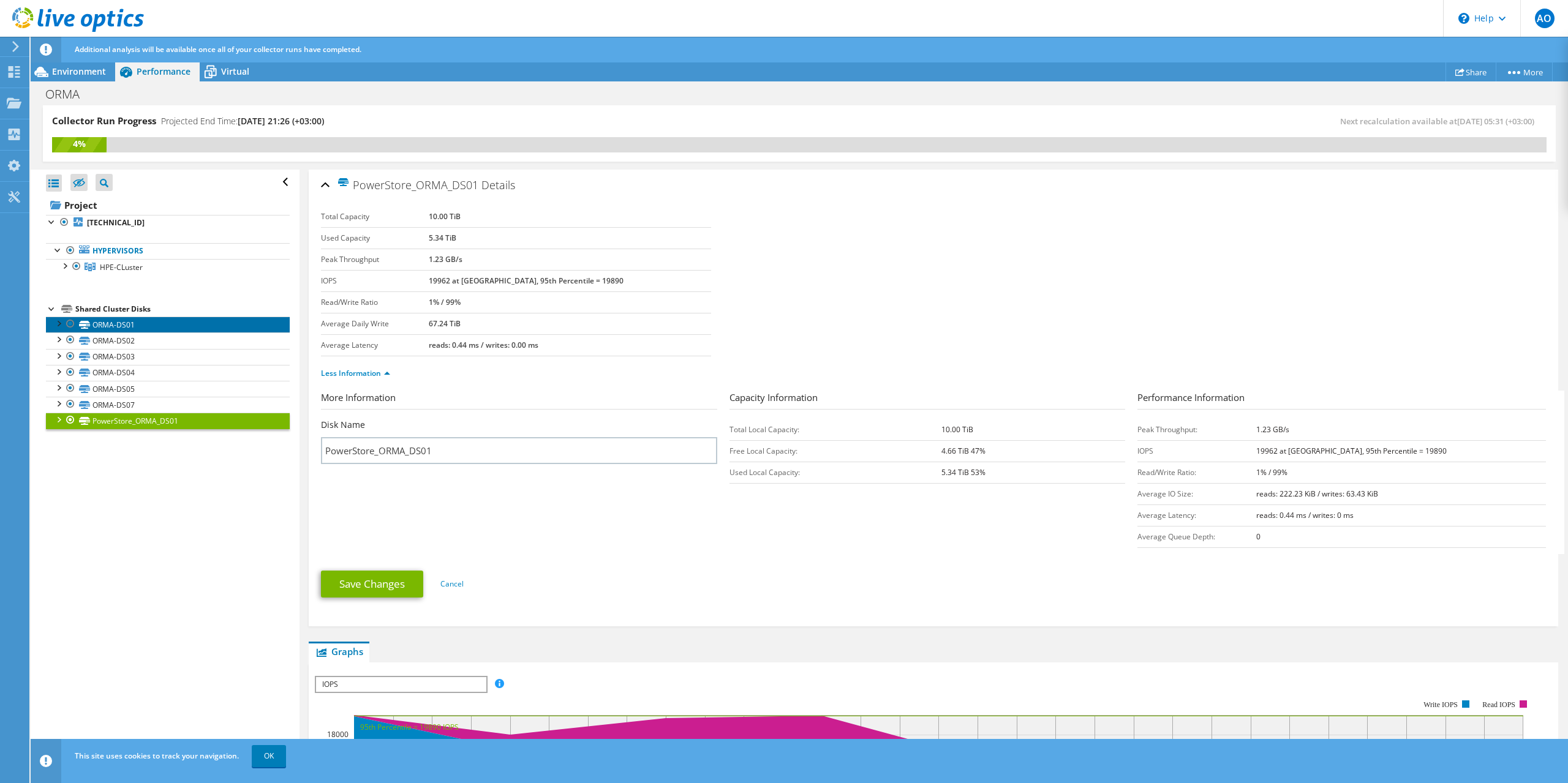
click at [139, 326] on link "ORMA-DS01" at bounding box center [168, 324] width 244 height 16
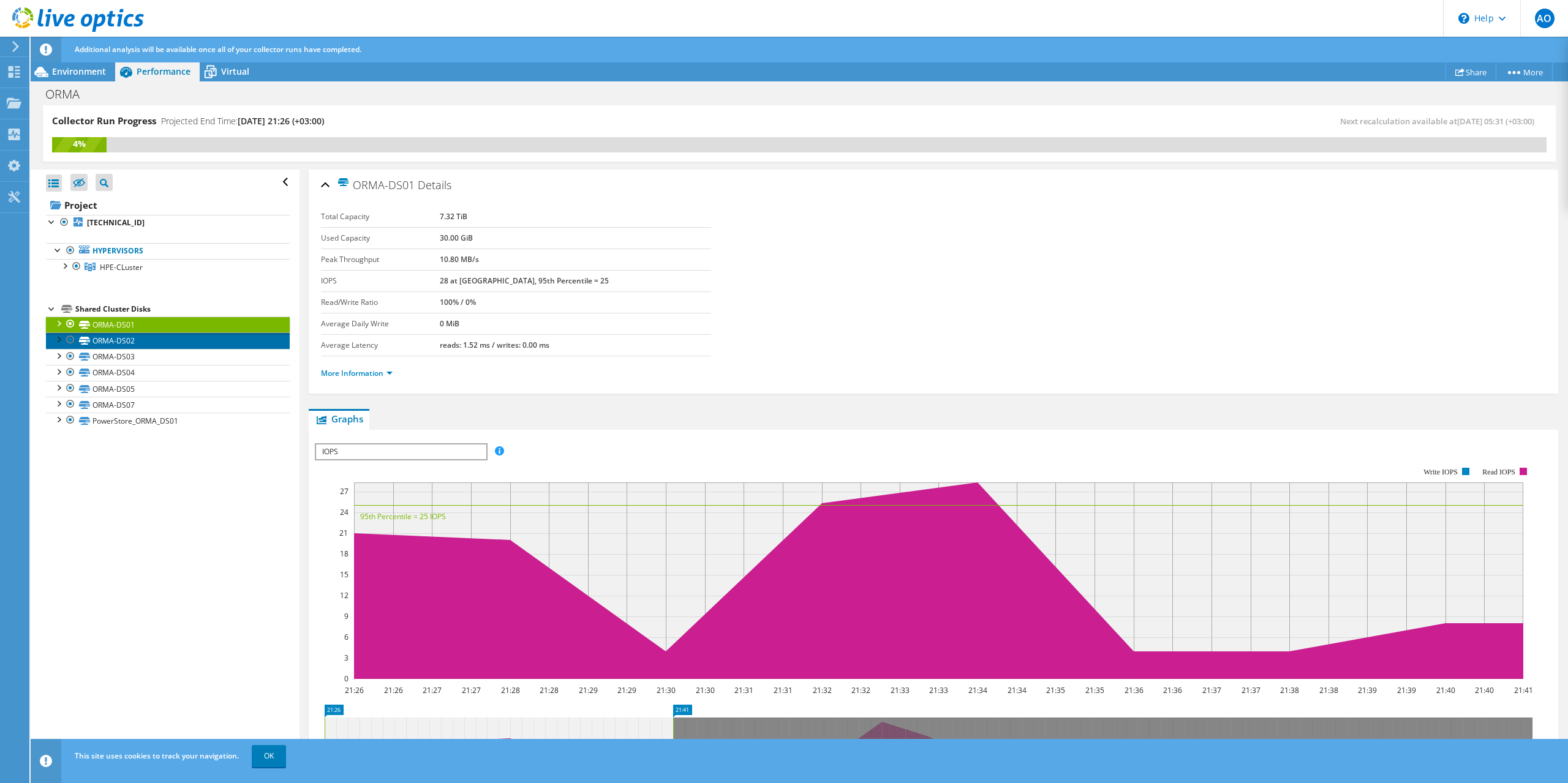
click at [132, 339] on link "ORMA-DS02" at bounding box center [168, 340] width 244 height 16
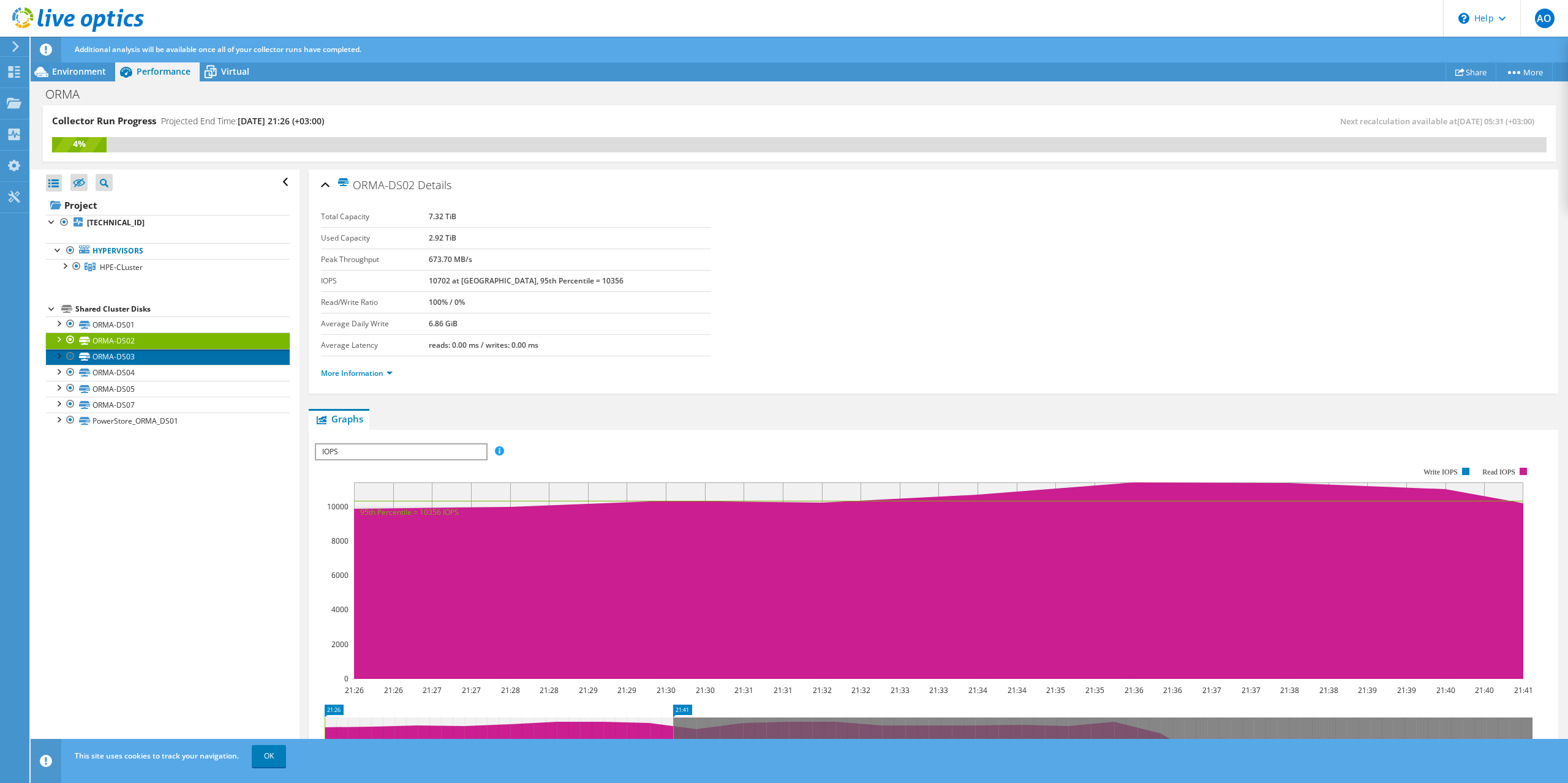
click at [135, 361] on link "ORMA-DS03" at bounding box center [168, 357] width 244 height 16
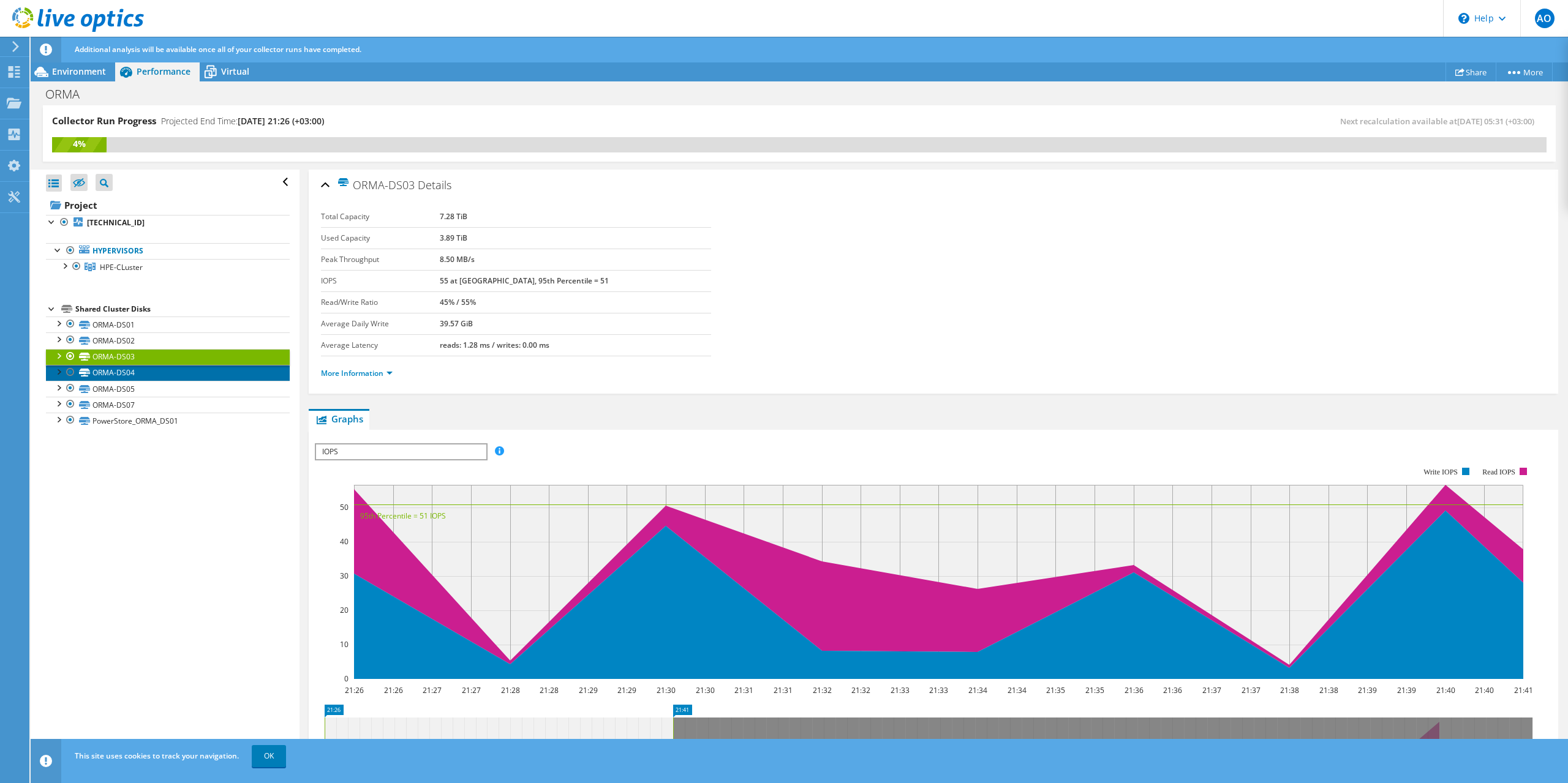
click at [129, 370] on link "ORMA-DS04" at bounding box center [168, 373] width 244 height 16
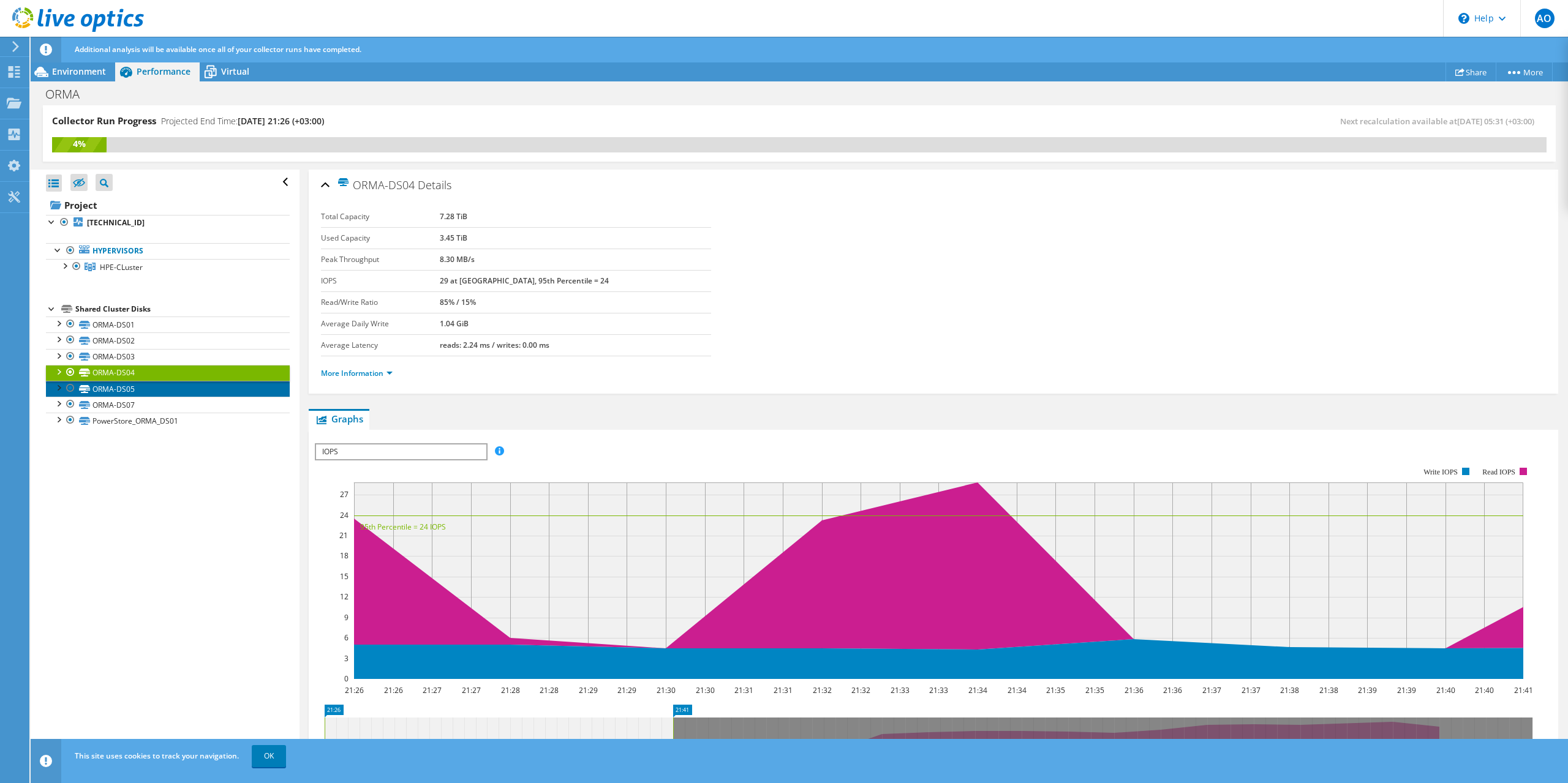
click at [134, 389] on link "ORMA-DS05" at bounding box center [168, 389] width 244 height 16
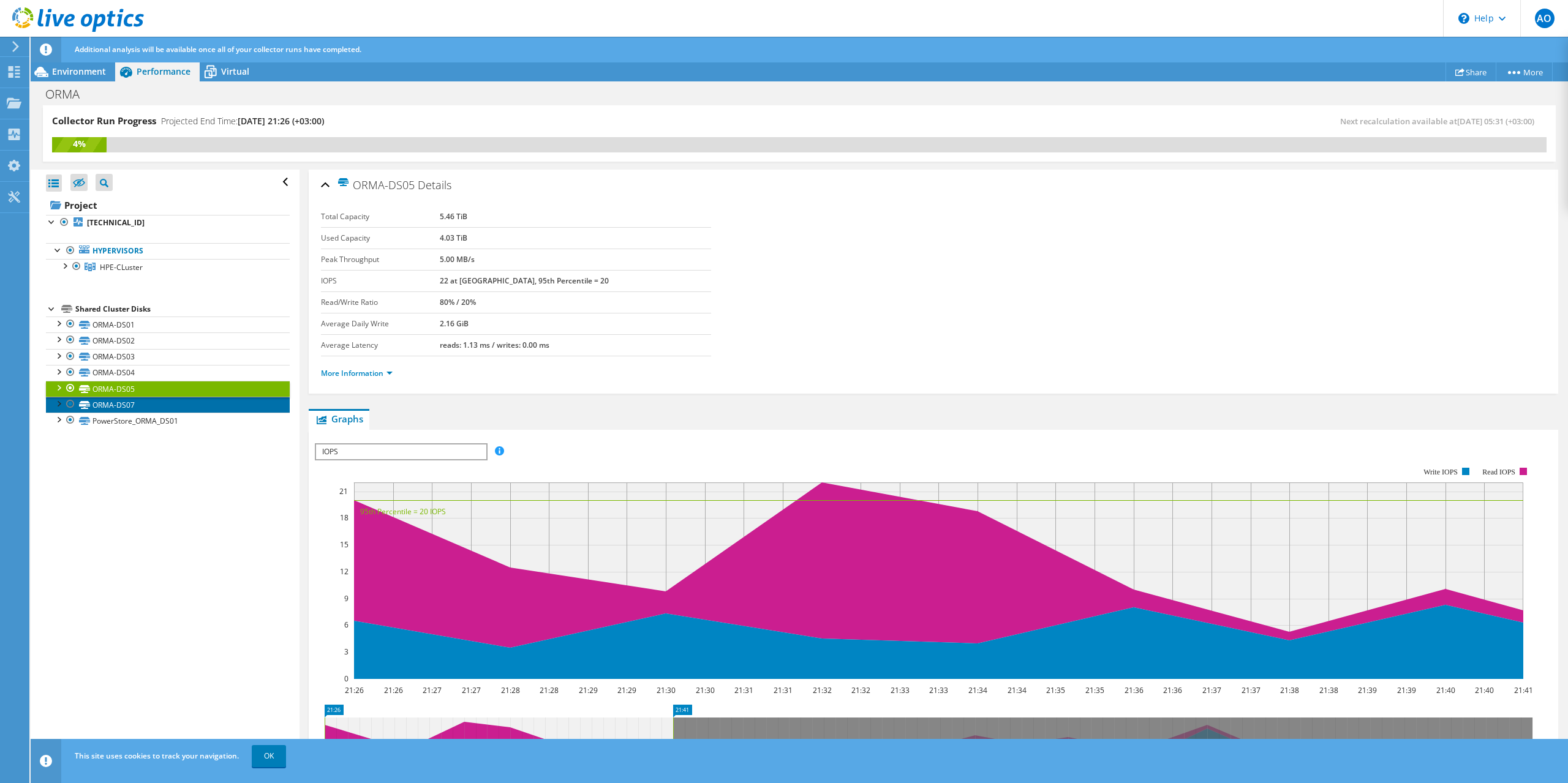
click at [134, 408] on link "ORMA-DS07" at bounding box center [168, 405] width 244 height 16
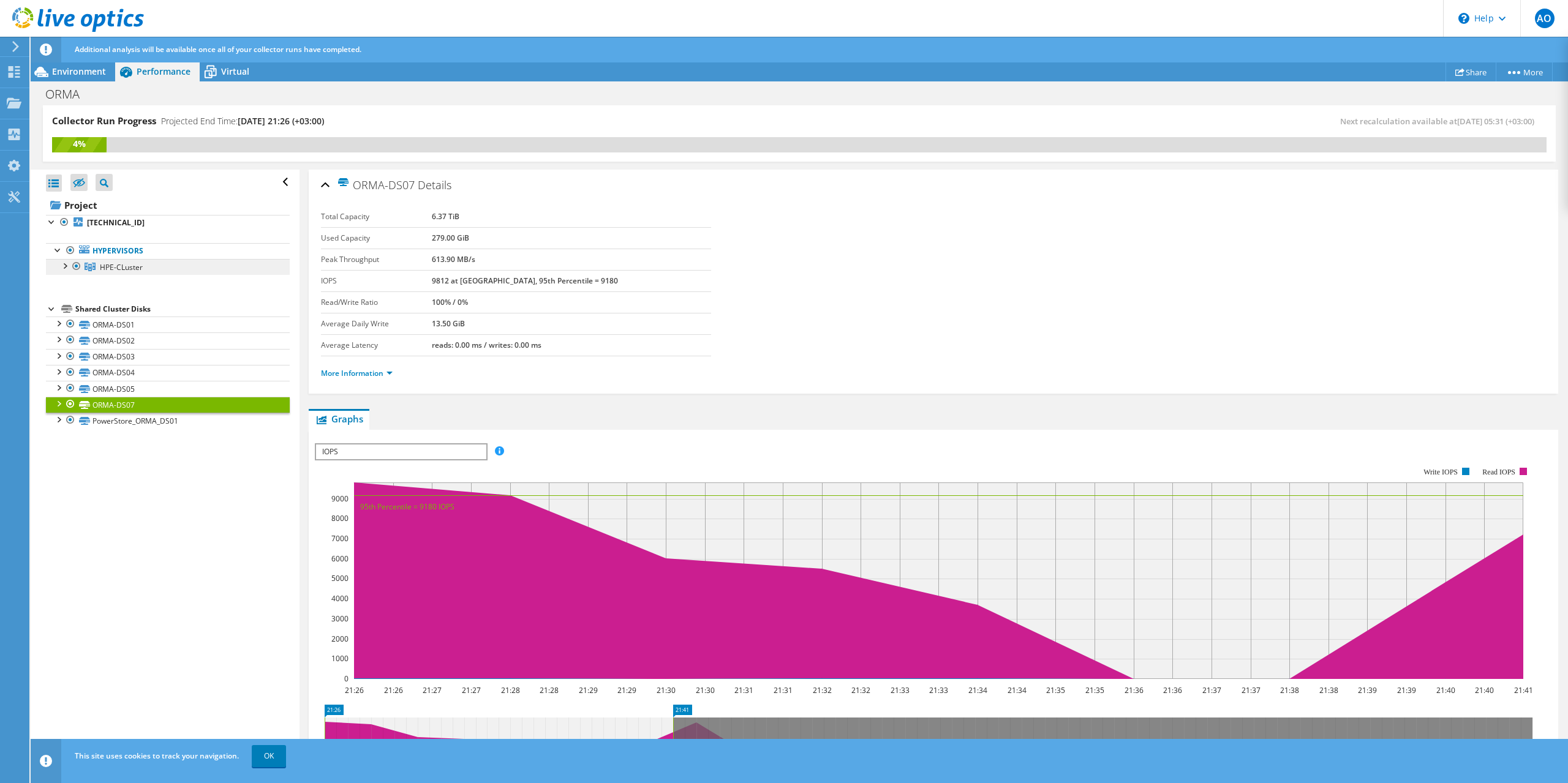
click at [120, 268] on span "HPE-CLuster" at bounding box center [121, 267] width 43 height 11
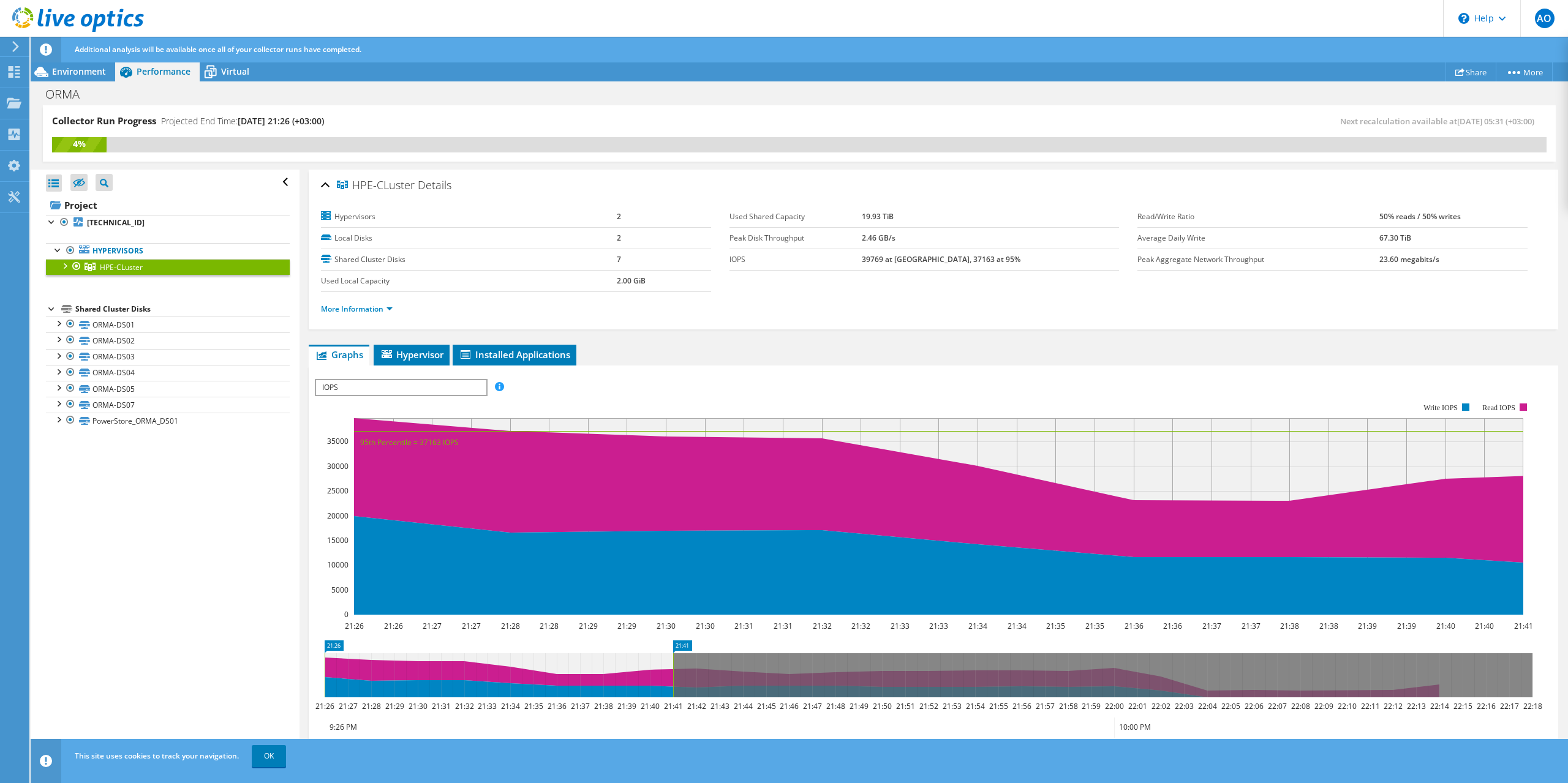
click at [68, 267] on div at bounding box center [64, 265] width 12 height 12
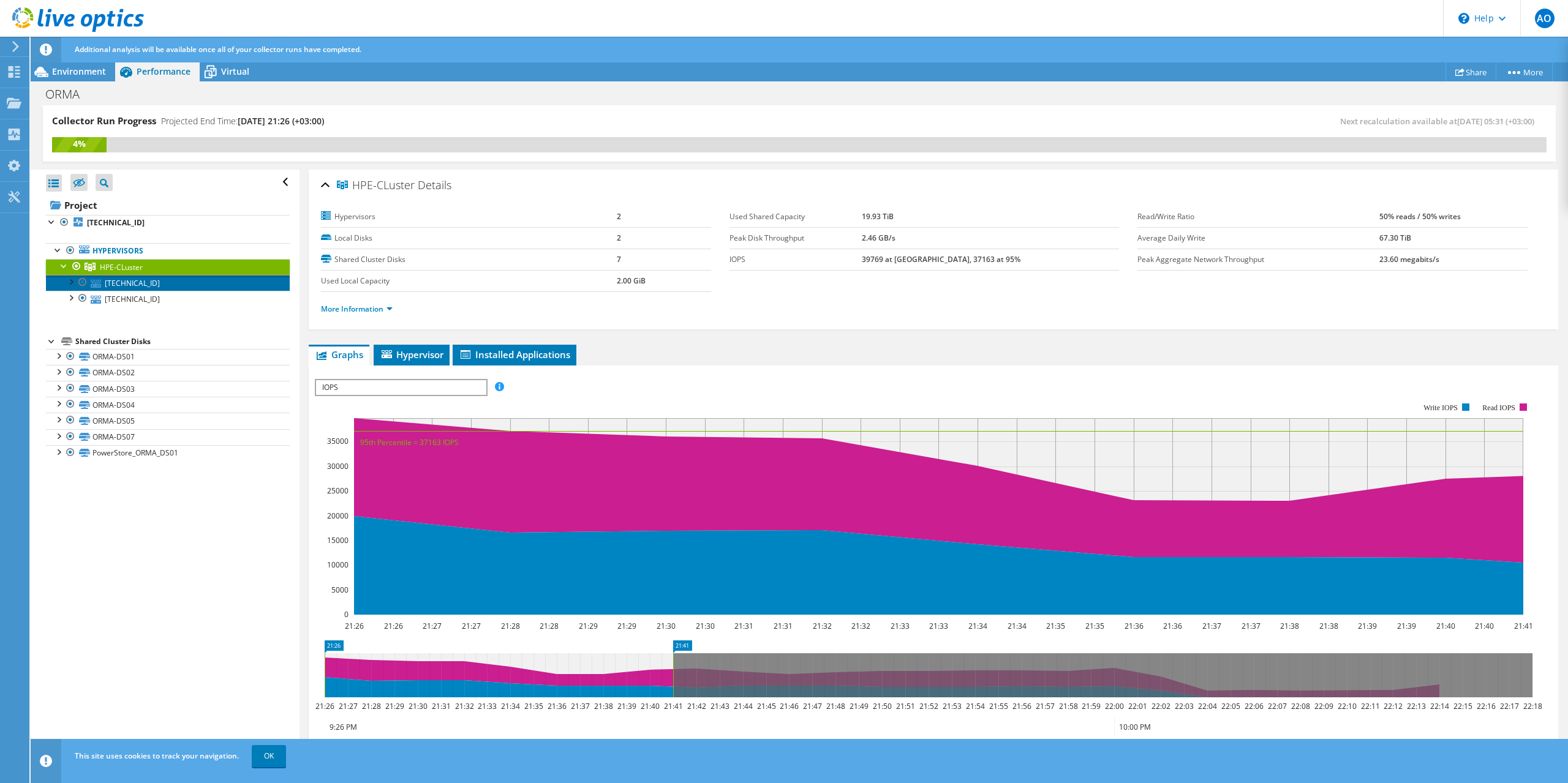
click at [135, 284] on link "[TECHNICAL_ID]" at bounding box center [168, 283] width 244 height 16
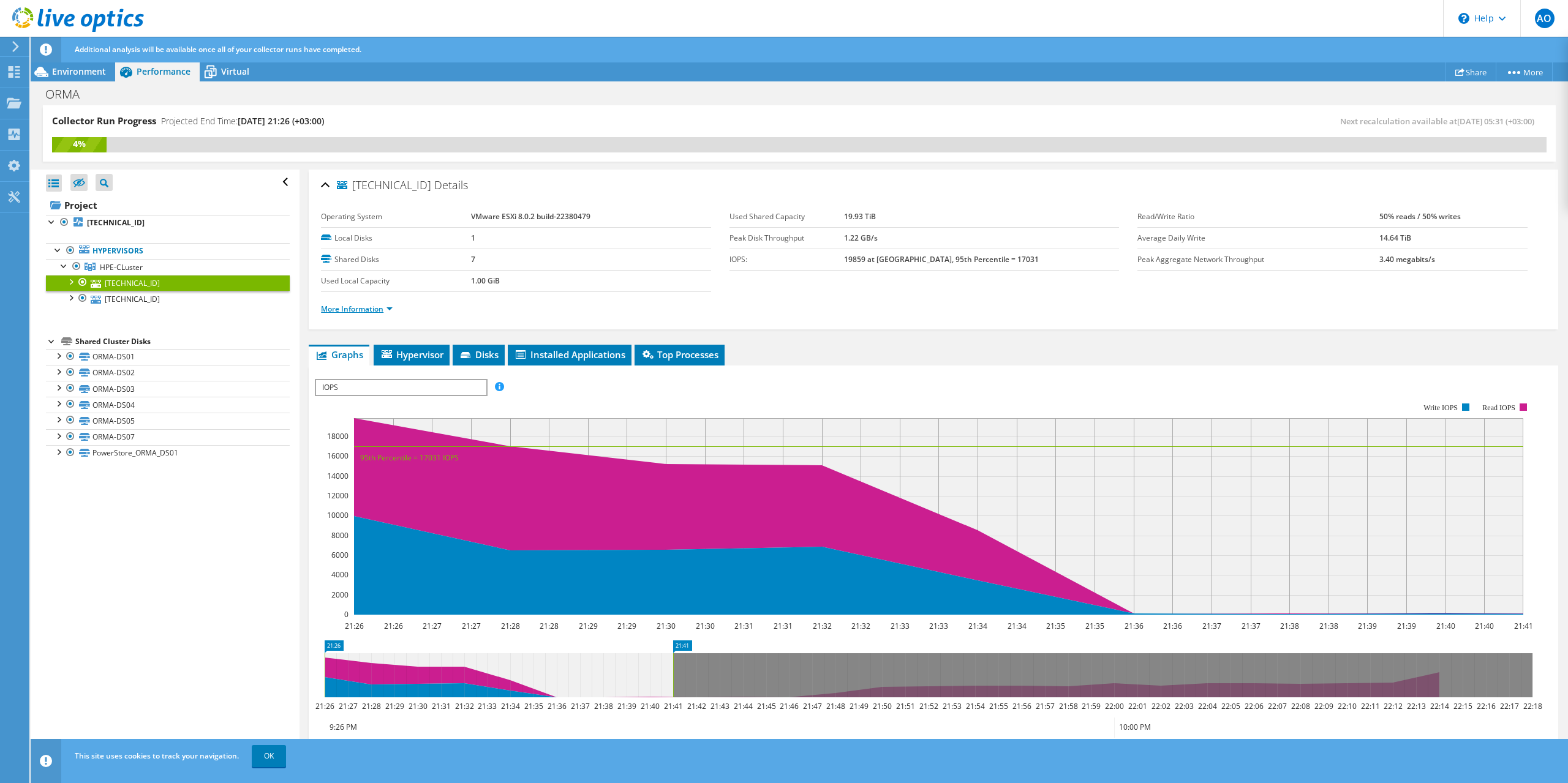
click at [345, 307] on link "More Information" at bounding box center [357, 309] width 72 height 11
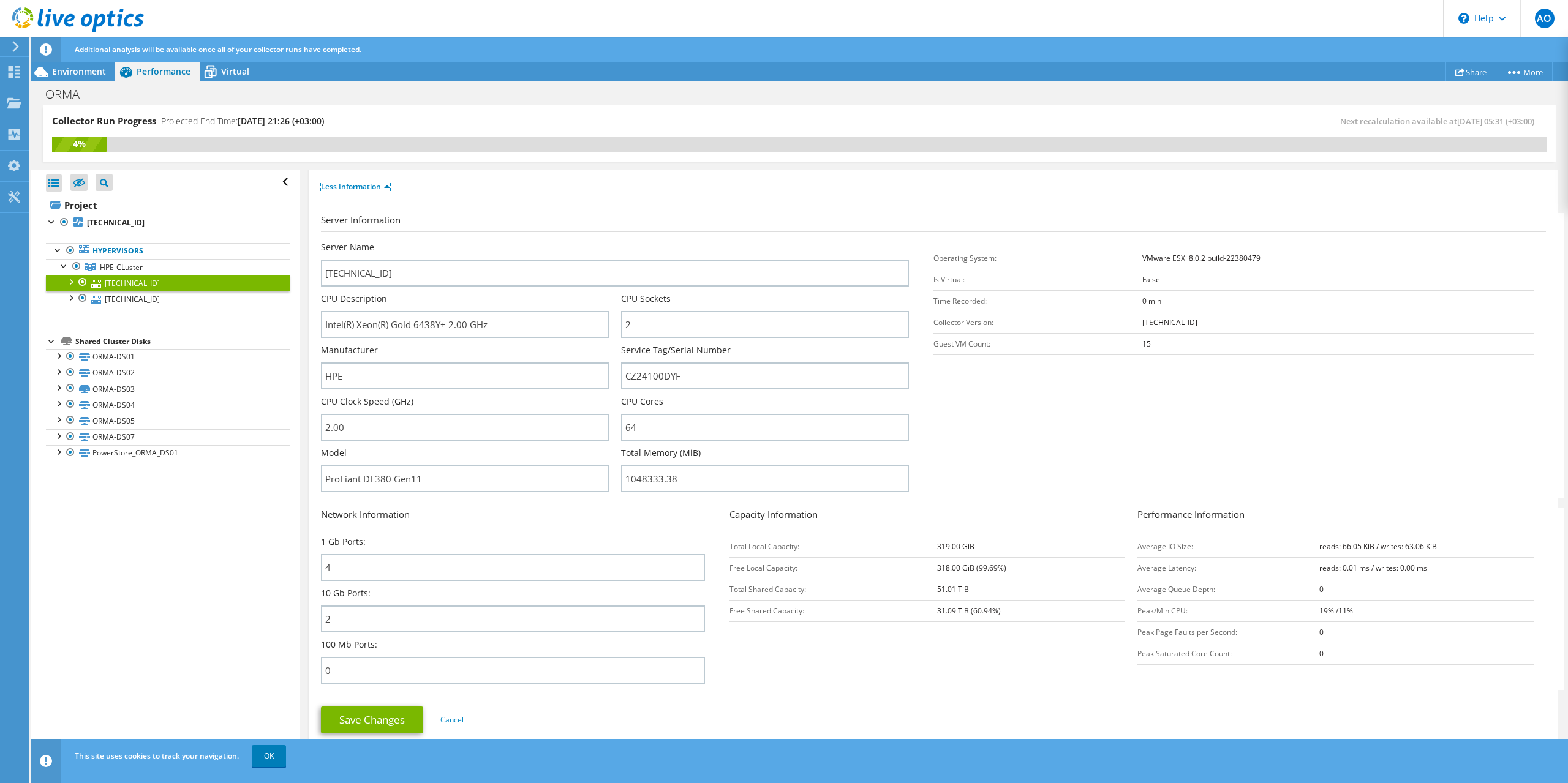
scroll to position [183, 0]
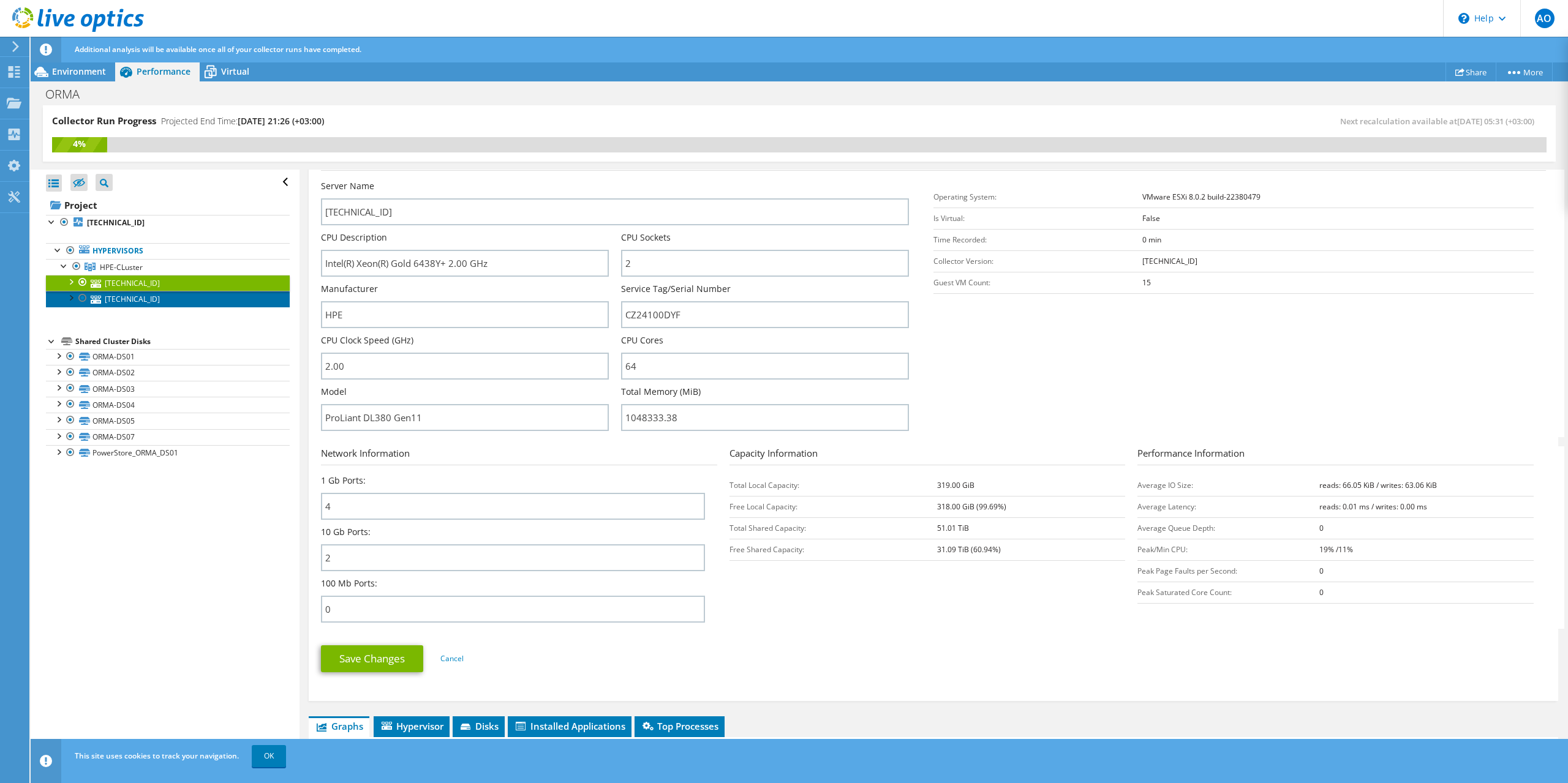
click at [103, 294] on link "[TECHNICAL_ID]" at bounding box center [168, 298] width 244 height 16
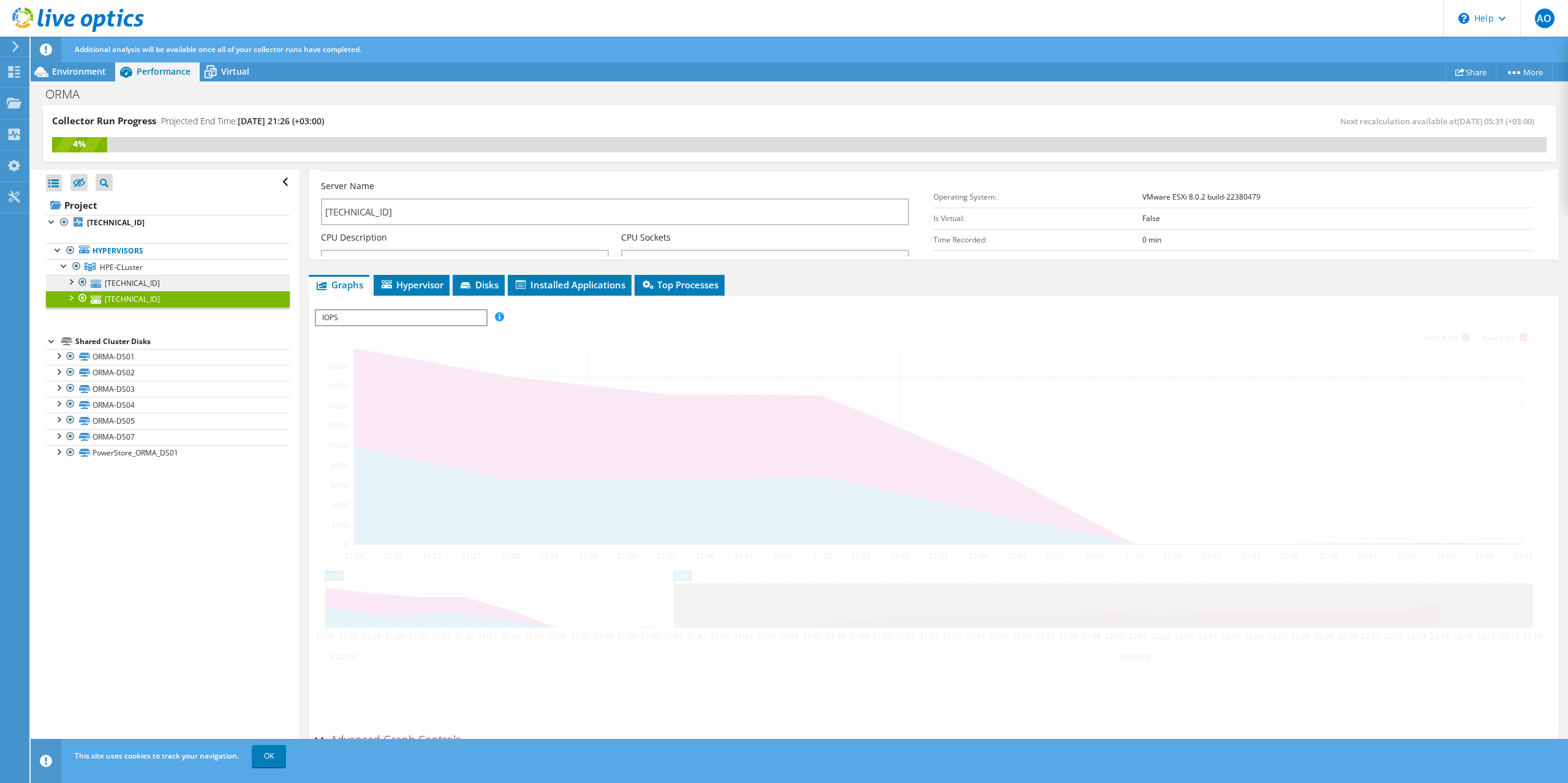
scroll to position [97, 0]
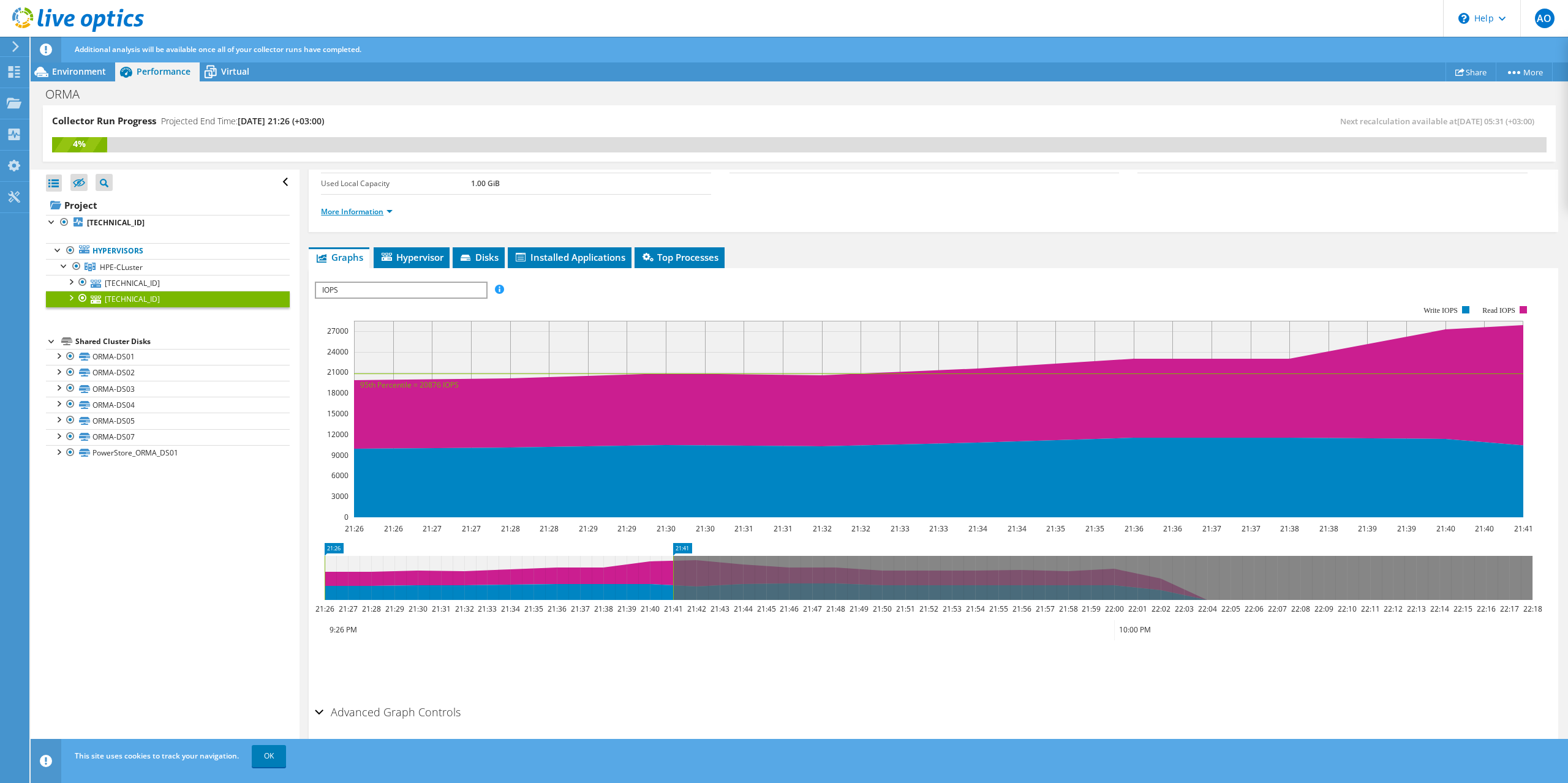
click at [360, 215] on link "More Information" at bounding box center [357, 211] width 72 height 11
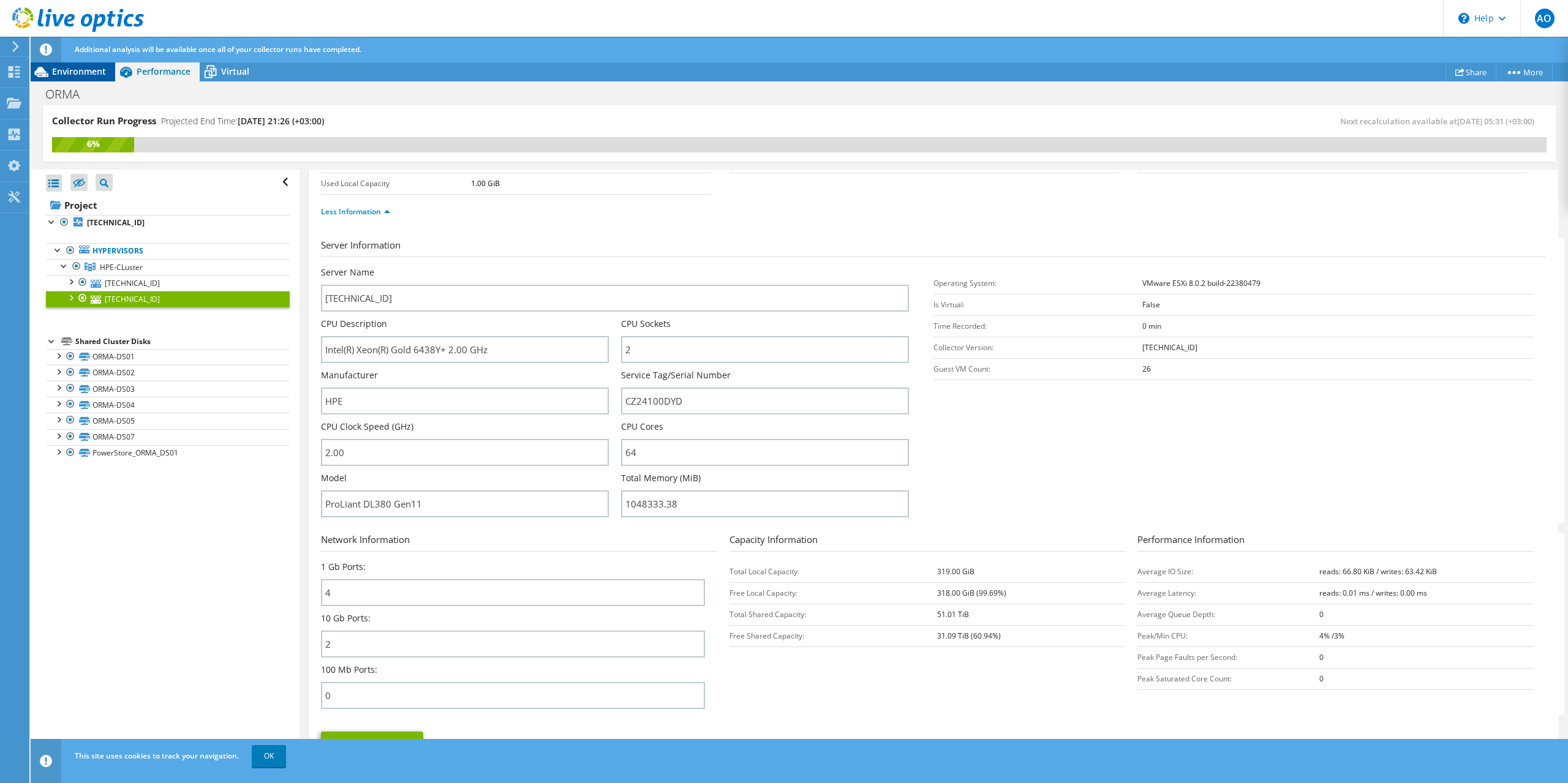
click at [96, 70] on span "Environment" at bounding box center [78, 71] width 54 height 11
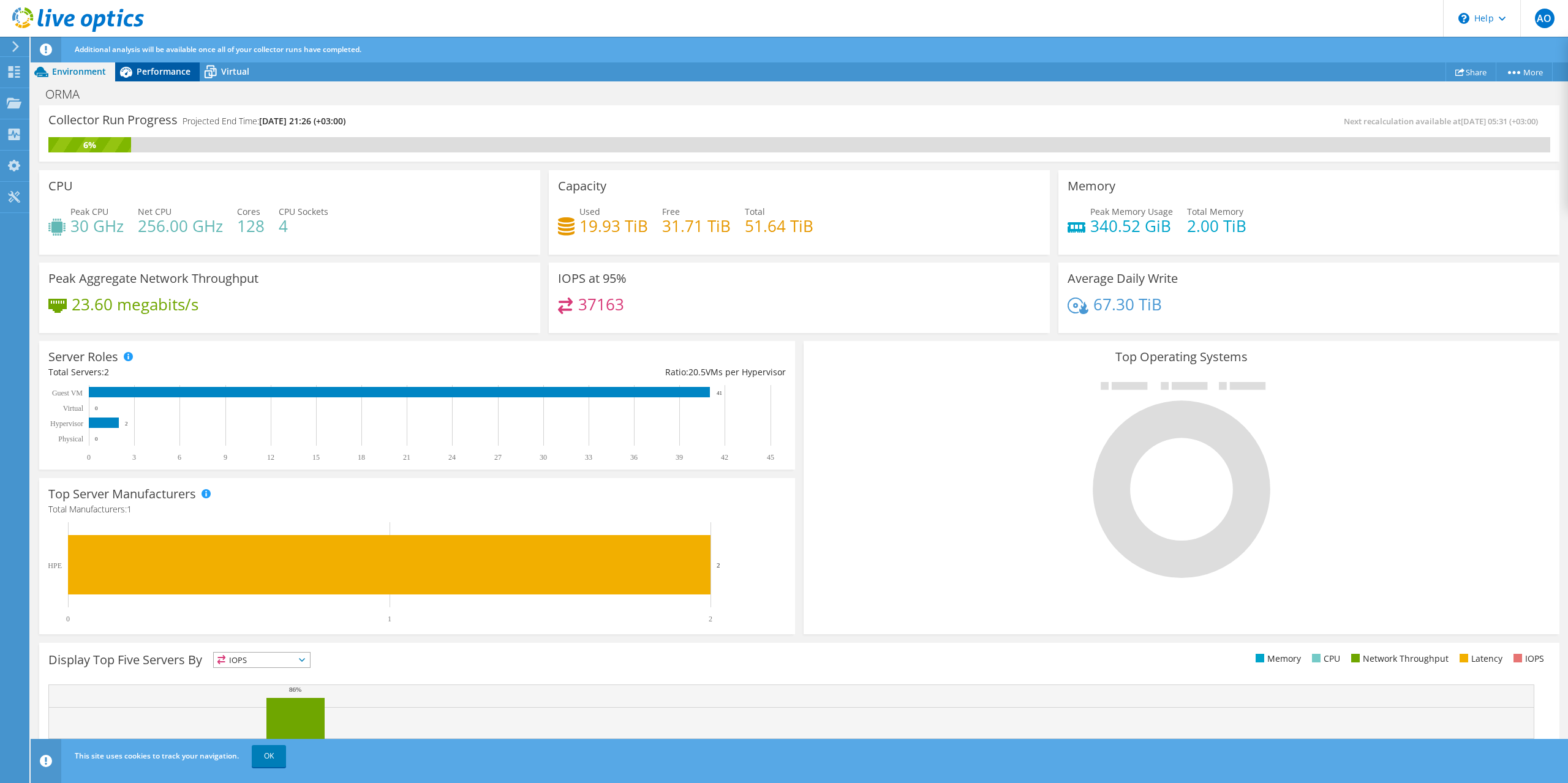
click at [146, 72] on span "Performance" at bounding box center [163, 71] width 54 height 11
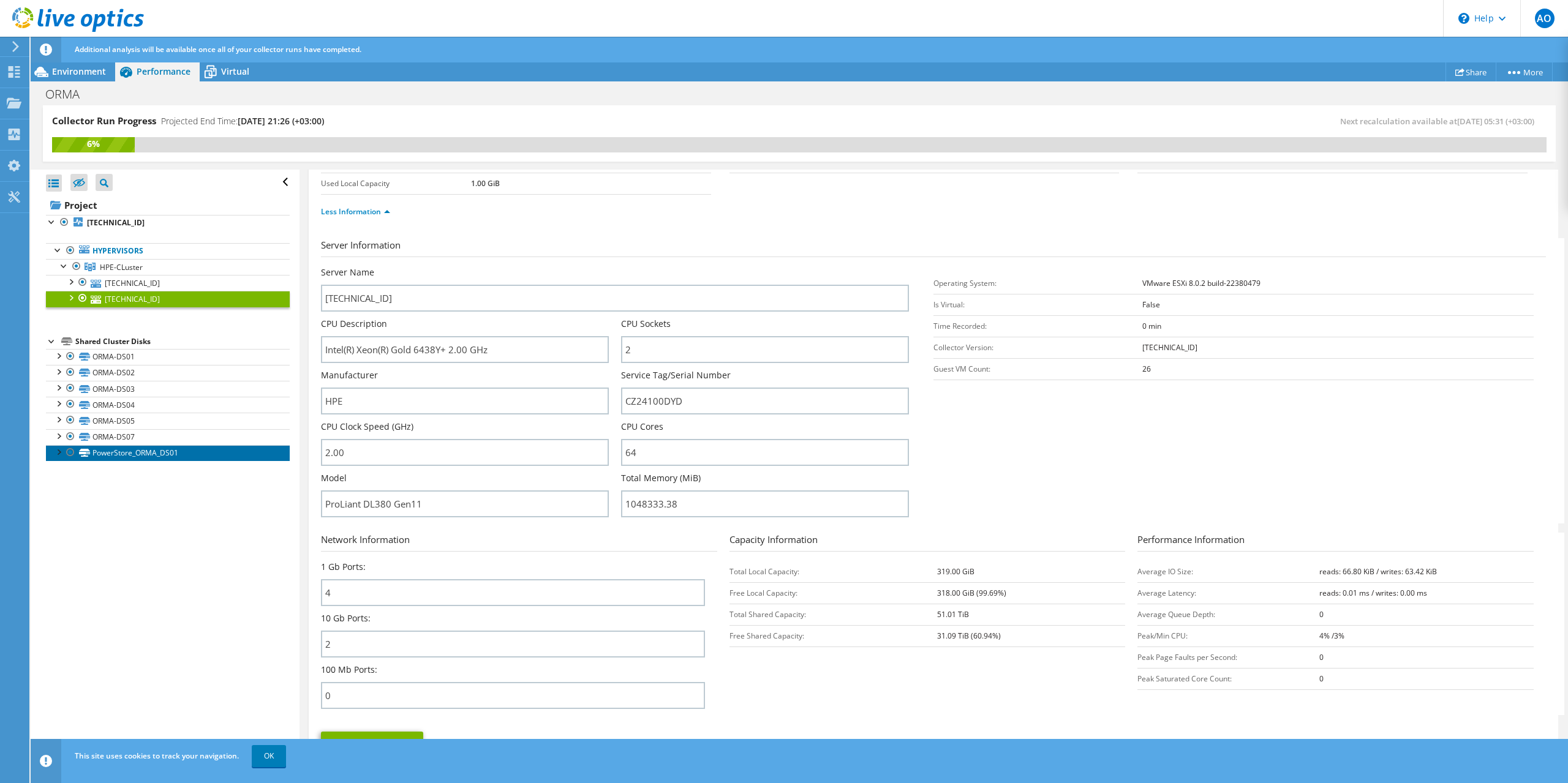
click at [122, 453] on link "PowerStore_ORMA_DS01" at bounding box center [168, 453] width 244 height 16
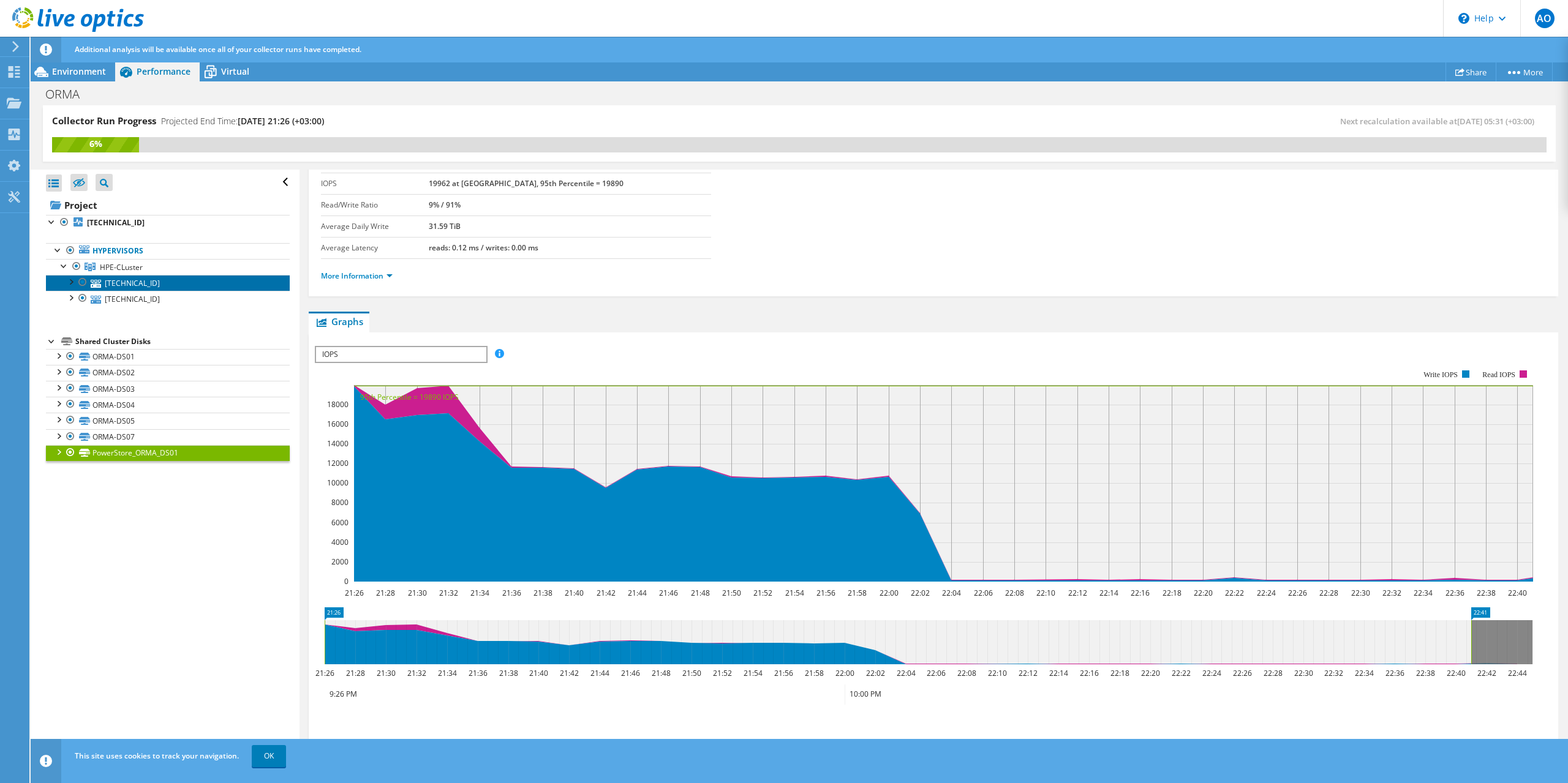
click at [115, 286] on link "[TECHNICAL_ID]" at bounding box center [168, 283] width 244 height 16
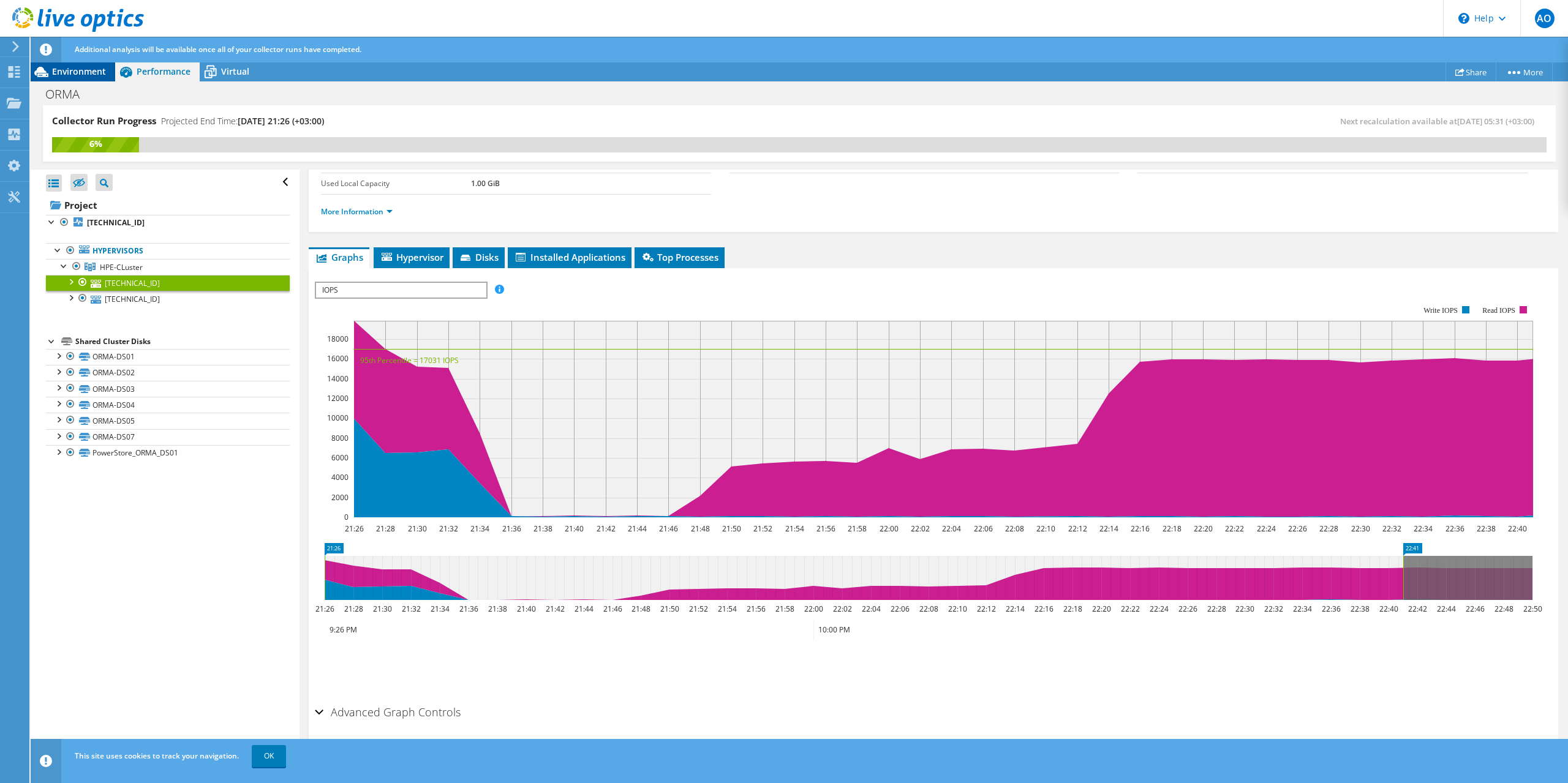
click at [80, 69] on span "Environment" at bounding box center [78, 71] width 54 height 11
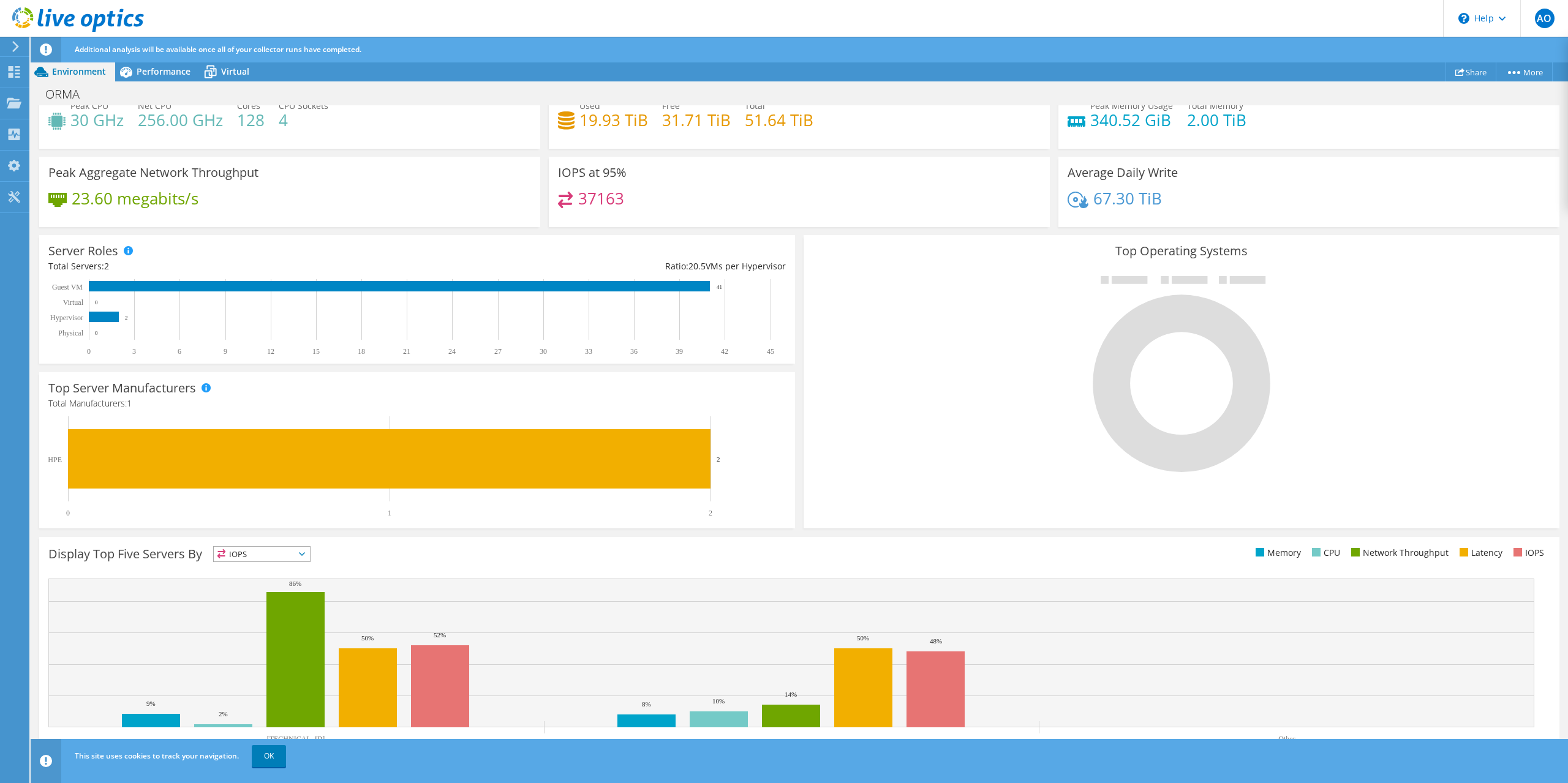
scroll to position [0, 0]
click at [164, 70] on span "Performance" at bounding box center [163, 71] width 54 height 11
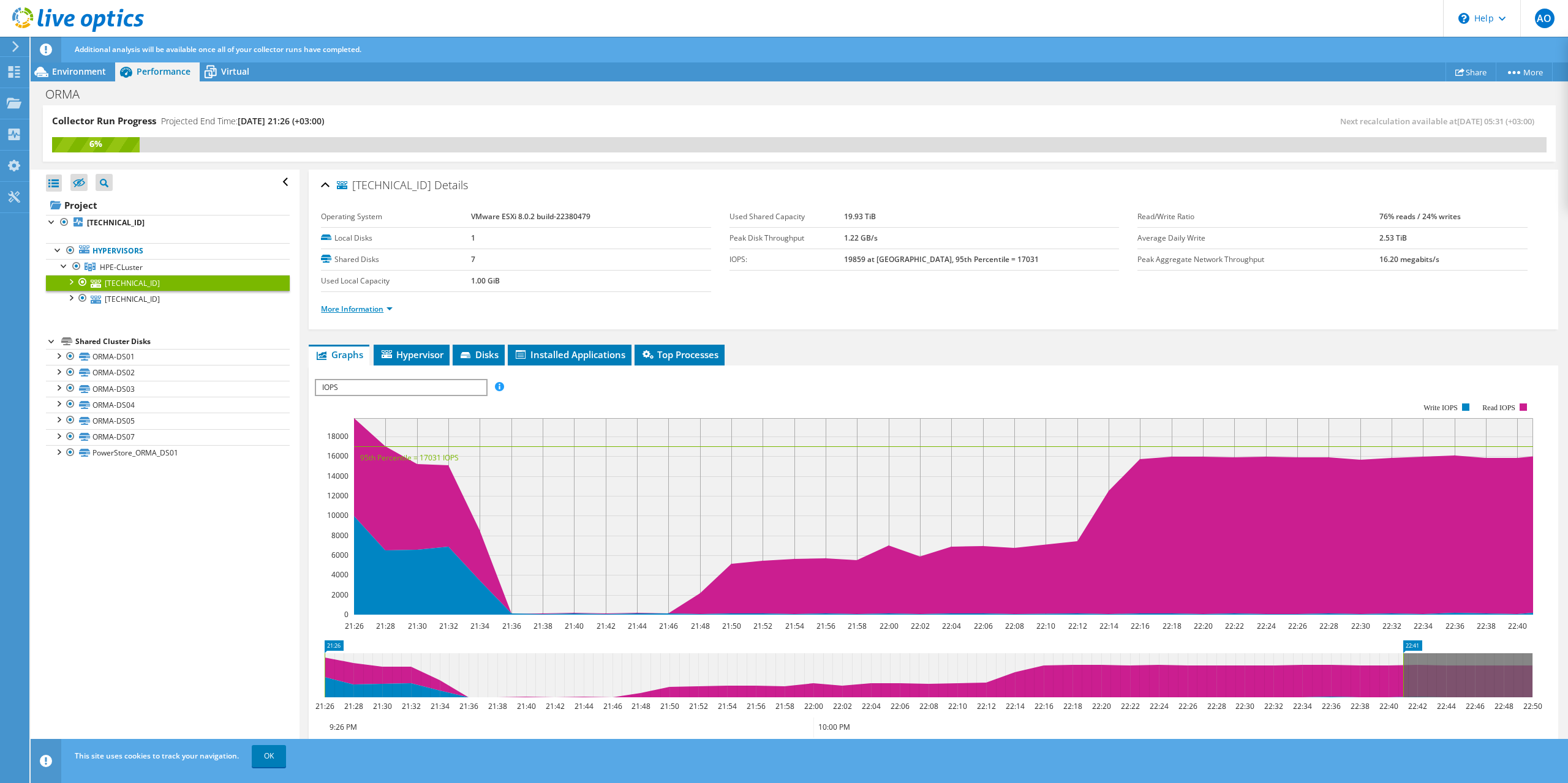
click at [378, 308] on link "More Information" at bounding box center [357, 309] width 72 height 11
